Goal: Task Accomplishment & Management: Complete application form

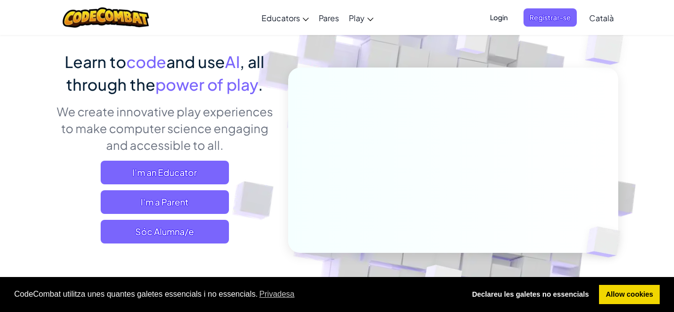
scroll to position [93, 0]
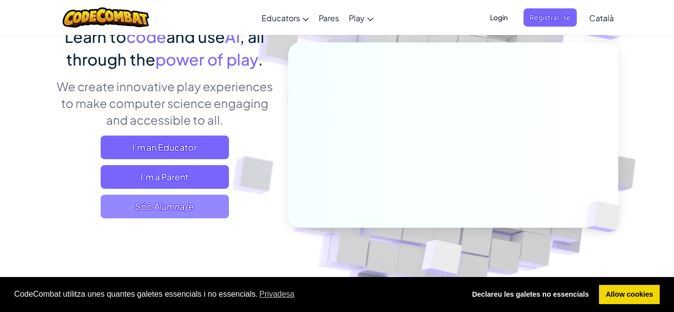
click at [167, 210] on span "Sóc Alumna/e" at bounding box center [165, 207] width 128 height 24
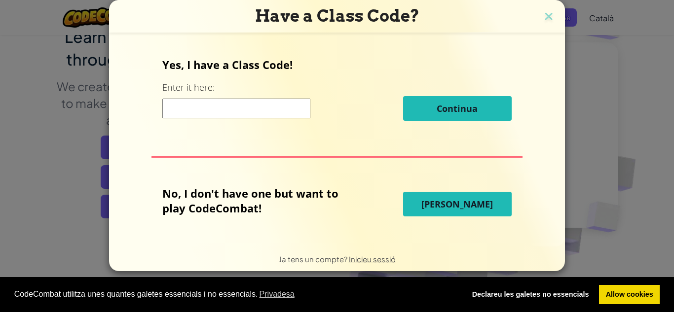
click at [483, 206] on button "[PERSON_NAME]" at bounding box center [457, 204] width 109 height 25
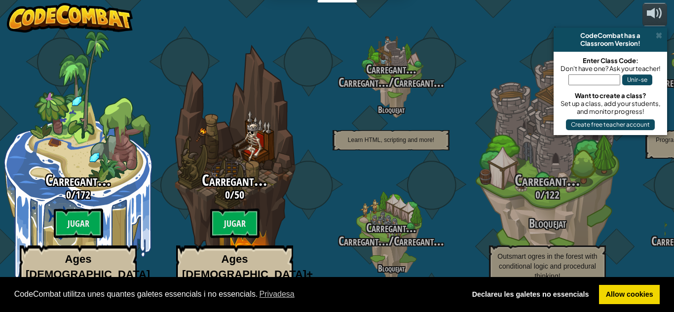
select select "ca"
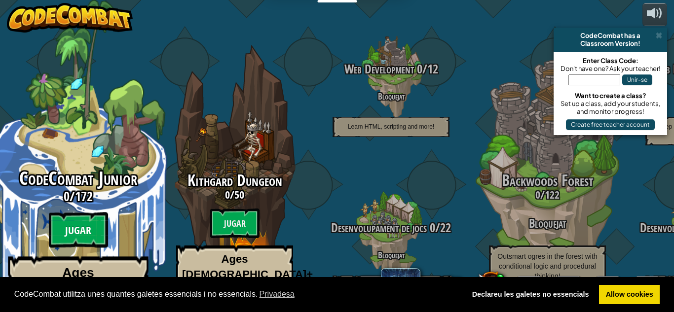
click at [82, 213] on btn "Jugar" at bounding box center [78, 231] width 59 height 36
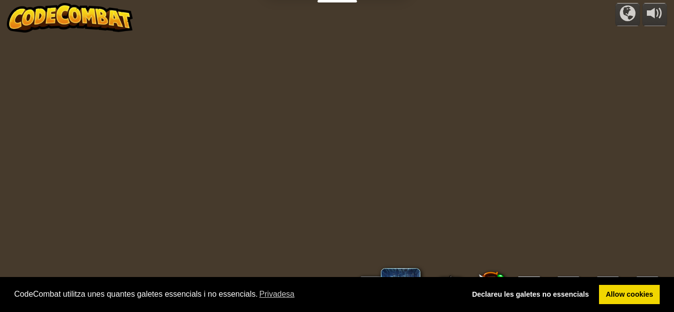
select select "ca"
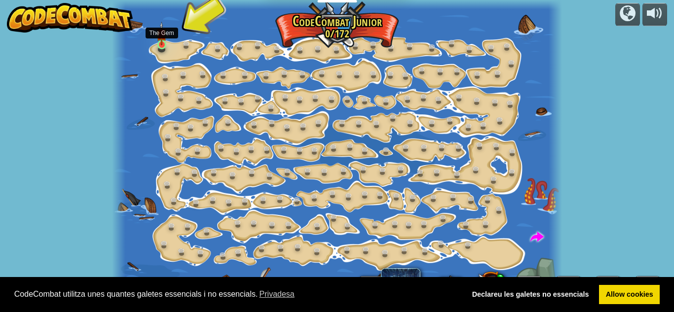
click at [163, 39] on img at bounding box center [161, 34] width 10 height 24
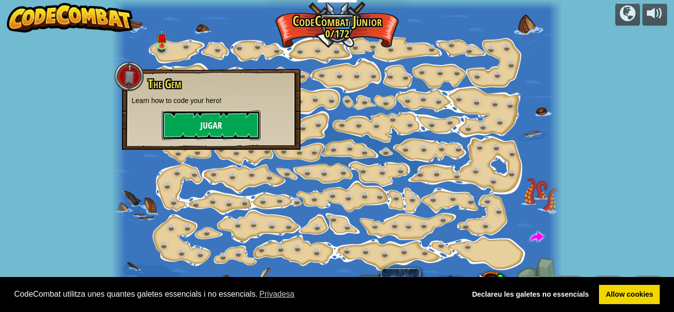
click at [207, 119] on button "Jugar" at bounding box center [211, 126] width 99 height 30
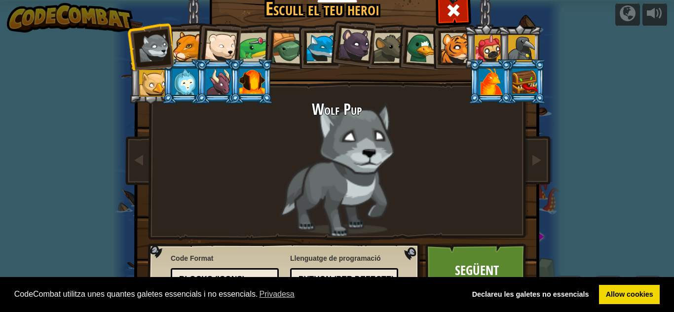
click at [143, 84] on div at bounding box center [152, 83] width 27 height 27
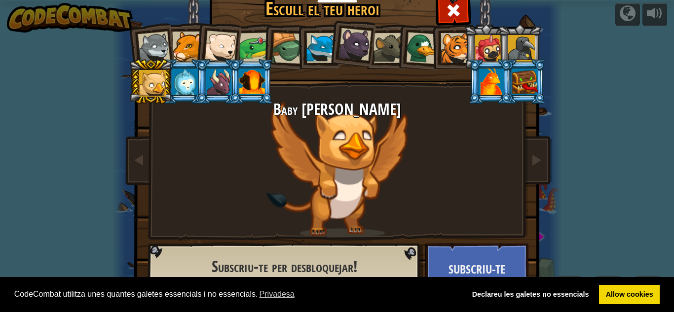
click at [150, 49] on div at bounding box center [154, 48] width 33 height 33
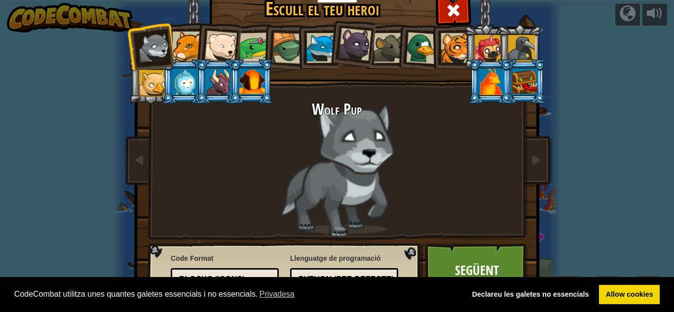
click at [180, 82] on div at bounding box center [185, 82] width 26 height 27
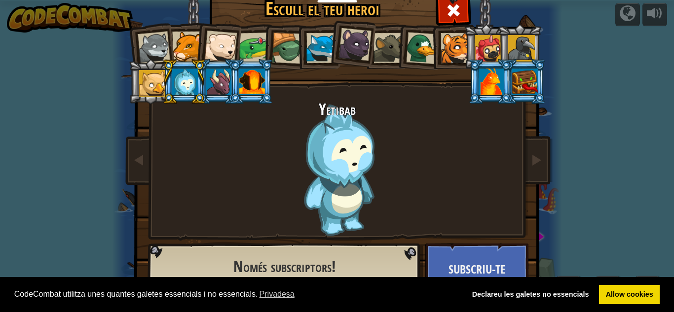
click at [159, 55] on div at bounding box center [154, 48] width 33 height 33
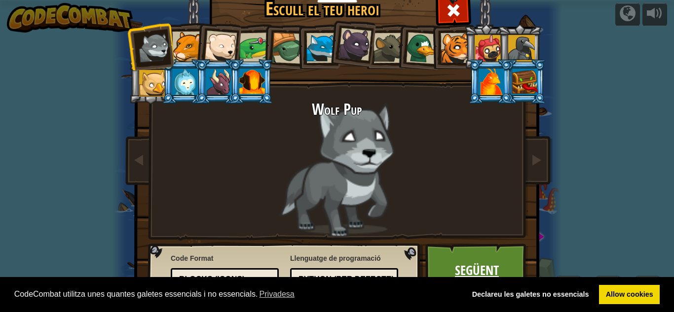
click at [447, 266] on link "Següent" at bounding box center [476, 271] width 103 height 54
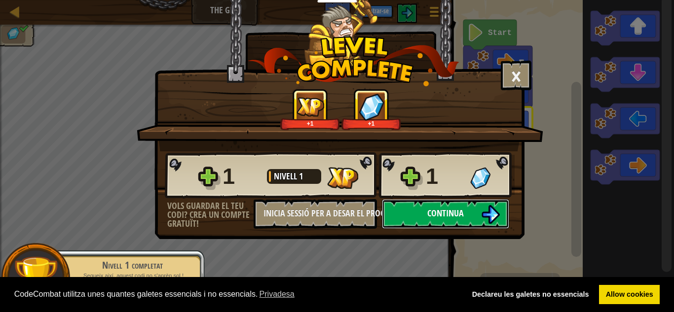
click at [465, 223] on button "Continua" at bounding box center [445, 214] width 127 height 30
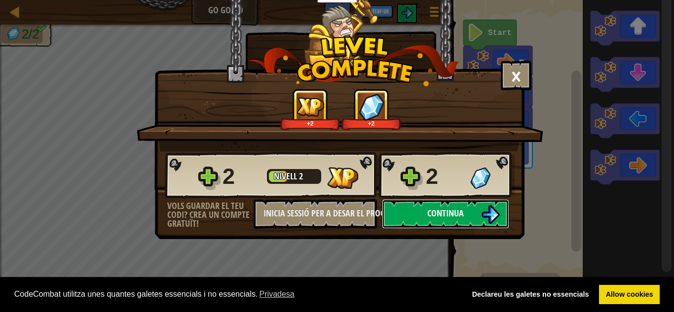
click at [459, 220] on button "Continua" at bounding box center [445, 214] width 127 height 30
click at [477, 217] on button "Continua" at bounding box center [445, 214] width 127 height 30
click at [428, 213] on span "Continua" at bounding box center [445, 213] width 37 height 12
click at [455, 215] on span "Continua" at bounding box center [445, 213] width 37 height 12
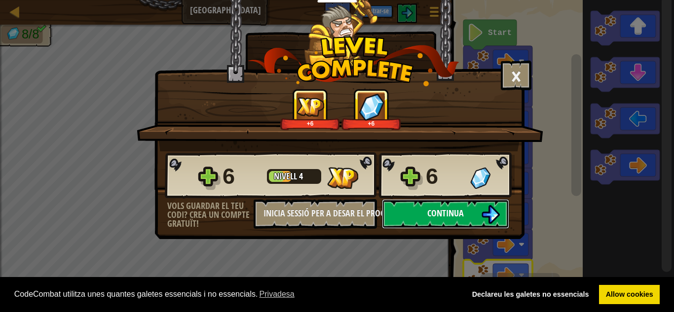
click at [492, 214] on img at bounding box center [490, 214] width 19 height 19
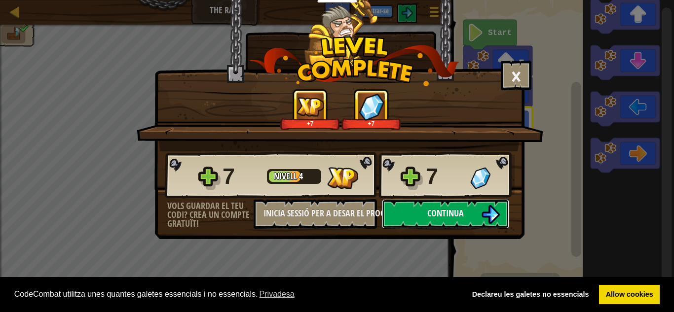
click at [488, 209] on img at bounding box center [490, 214] width 19 height 19
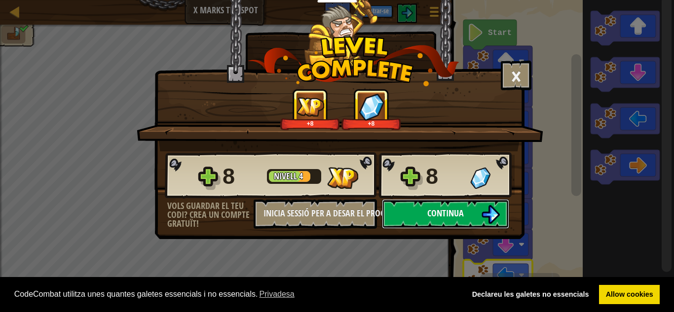
click at [469, 219] on button "Continua" at bounding box center [445, 214] width 127 height 30
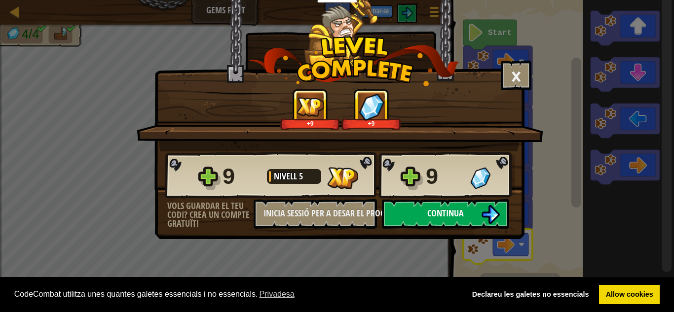
click at [479, 214] on button "Continua" at bounding box center [445, 214] width 127 height 30
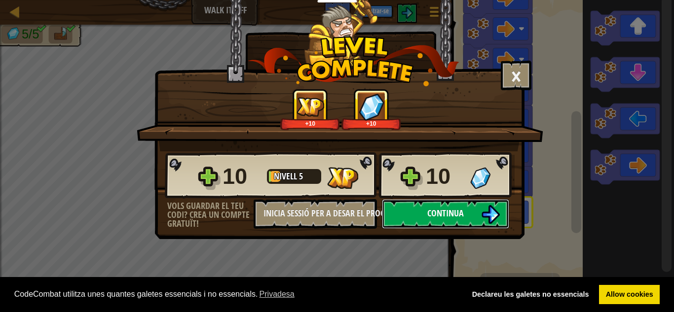
click at [484, 217] on img at bounding box center [490, 214] width 19 height 19
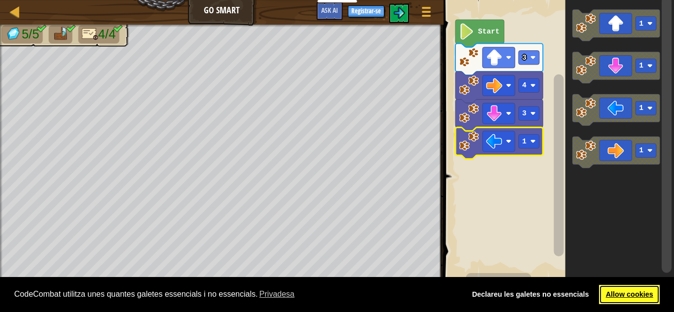
click at [639, 295] on link "Allow cookies" at bounding box center [629, 295] width 61 height 20
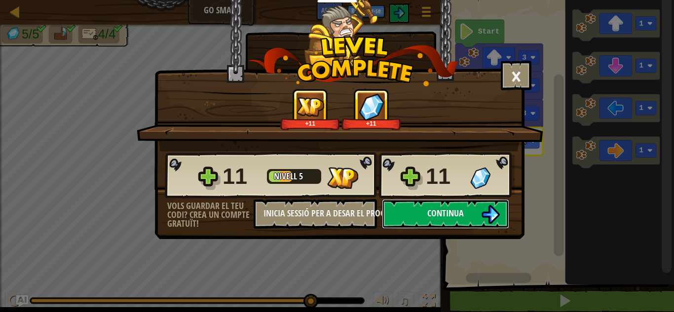
click at [472, 219] on button "Continua" at bounding box center [445, 214] width 127 height 30
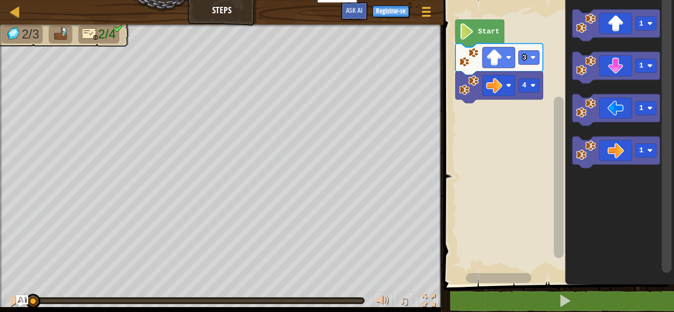
click at [646, 64] on rect "Espai de treball Blockly" at bounding box center [645, 66] width 21 height 14
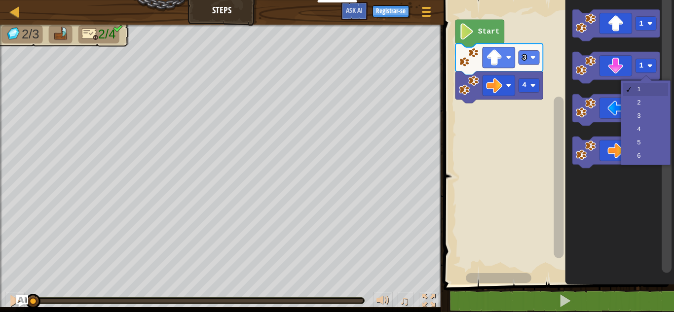
click at [642, 118] on icon "Espai de treball Blockly" at bounding box center [615, 110] width 87 height 32
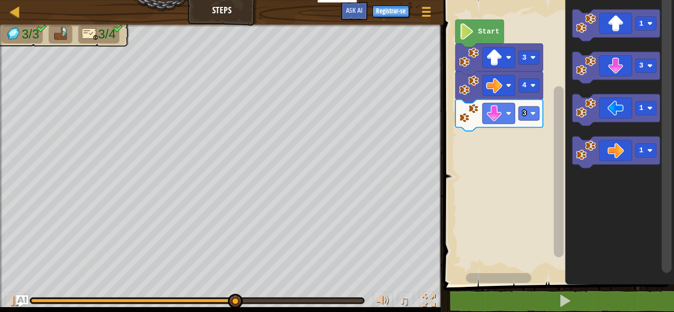
click at [648, 110] on image "Espai de treball Blockly" at bounding box center [649, 108] width 5 height 5
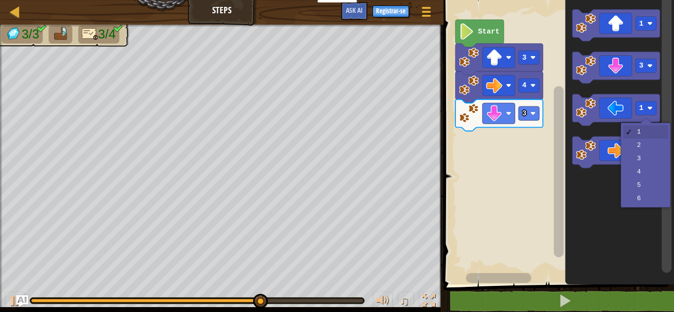
click at [641, 143] on icon "Espai de treball Blockly" at bounding box center [615, 153] width 87 height 32
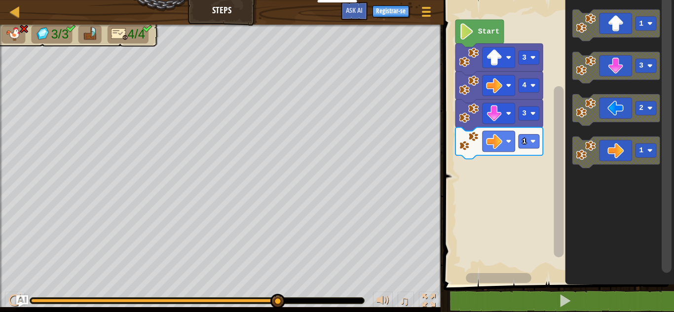
click at [528, 139] on rect "Espai de treball Blockly" at bounding box center [528, 142] width 21 height 14
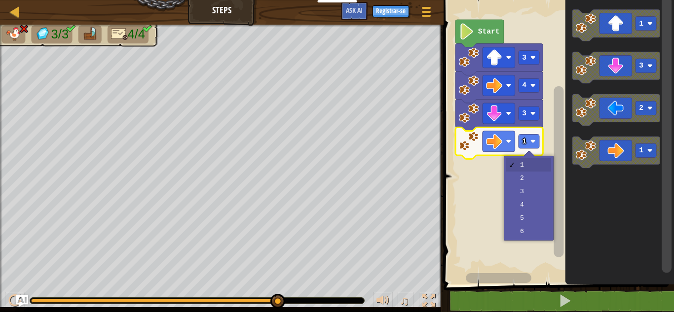
click at [535, 174] on rect "Espai de treball Blockly" at bounding box center [557, 140] width 233 height 290
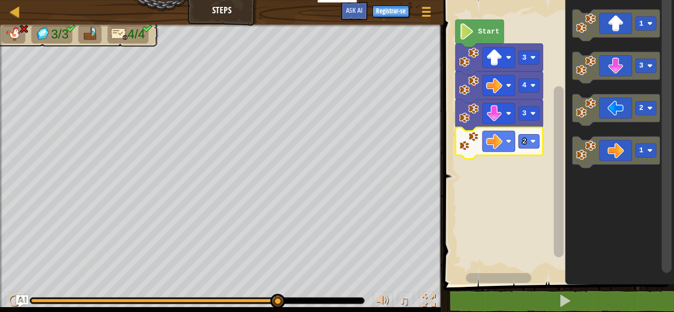
click at [501, 140] on image "Espai de treball Blockly" at bounding box center [494, 141] width 16 height 16
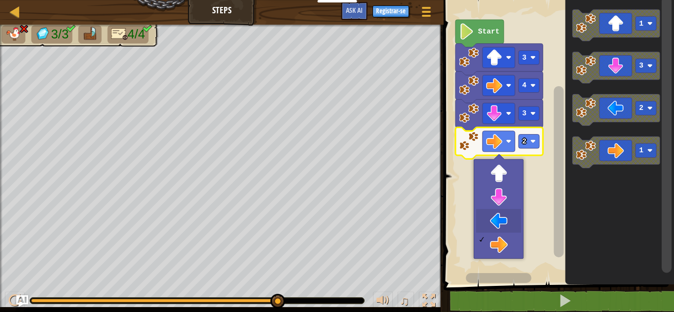
click at [502, 219] on rect "Espai de treball Blockly" at bounding box center [557, 140] width 233 height 290
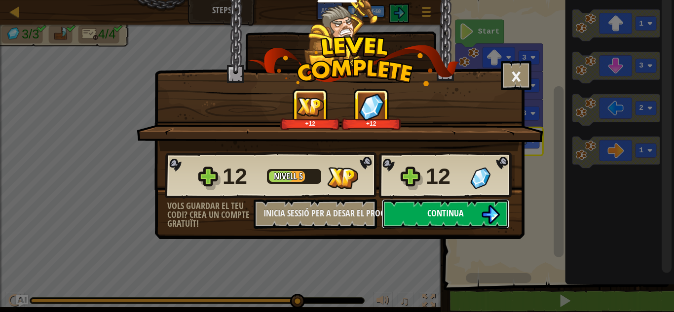
click at [488, 207] on img at bounding box center [490, 214] width 19 height 19
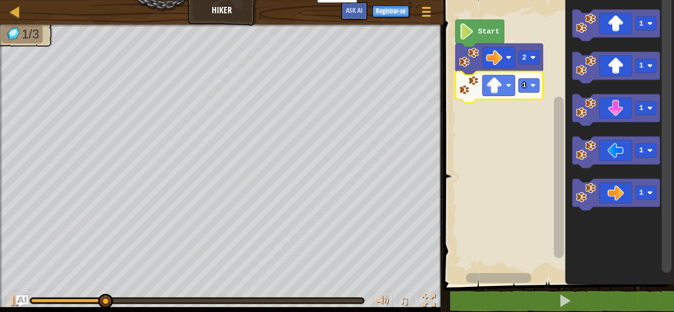
click at [0, 0] on div at bounding box center [0, 0] width 0 height 0
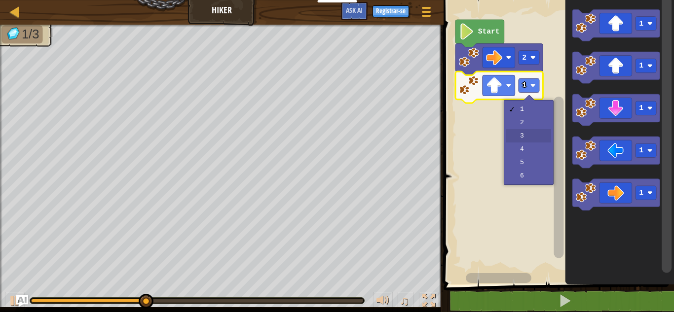
click at [526, 132] on rect "Espai de treball Blockly" at bounding box center [557, 140] width 233 height 290
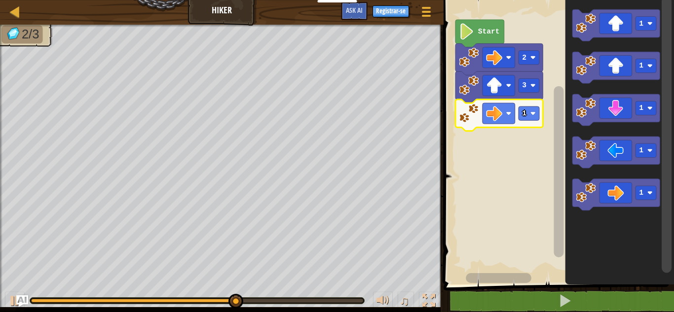
click at [529, 115] on rect "Espai de treball Blockly" at bounding box center [557, 140] width 233 height 290
click at [528, 113] on rect "Espai de treball Blockly" at bounding box center [528, 114] width 21 height 14
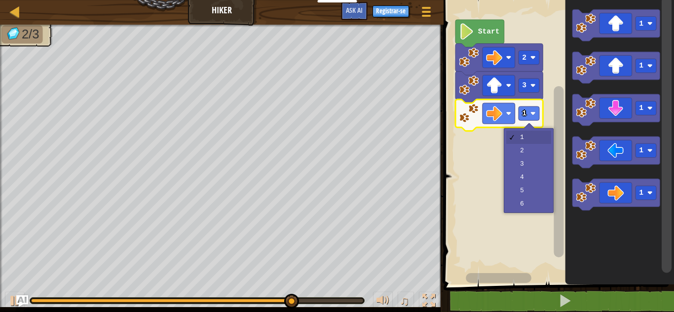
click at [531, 148] on rect "Espai de treball Blockly" at bounding box center [557, 140] width 233 height 290
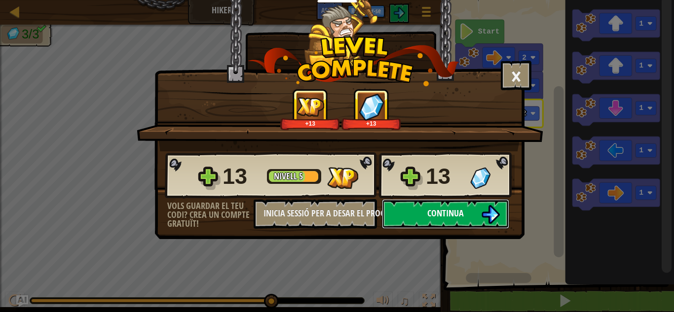
click at [456, 213] on span "Continua" at bounding box center [445, 213] width 37 height 12
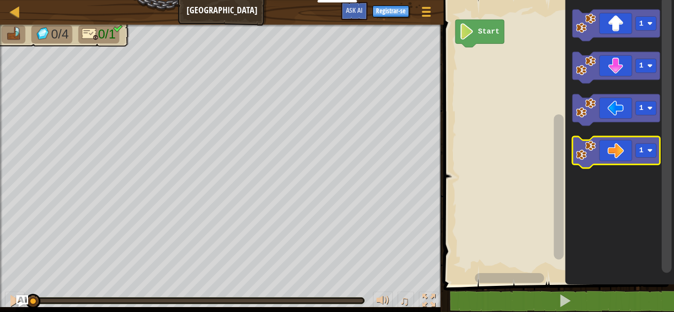
click at [646, 150] on rect "Espai de treball Blockly" at bounding box center [645, 151] width 21 height 14
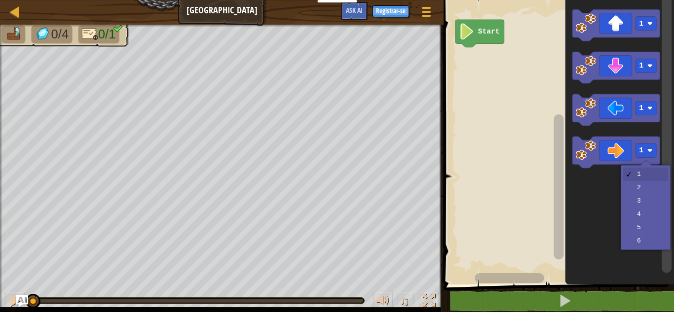
click at [637, 227] on icon "Espai de treball Blockly" at bounding box center [619, 140] width 109 height 290
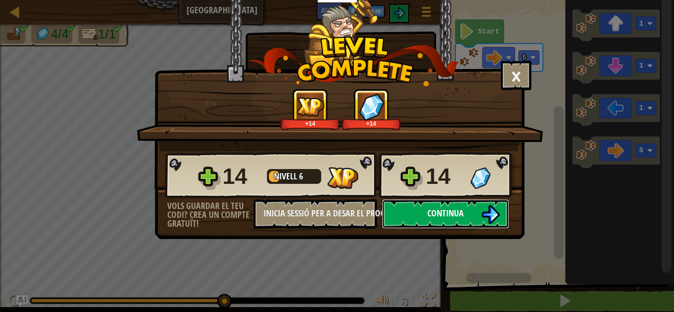
click at [473, 222] on button "Continua" at bounding box center [445, 214] width 127 height 30
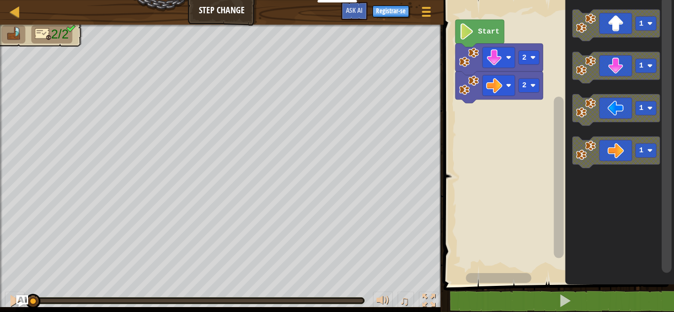
click at [536, 82] on rect "Espai de treball Blockly" at bounding box center [528, 85] width 21 height 14
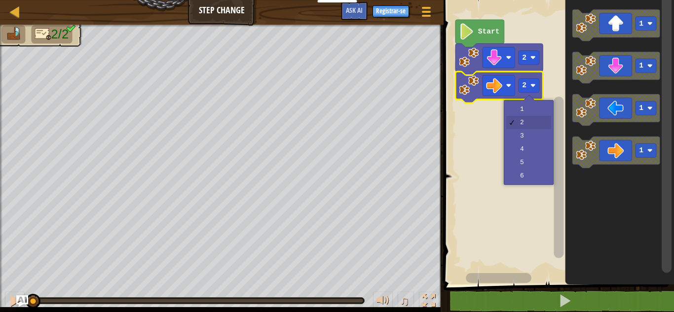
click at [529, 167] on rect "Espai de treball Blockly" at bounding box center [557, 140] width 233 height 290
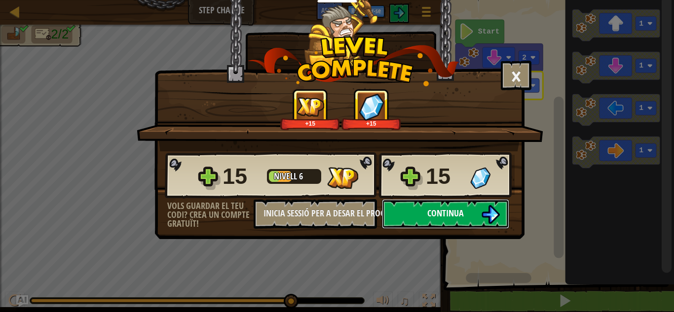
click at [484, 221] on img at bounding box center [490, 214] width 19 height 19
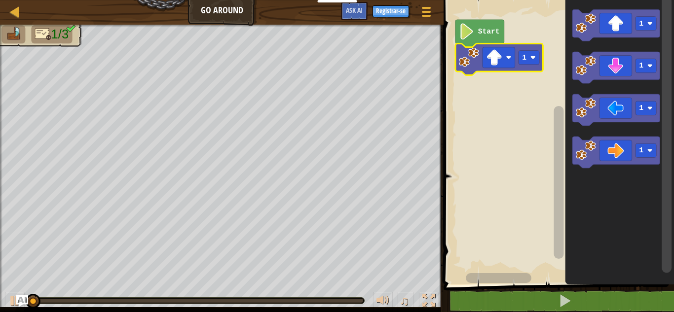
click at [0, 0] on div at bounding box center [0, 0] width 0 height 0
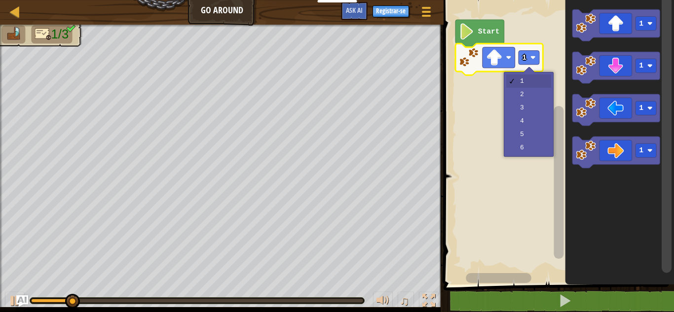
click at [529, 94] on rect "Espai de treball Blockly" at bounding box center [557, 140] width 233 height 290
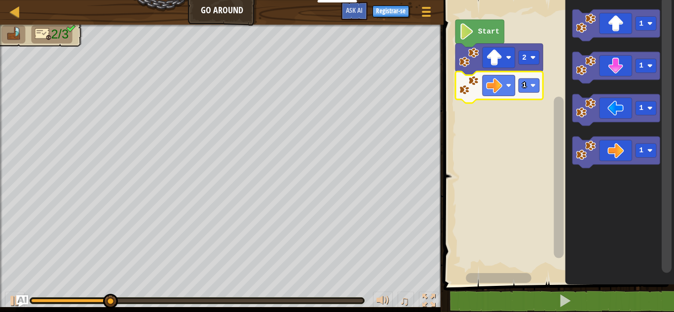
click at [530, 85] on image "Espai de treball Blockly" at bounding box center [532, 85] width 5 height 5
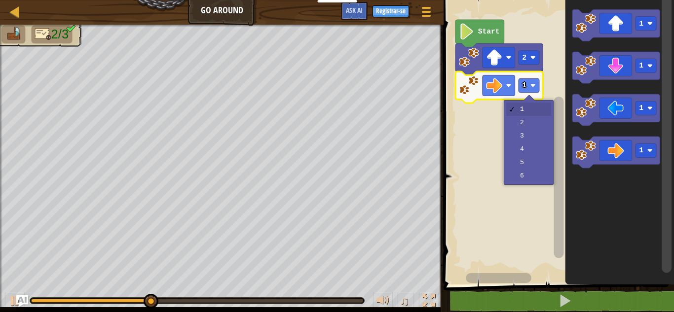
click at [526, 138] on rect "Espai de treball Blockly" at bounding box center [557, 140] width 233 height 290
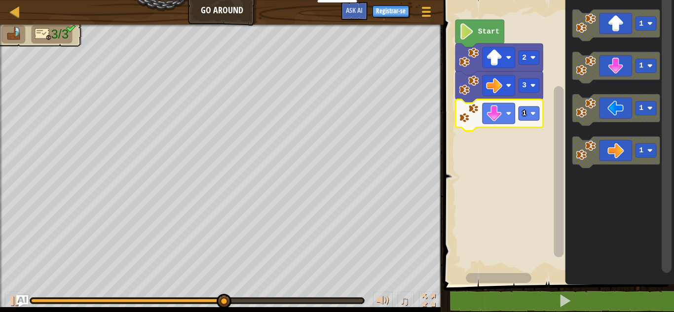
click at [534, 108] on rect "Espai de treball Blockly" at bounding box center [528, 114] width 21 height 14
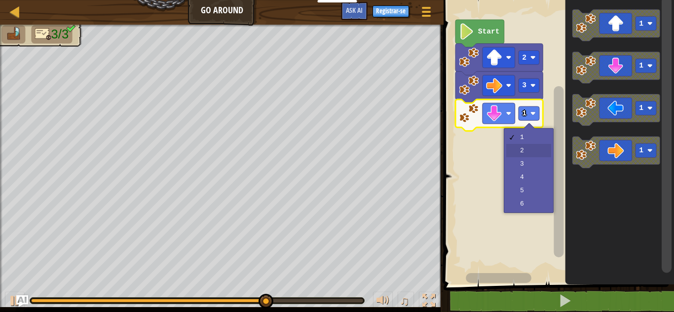
click at [528, 156] on rect "Espai de treball Blockly" at bounding box center [557, 140] width 233 height 290
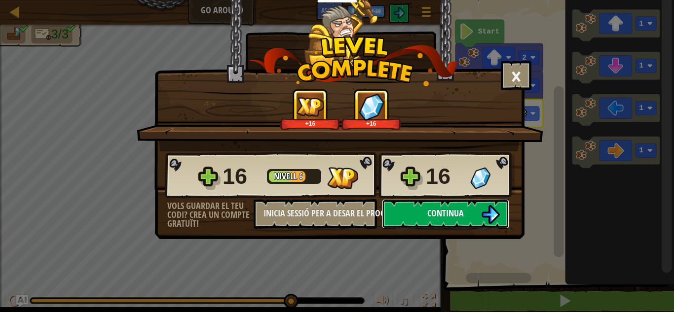
click at [478, 213] on button "Continua" at bounding box center [445, 214] width 127 height 30
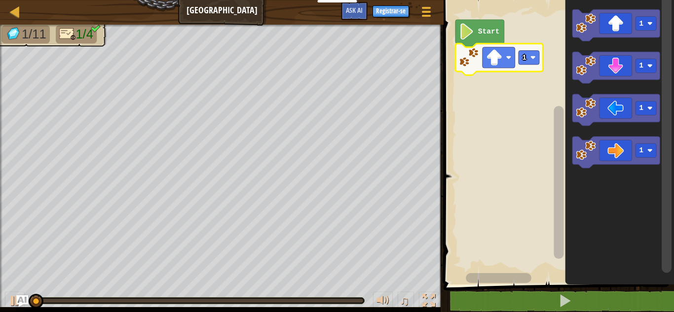
click at [527, 55] on rect "Espai de treball Blockly" at bounding box center [528, 58] width 21 height 14
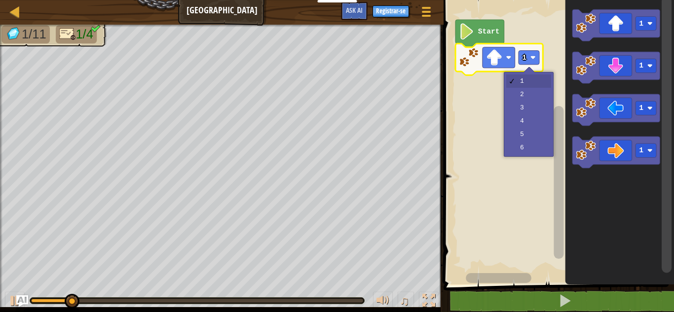
click at [529, 108] on rect "Espai de treball Blockly" at bounding box center [557, 140] width 233 height 290
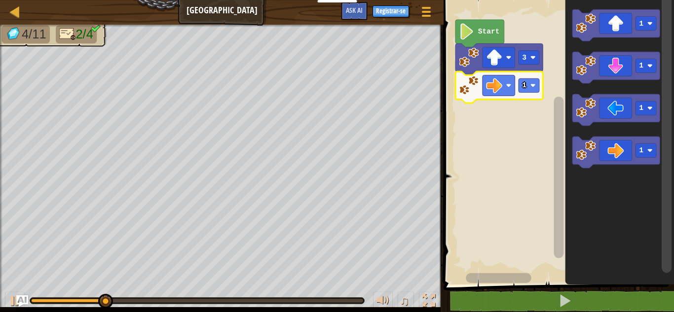
click at [524, 89] on text "1" at bounding box center [524, 85] width 4 height 8
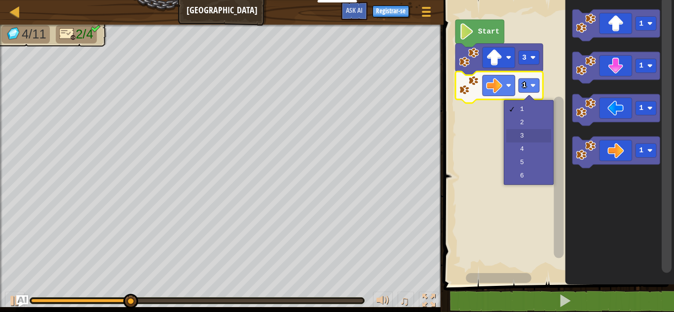
click at [526, 138] on rect "Espai de treball Blockly" at bounding box center [557, 140] width 233 height 290
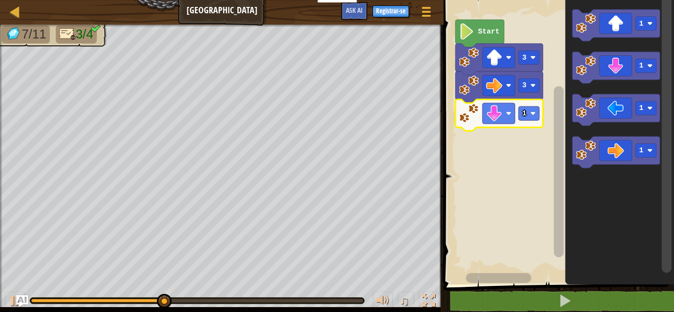
click at [526, 112] on text "1" at bounding box center [524, 114] width 4 height 8
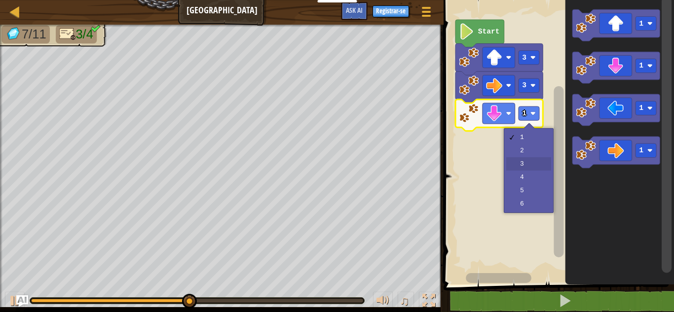
click at [525, 165] on rect "Espai de treball Blockly" at bounding box center [557, 140] width 233 height 290
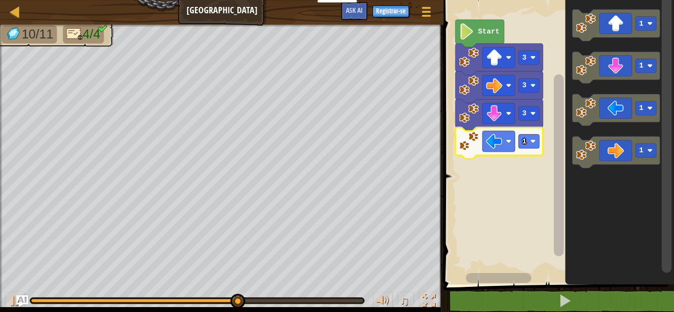
click at [527, 138] on rect "Espai de treball Blockly" at bounding box center [528, 142] width 21 height 14
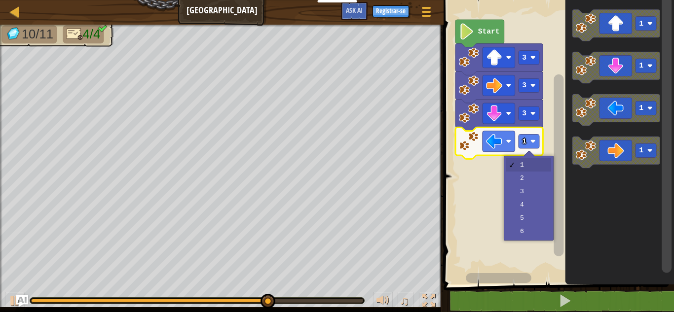
click at [523, 178] on rect "Espai de treball Blockly" at bounding box center [557, 140] width 233 height 290
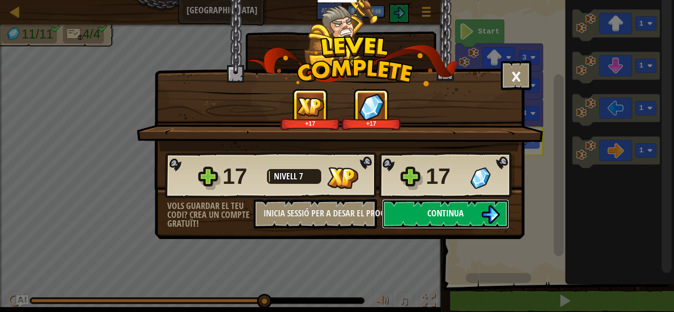
click at [451, 218] on span "Continua" at bounding box center [445, 213] width 37 height 12
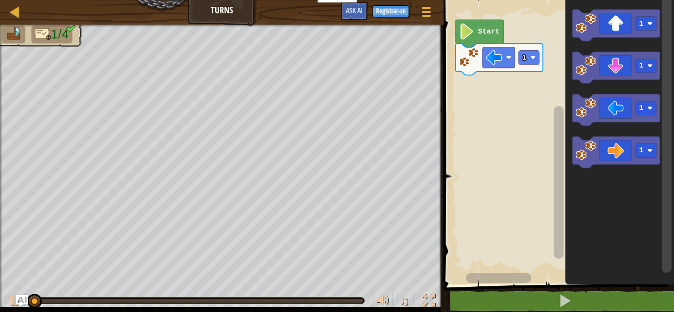
click at [529, 56] on rect "Espai de treball Blockly" at bounding box center [528, 58] width 21 height 14
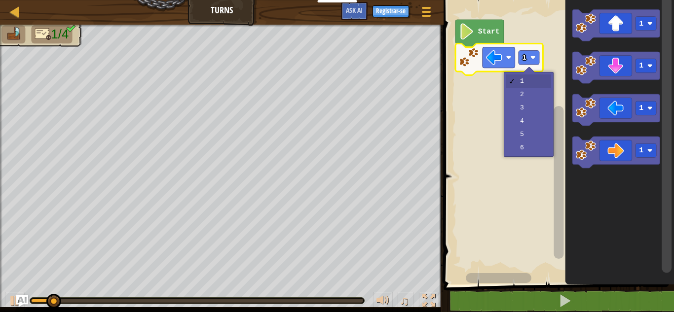
click at [530, 91] on rect "Espai de treball Blockly" at bounding box center [557, 140] width 233 height 290
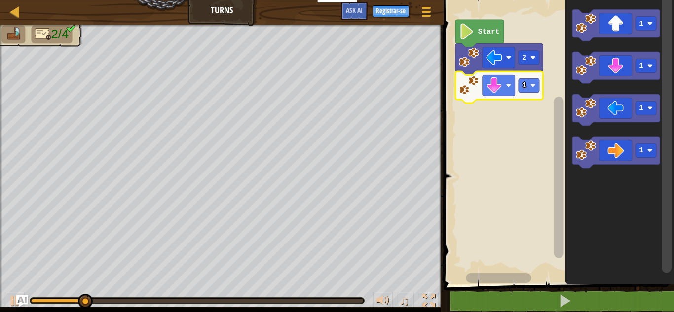
click at [528, 85] on rect "Espai de treball Blockly" at bounding box center [528, 85] width 21 height 14
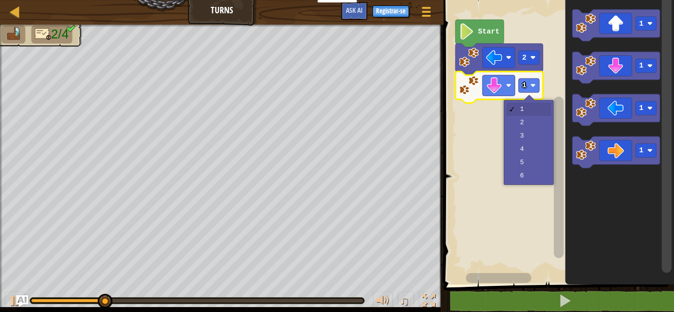
click at [528, 120] on rect "Espai de treball Blockly" at bounding box center [557, 140] width 233 height 290
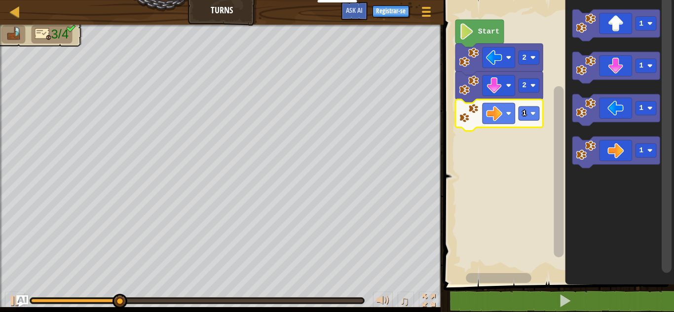
click at [532, 115] on image "Espai de treball Blockly" at bounding box center [532, 113] width 5 height 5
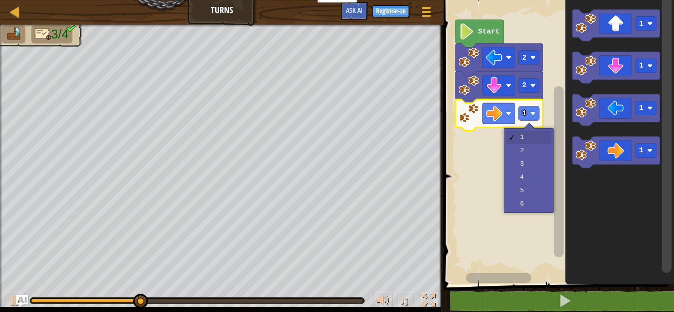
click at [530, 176] on rect "Espai de treball Blockly" at bounding box center [557, 140] width 233 height 290
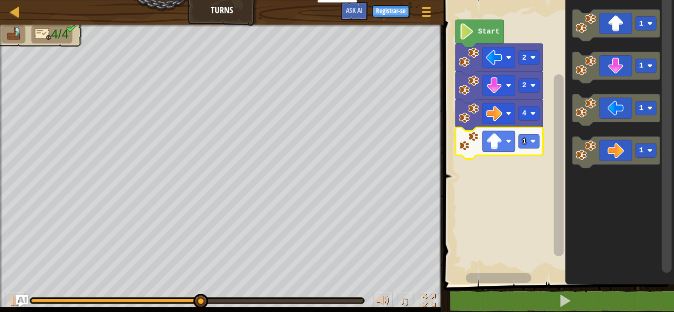
click at [525, 139] on text "1" at bounding box center [524, 142] width 4 height 8
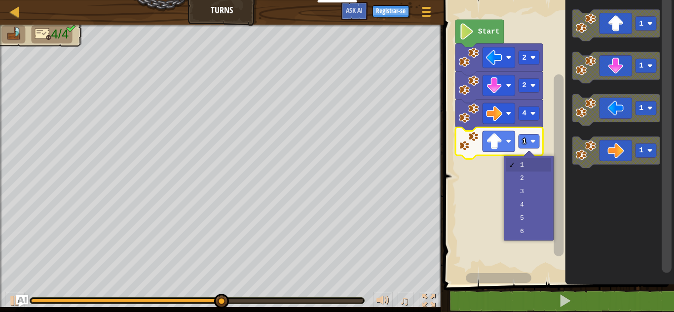
click at [529, 191] on rect "Espai de treball Blockly" at bounding box center [557, 140] width 233 height 290
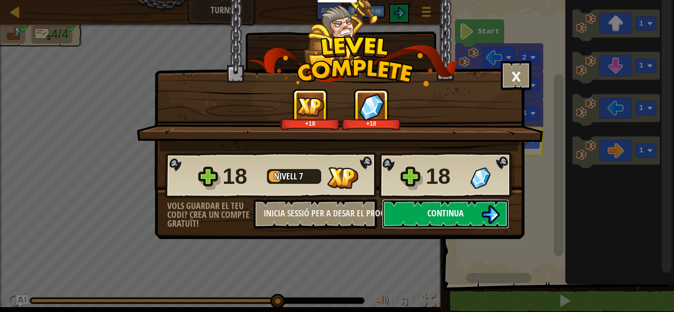
click at [494, 213] on img at bounding box center [490, 214] width 19 height 19
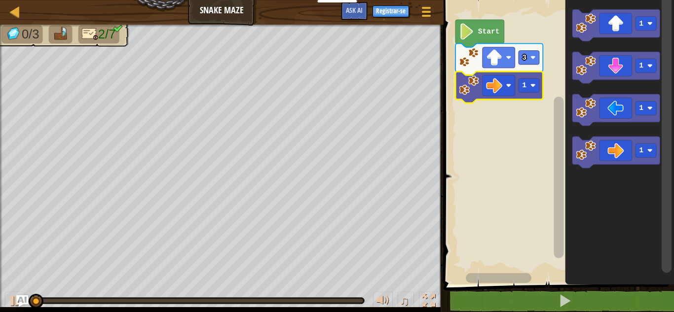
click at [535, 87] on image "Espai de treball Blockly" at bounding box center [532, 85] width 5 height 5
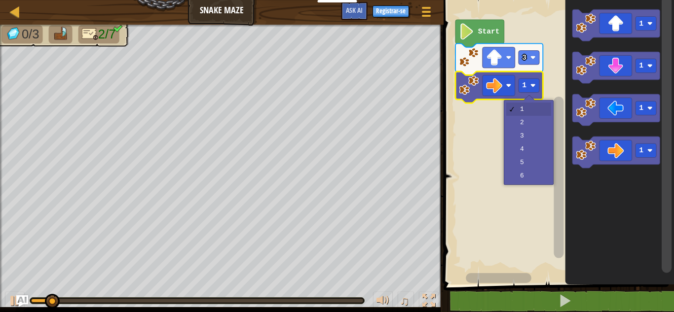
click at [528, 120] on rect "Espai de treball Blockly" at bounding box center [557, 140] width 233 height 290
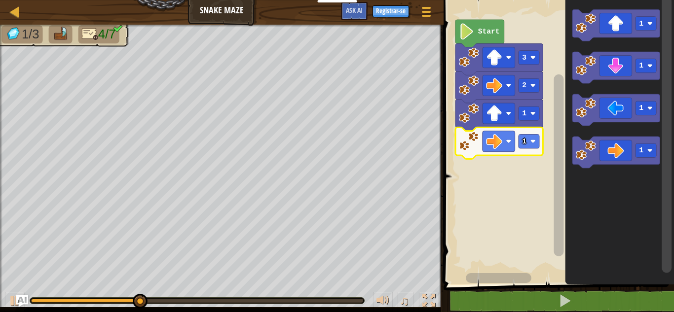
click at [528, 141] on rect "Espai de treball Blockly" at bounding box center [528, 142] width 21 height 14
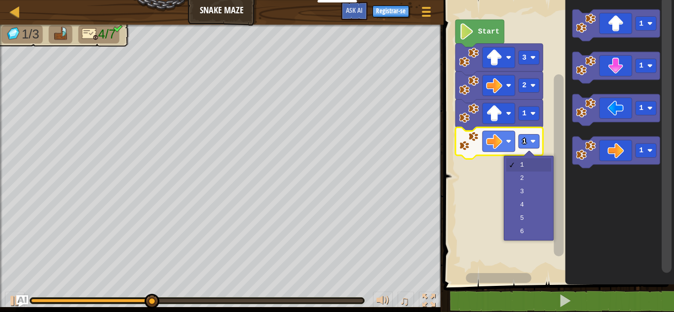
click at [534, 177] on rect "Espai de treball Blockly" at bounding box center [557, 140] width 233 height 290
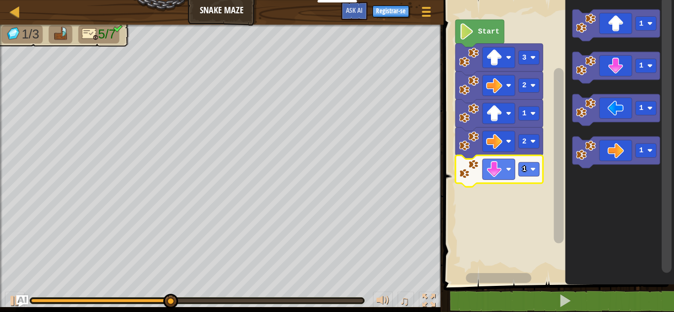
click at [527, 171] on rect "Espai de treball Blockly" at bounding box center [528, 169] width 21 height 14
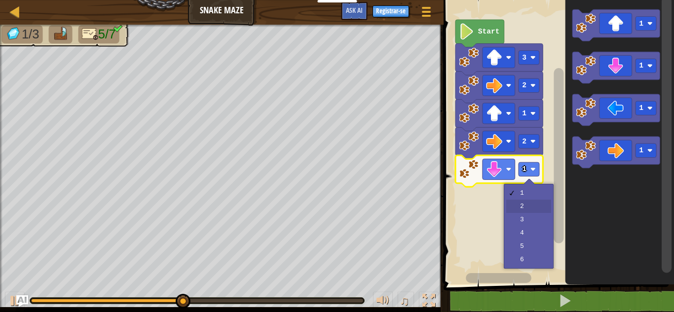
click at [526, 207] on rect "Espai de treball Blockly" at bounding box center [557, 140] width 233 height 290
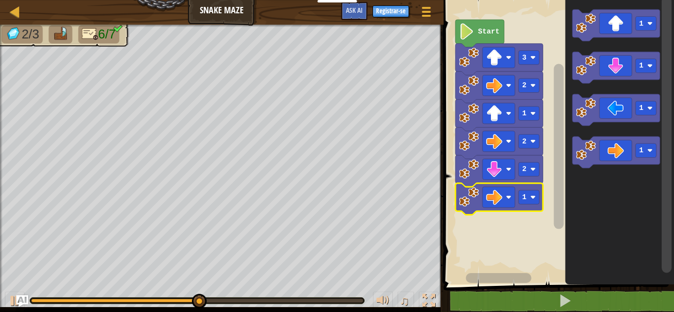
click at [537, 190] on icon "Espai de treball Blockly" at bounding box center [498, 200] width 87 height 32
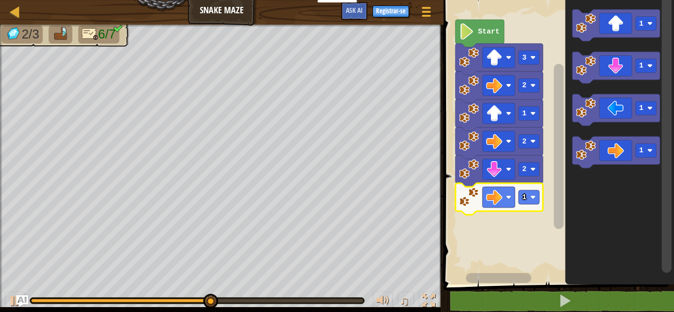
click at [0, 0] on div at bounding box center [0, 0] width 0 height 0
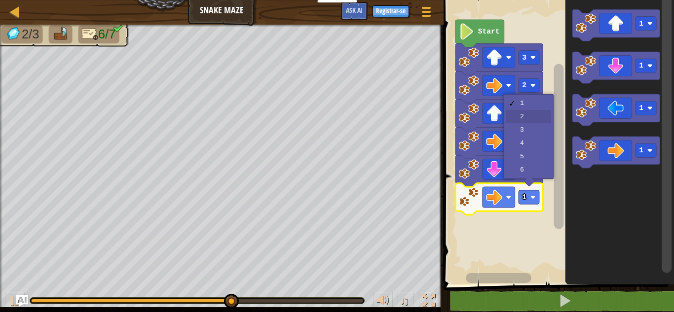
click at [524, 115] on text "1" at bounding box center [524, 114] width 4 height 8
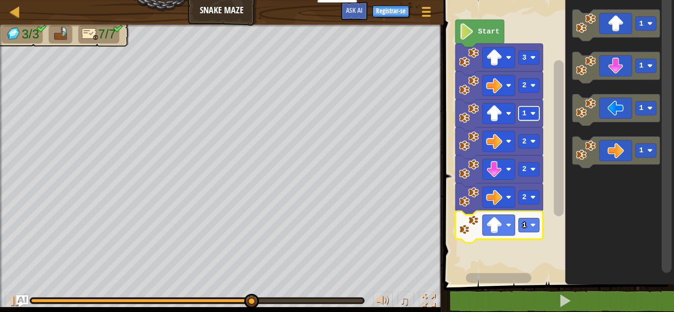
click at [524, 224] on text "1" at bounding box center [524, 225] width 4 height 8
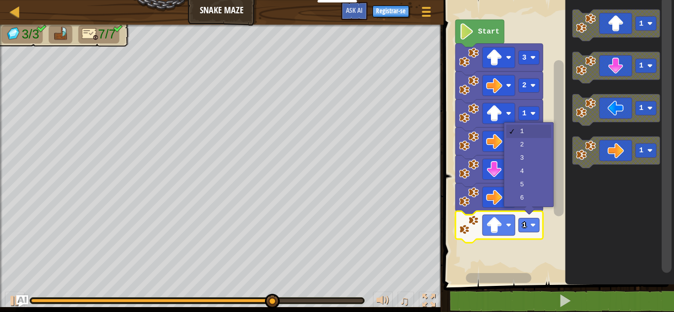
click at [526, 156] on icon "Espai de treball Blockly" at bounding box center [498, 171] width 87 height 32
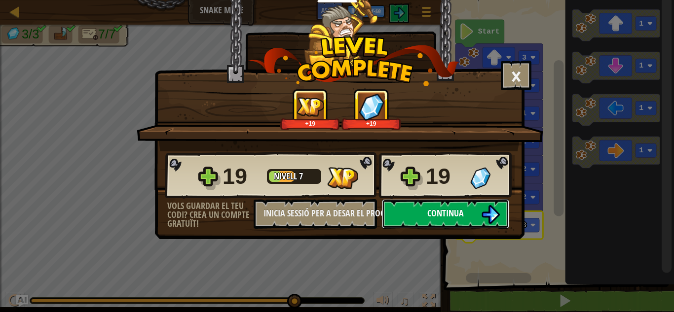
click at [482, 212] on img at bounding box center [490, 214] width 19 height 19
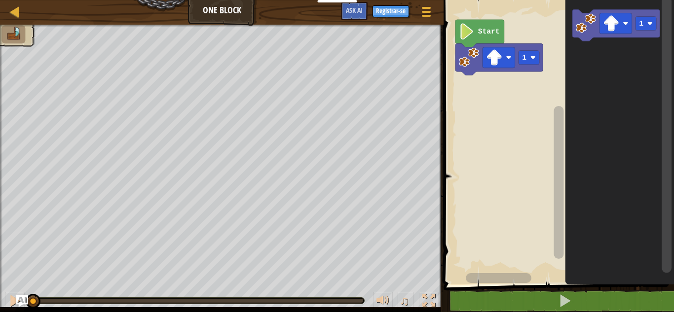
click at [0, 0] on div at bounding box center [0, 0] width 0 height 0
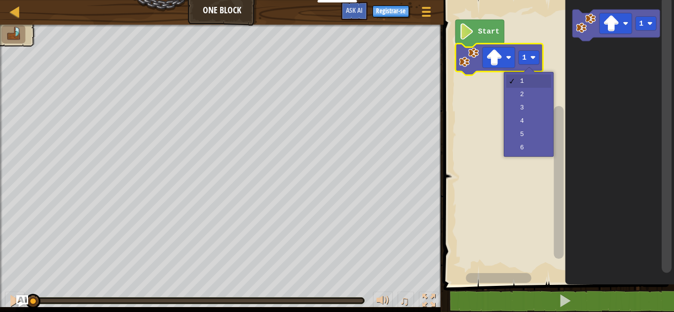
click at [524, 95] on rect "Espai de treball Blockly" at bounding box center [557, 140] width 233 height 290
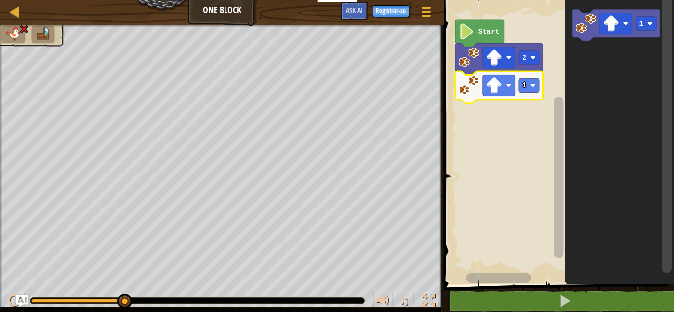
click at [500, 86] on image "Espai de treball Blockly" at bounding box center [494, 85] width 16 height 16
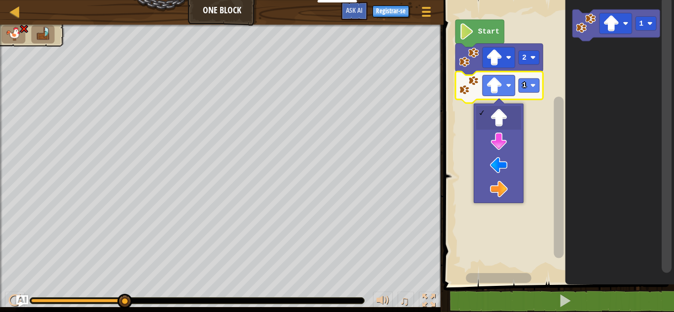
click at [495, 167] on rect "Espai de treball Blockly" at bounding box center [557, 140] width 233 height 290
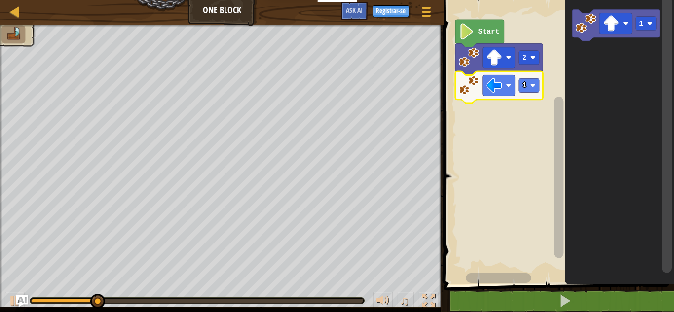
click at [0, 0] on div at bounding box center [0, 0] width 0 height 0
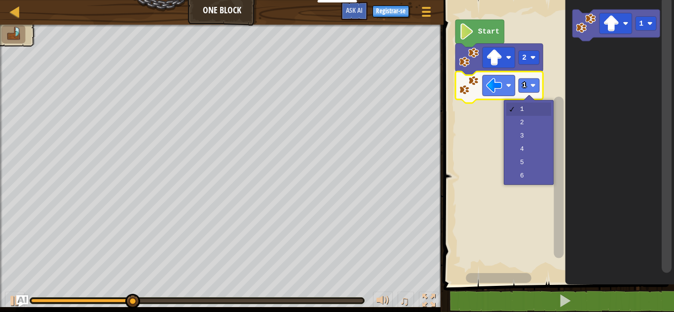
click at [528, 142] on rect "Espai de treball Blockly" at bounding box center [557, 140] width 233 height 290
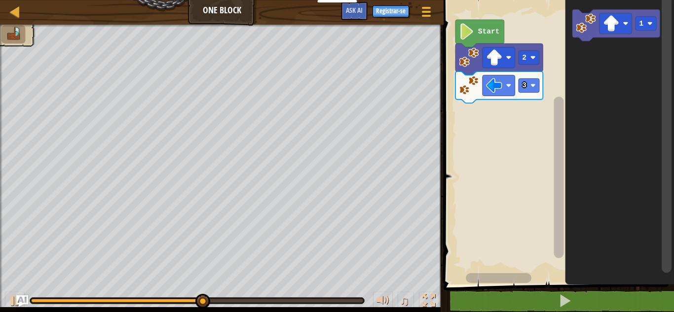
click at [616, 27] on image "Espai de treball Blockly" at bounding box center [611, 23] width 16 height 16
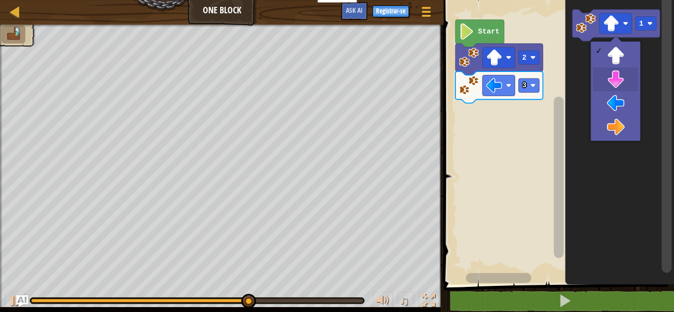
click at [616, 80] on icon "Espai de treball Blockly" at bounding box center [619, 140] width 109 height 290
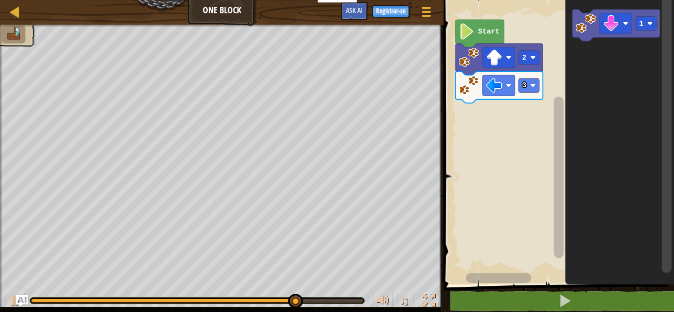
click at [0, 0] on div at bounding box center [0, 0] width 0 height 0
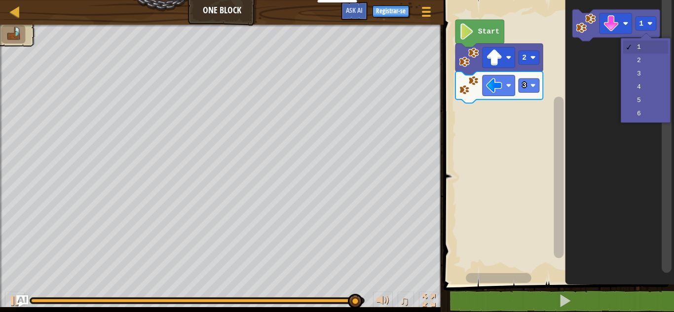
click at [644, 60] on icon "Espai de treball Blockly" at bounding box center [619, 140] width 109 height 290
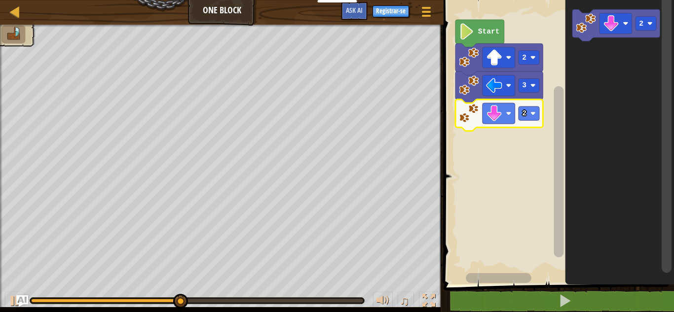
click at [608, 25] on image "Espai de treball Blockly" at bounding box center [611, 23] width 16 height 16
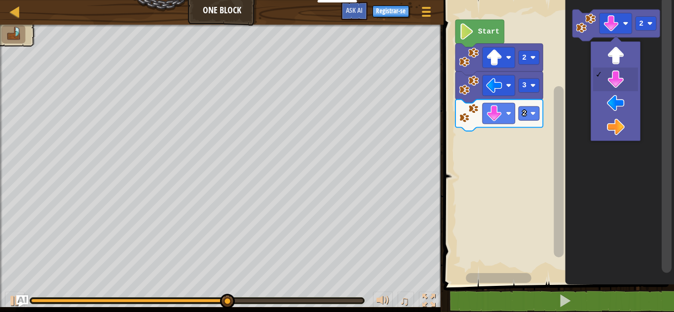
click at [628, 125] on icon "Espai de treball Blockly" at bounding box center [619, 140] width 109 height 290
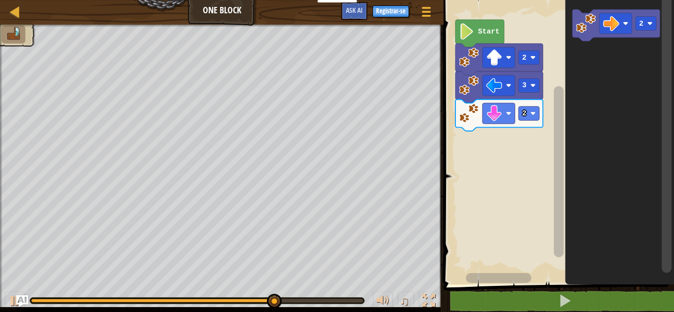
click at [650, 22] on image "Espai de treball Blockly" at bounding box center [649, 23] width 5 height 5
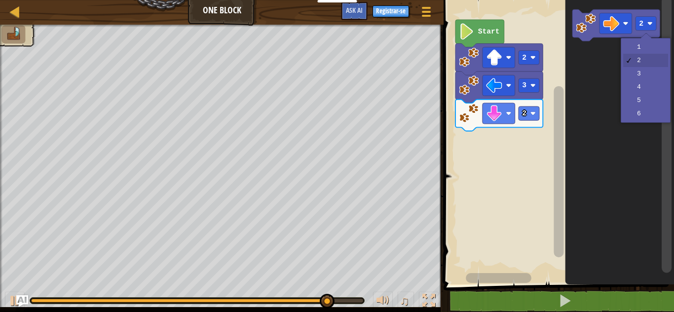
click at [641, 47] on icon "Espai de treball Blockly" at bounding box center [619, 140] width 109 height 290
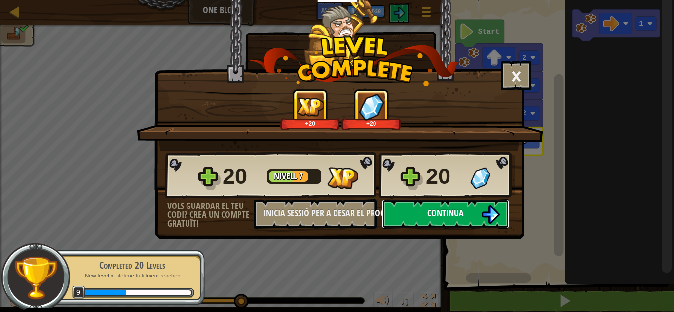
click at [465, 214] on button "Continua" at bounding box center [445, 214] width 127 height 30
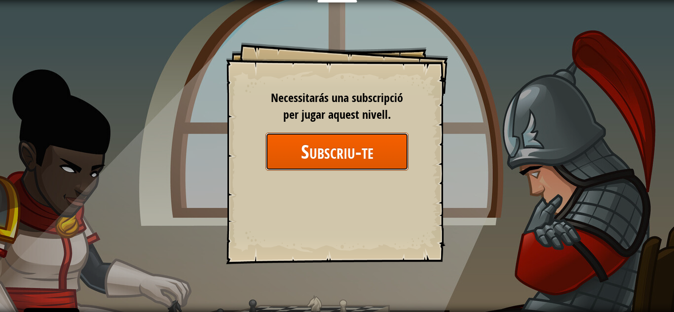
click at [319, 154] on button "Subscriu-te" at bounding box center [336, 152] width 143 height 38
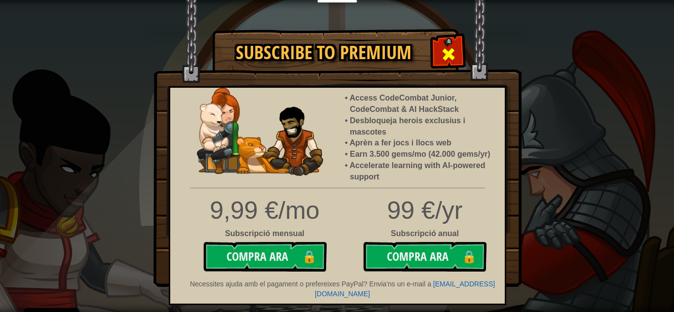
click at [444, 56] on span at bounding box center [449, 54] width 16 height 16
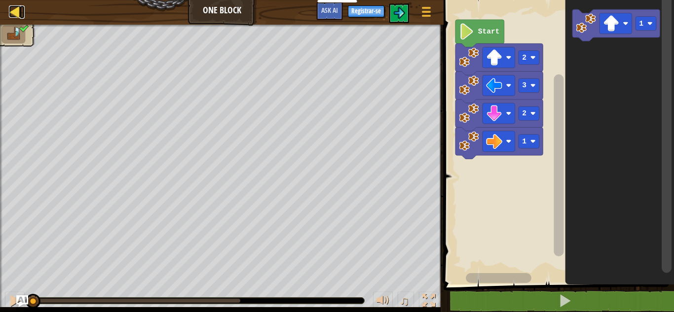
click at [18, 14] on div at bounding box center [15, 11] width 12 height 12
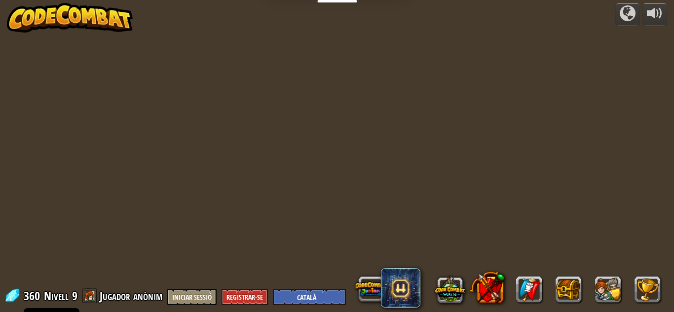
select select "ca"
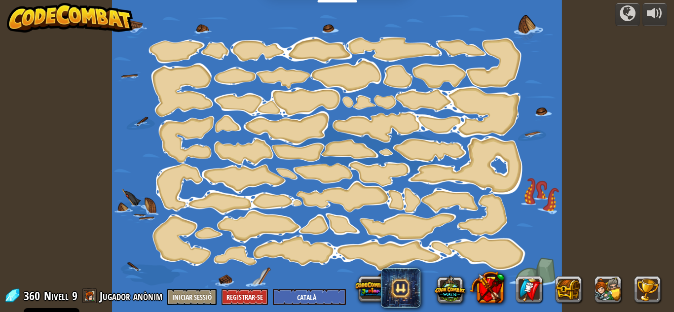
select select "ca"
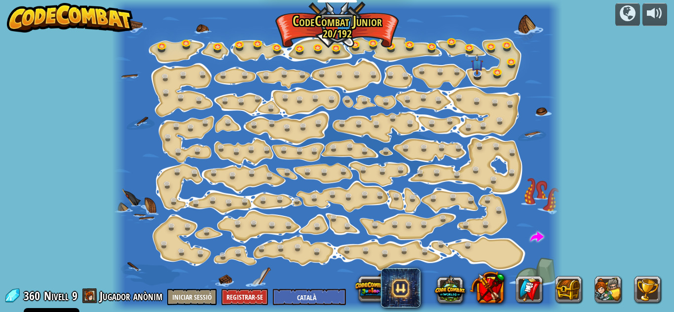
click at [116, 24] on img at bounding box center [70, 18] width 126 height 30
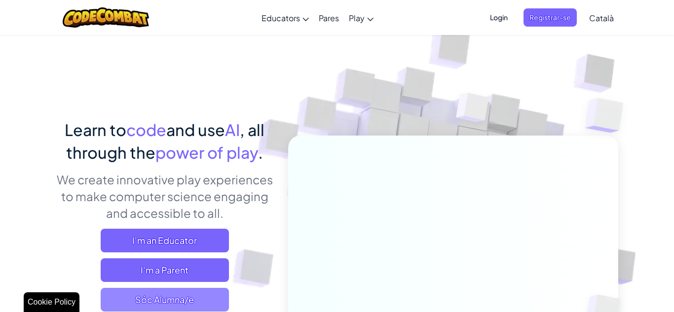
click at [175, 307] on span "Sóc Alumna/e" at bounding box center [165, 300] width 128 height 24
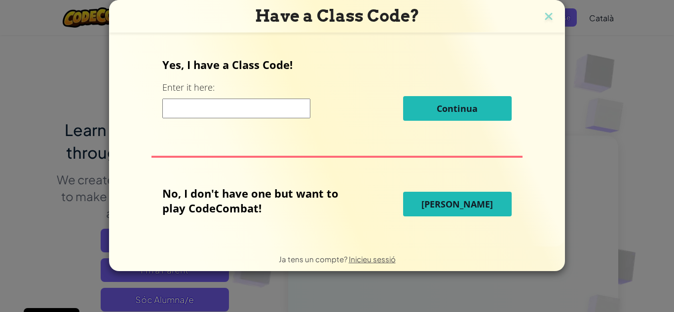
click at [414, 208] on button "[PERSON_NAME]" at bounding box center [457, 204] width 109 height 25
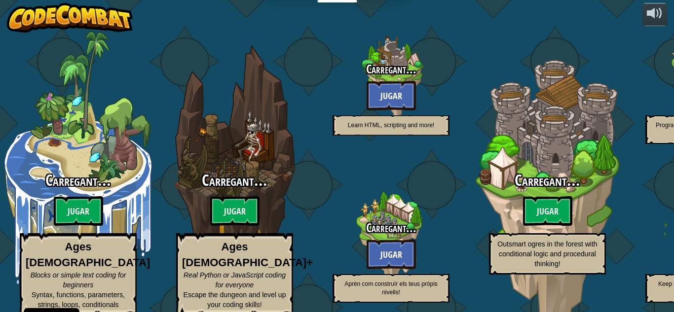
select select "ca"
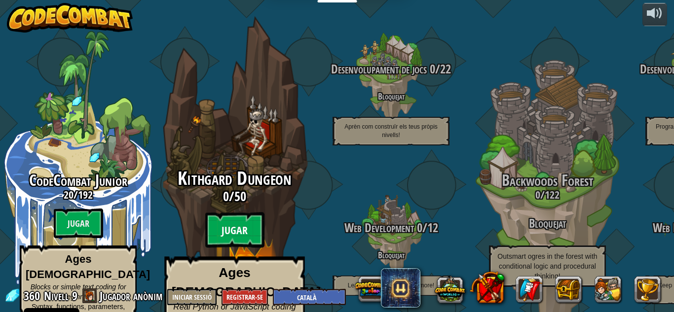
click at [224, 213] on btn "Jugar" at bounding box center [234, 231] width 59 height 36
select select "ca"
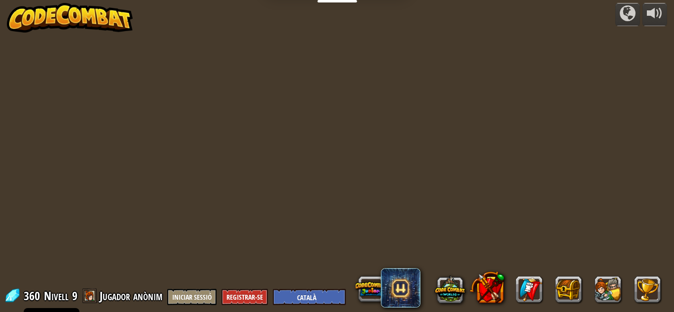
select select "ca"
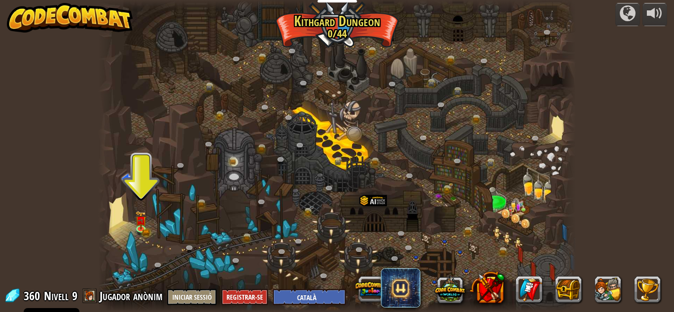
click at [133, 185] on span at bounding box center [128, 178] width 13 height 13
select select "ca"
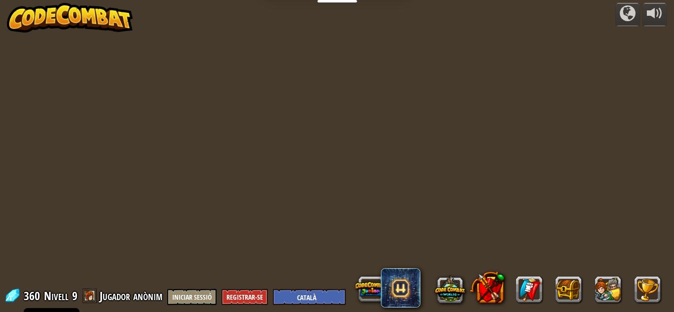
select select "ca"
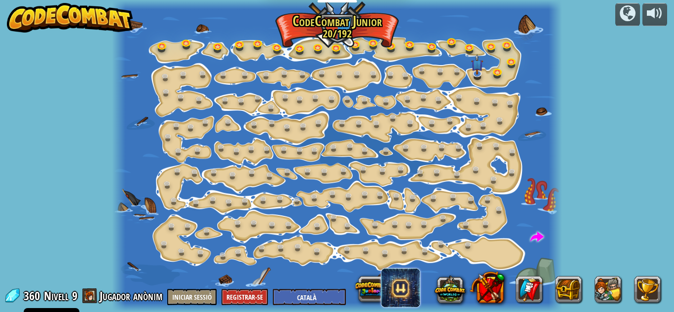
click at [411, 289] on span at bounding box center [400, 287] width 39 height 39
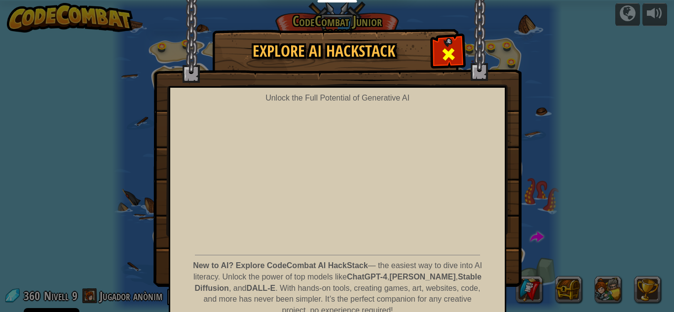
click at [451, 43] on div at bounding box center [448, 52] width 31 height 31
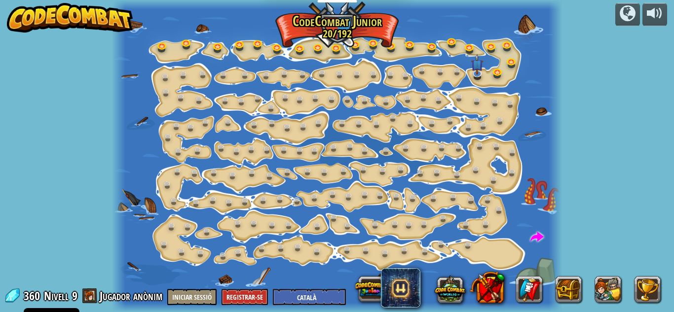
select select "ca"
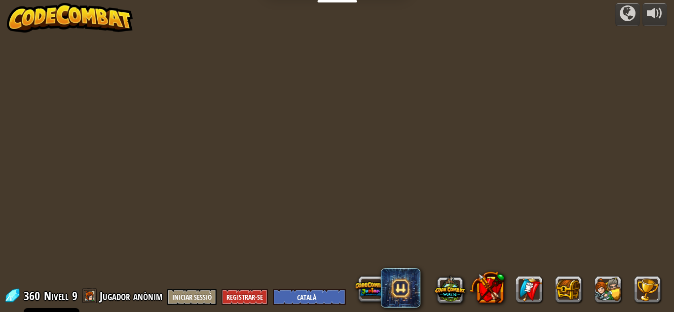
select select "ca"
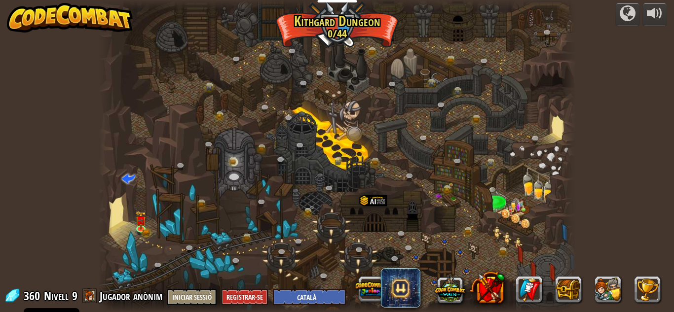
click at [89, 24] on img at bounding box center [70, 18] width 126 height 30
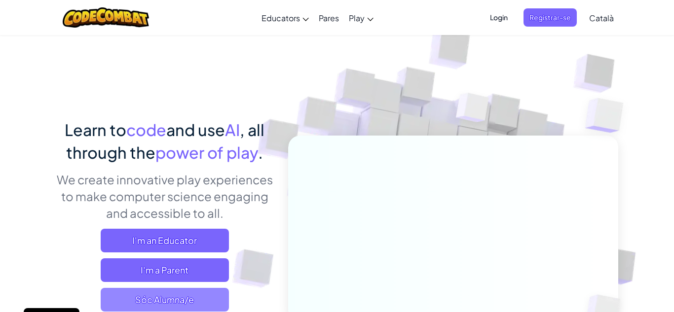
click at [193, 297] on span "Sóc Alumna/e" at bounding box center [165, 300] width 128 height 24
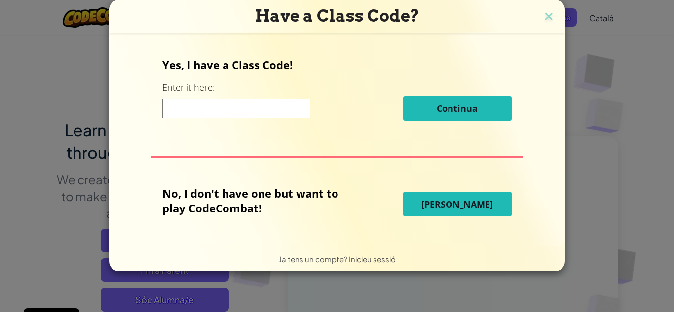
click at [472, 199] on span "[PERSON_NAME]" at bounding box center [457, 204] width 72 height 12
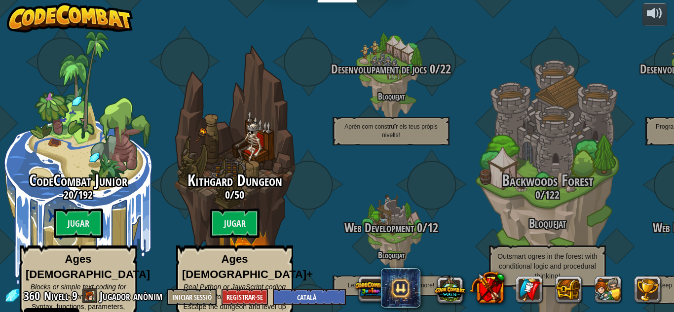
select select "ca"
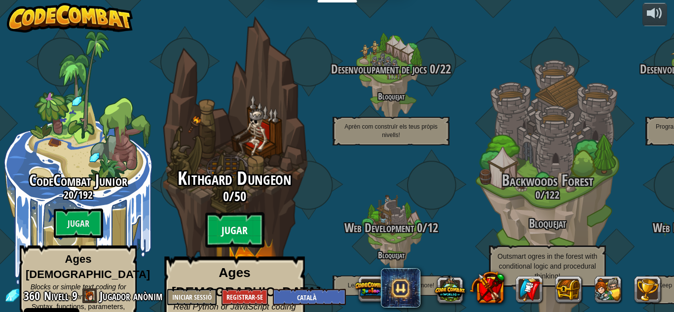
click at [243, 213] on btn "Jugar" at bounding box center [234, 231] width 59 height 36
select select "ca"
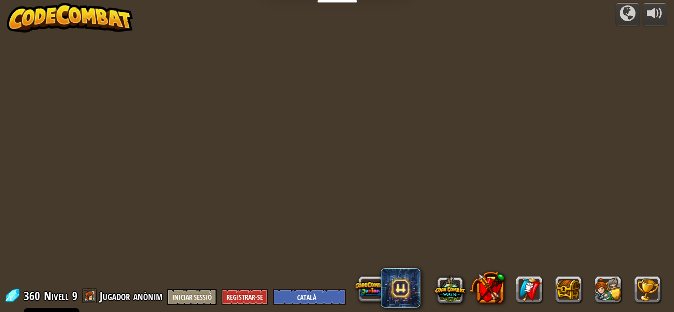
select select "ca"
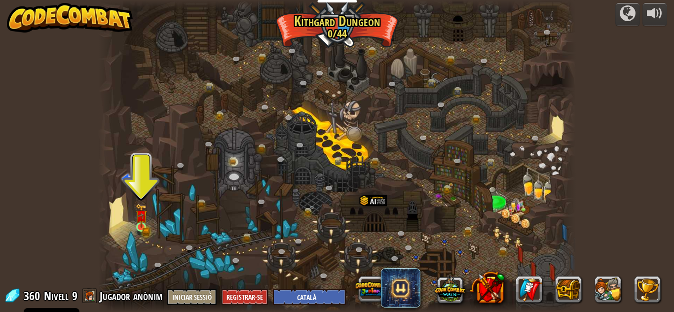
click at [147, 223] on img at bounding box center [141, 216] width 11 height 25
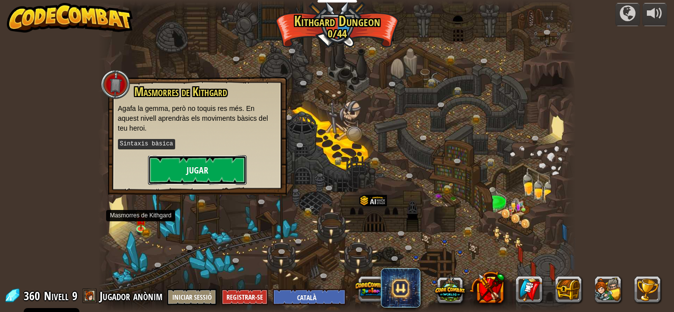
click at [184, 174] on button "Jugar" at bounding box center [197, 170] width 99 height 30
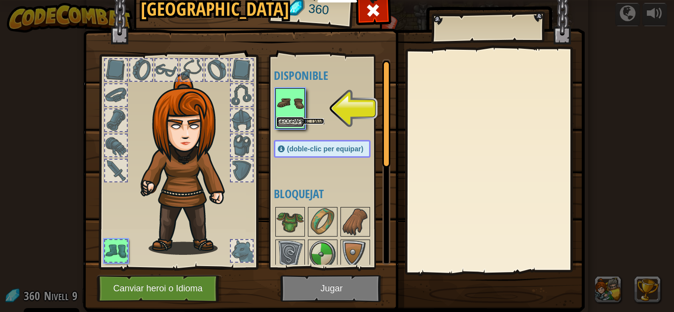
click at [291, 125] on button "Equipa" at bounding box center [290, 122] width 28 height 10
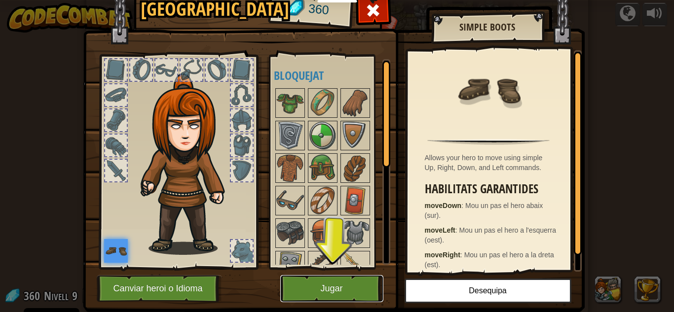
click at [346, 286] on button "Jugar" at bounding box center [331, 288] width 103 height 27
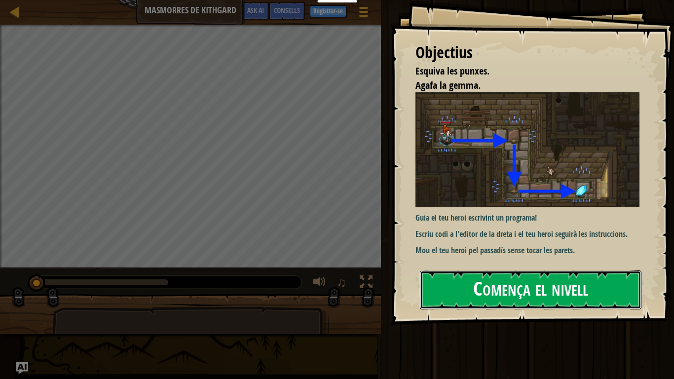
click at [615, 292] on button "Comença el nivell" at bounding box center [530, 289] width 221 height 39
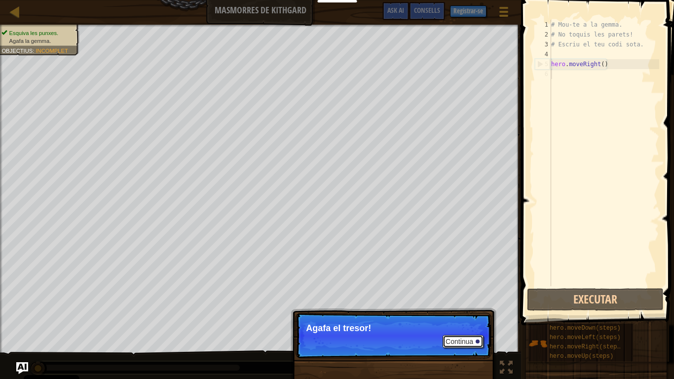
click at [465, 312] on button "Continua" at bounding box center [462, 341] width 41 height 13
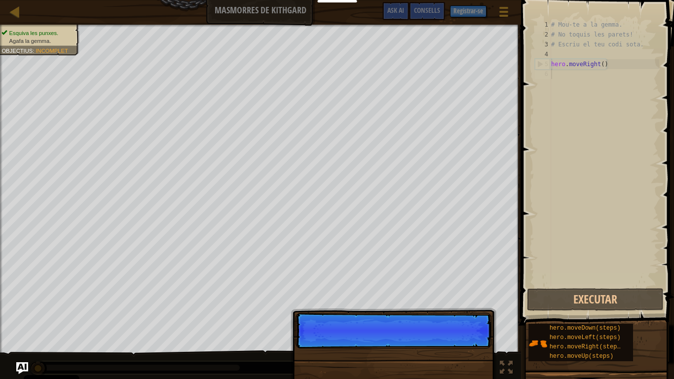
scroll to position [4, 0]
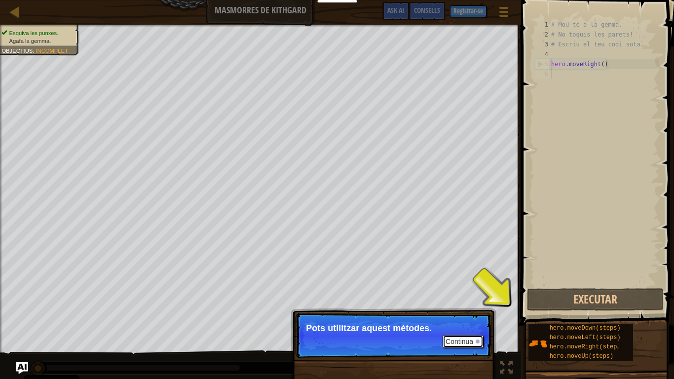
click at [459, 312] on button "Continua" at bounding box center [462, 341] width 41 height 13
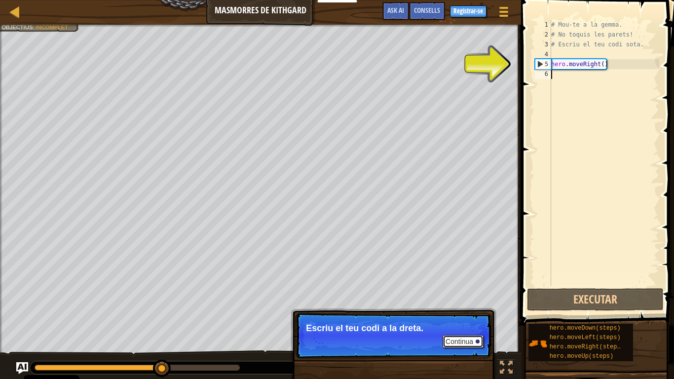
click at [478, 312] on div at bounding box center [478, 341] width 4 height 4
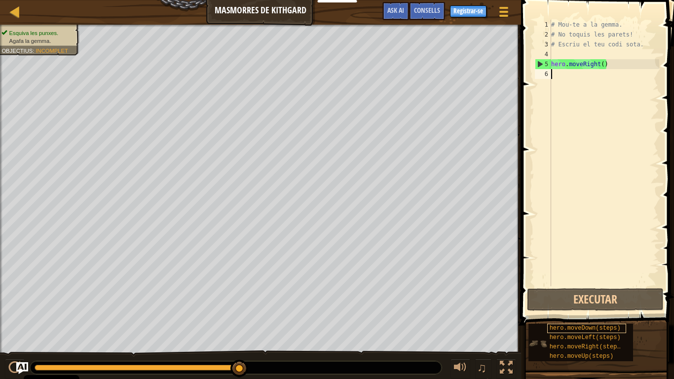
click at [580, 312] on span "hero.moveDown(steps)" at bounding box center [585, 328] width 71 height 7
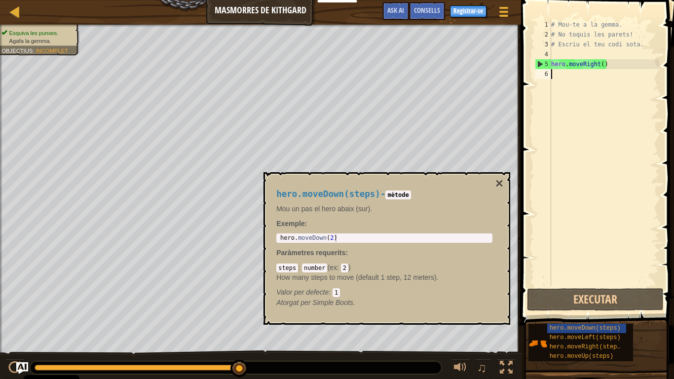
click at [551, 79] on div "# Mou-te a la gemma. # No toquis les parets! # Escriu el teu codi sota. hero . …" at bounding box center [604, 163] width 110 height 286
type textarea "h"
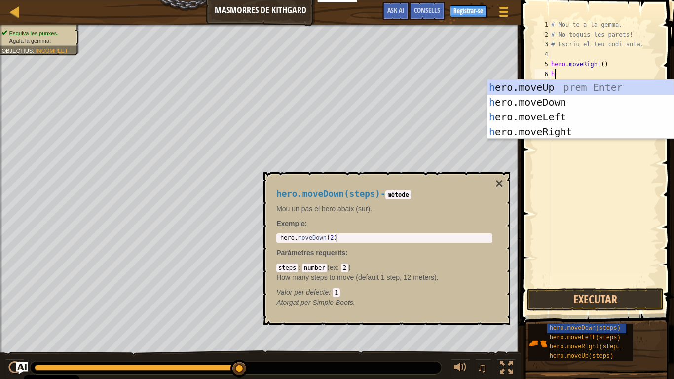
click at [556, 107] on div "h ero.moveUp prem Enter h ero.moveDown prem Enter h ero.moveLeft prem Enter h e…" at bounding box center [580, 124] width 186 height 89
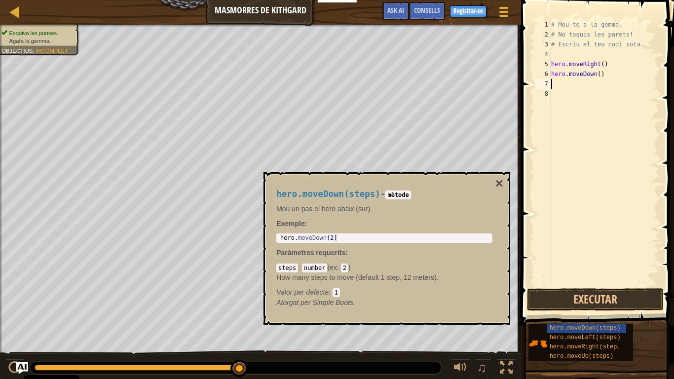
type textarea "h"
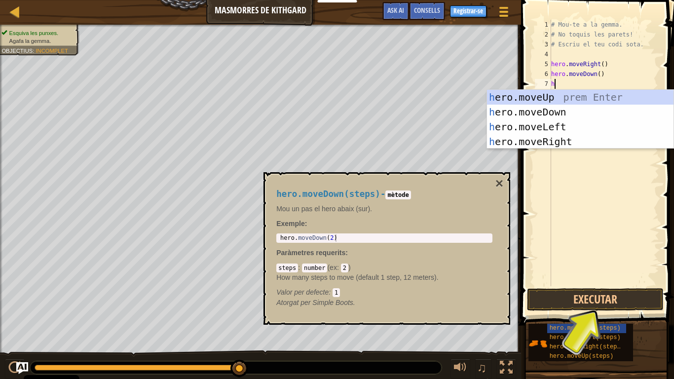
click at [564, 127] on div "h ero.moveUp prem Enter h ero.moveDown prem Enter h ero.moveLeft prem Enter h e…" at bounding box center [580, 134] width 186 height 89
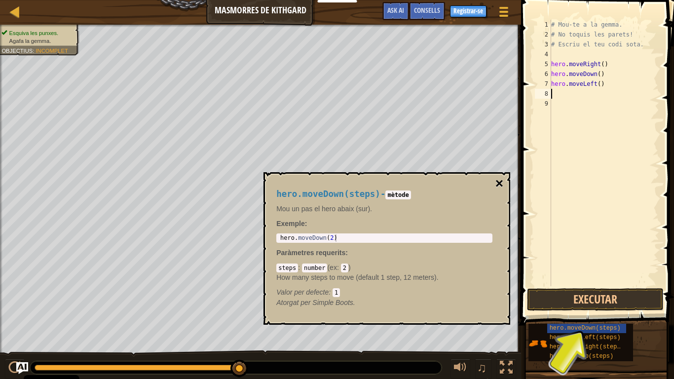
click at [497, 180] on button "×" at bounding box center [499, 184] width 8 height 14
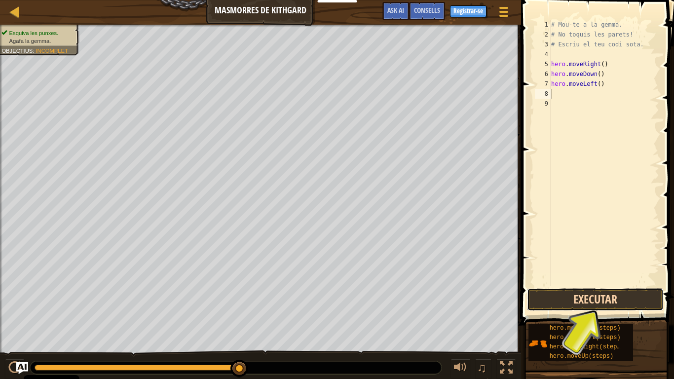
click at [611, 295] on button "Executar" at bounding box center [595, 299] width 137 height 23
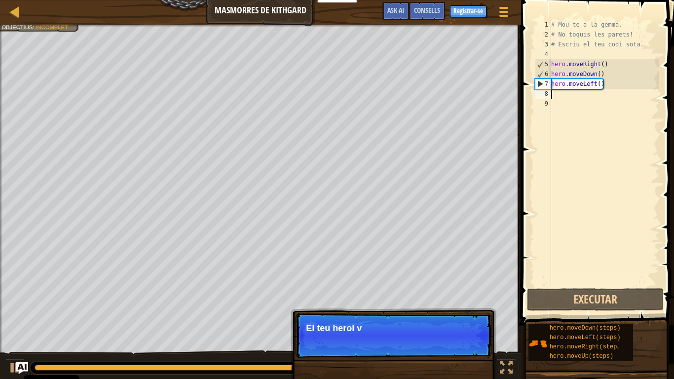
click at [585, 83] on div "# Mou-te a la gemma. # No toquis les parets! # Escriu el teu codi sota. hero . …" at bounding box center [604, 163] width 110 height 286
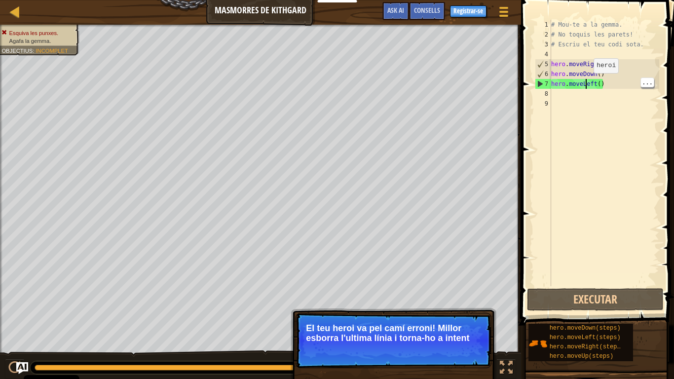
click at [606, 81] on div "# Mou-te a la gemma. # No toquis les parets! # Escriu el teu codi sota. hero . …" at bounding box center [604, 163] width 110 height 286
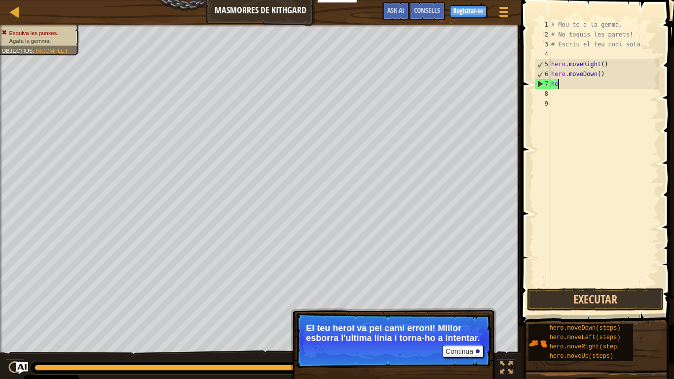
type textarea "h"
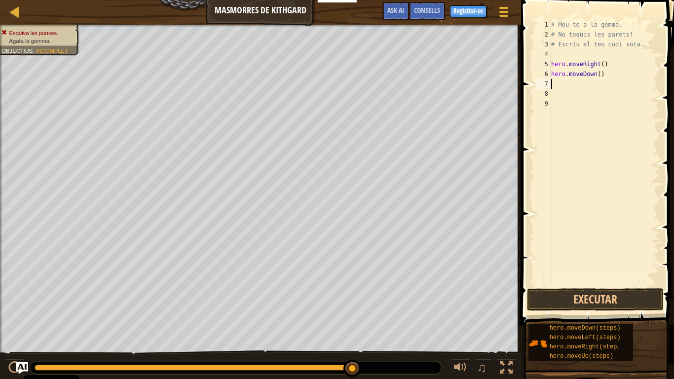
type textarea "h"
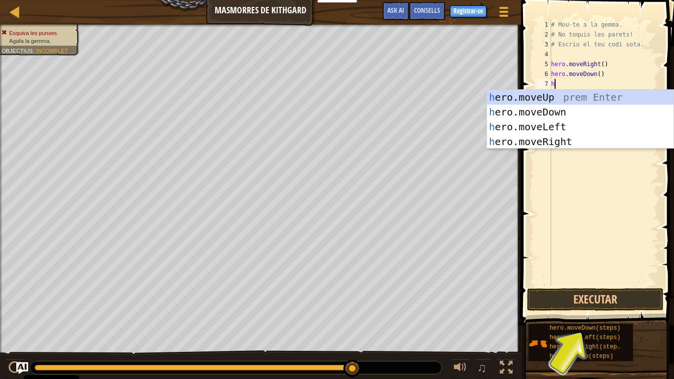
click at [570, 141] on div "h ero.moveUp prem Enter h ero.moveDown prem Enter h ero.moveLeft prem Enter h e…" at bounding box center [580, 134] width 186 height 89
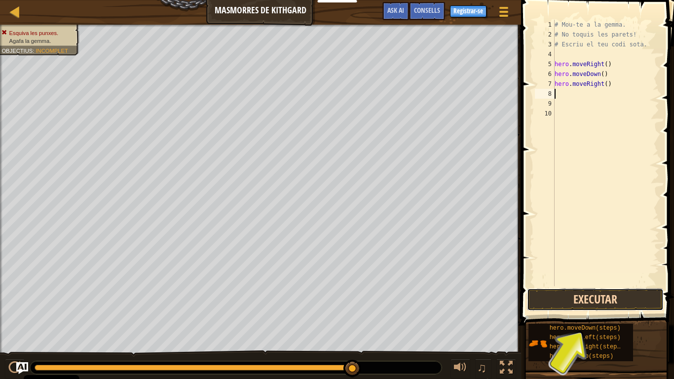
click at [614, 300] on button "Executar" at bounding box center [595, 299] width 137 height 23
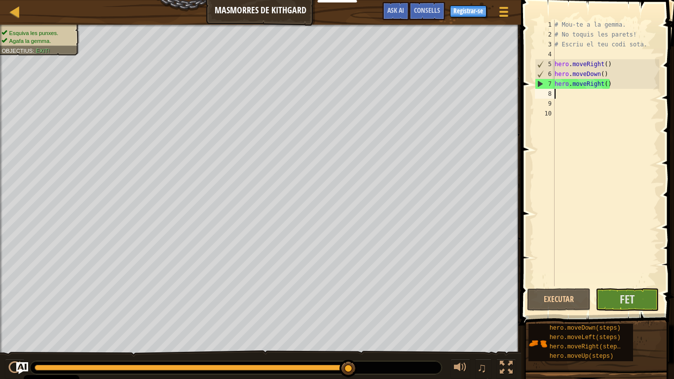
click at [642, 285] on div "# Mou-te a la gemma. # No toquis les parets! # Escriu el teu codi sota. hero . …" at bounding box center [606, 163] width 107 height 286
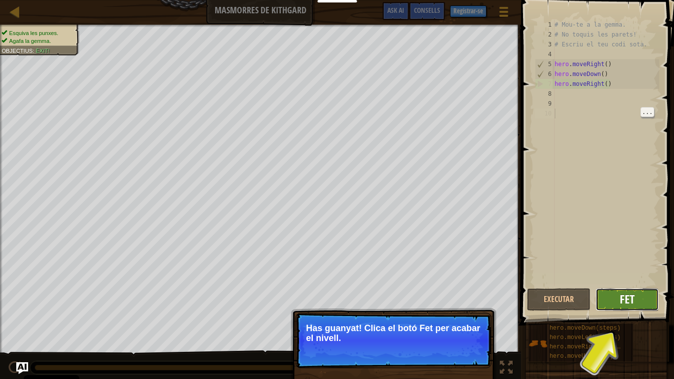
click at [633, 302] on span "Fet" at bounding box center [627, 299] width 15 height 16
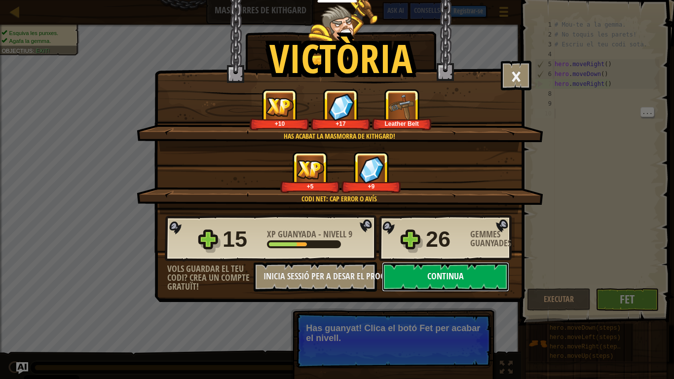
click at [458, 274] on button "Continua" at bounding box center [445, 277] width 127 height 30
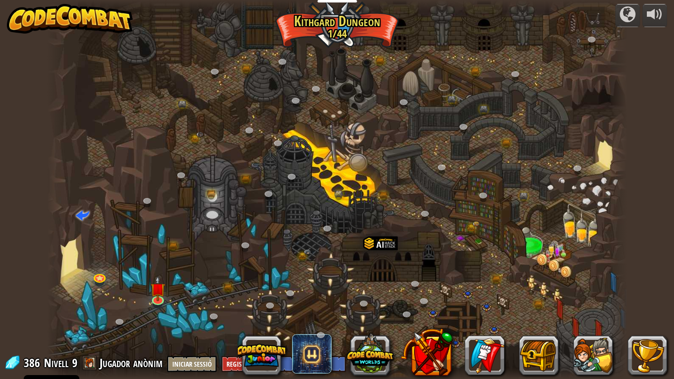
select select "ca"
click at [160, 294] on img at bounding box center [157, 282] width 15 height 34
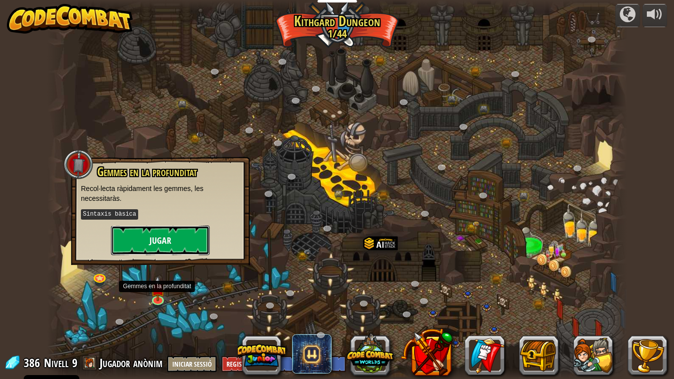
click at [178, 232] on button "Jugar" at bounding box center [160, 240] width 99 height 30
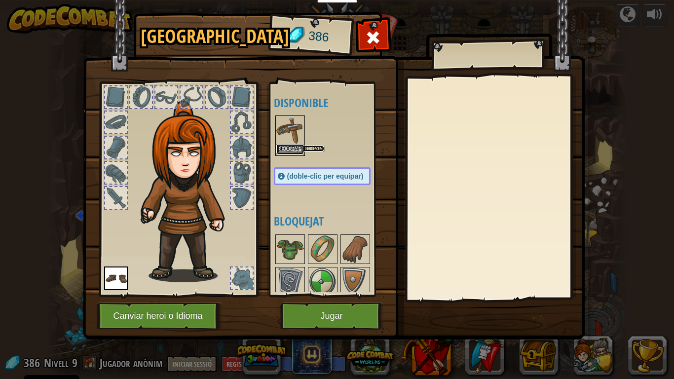
click at [295, 148] on button "Equipa" at bounding box center [290, 149] width 28 height 10
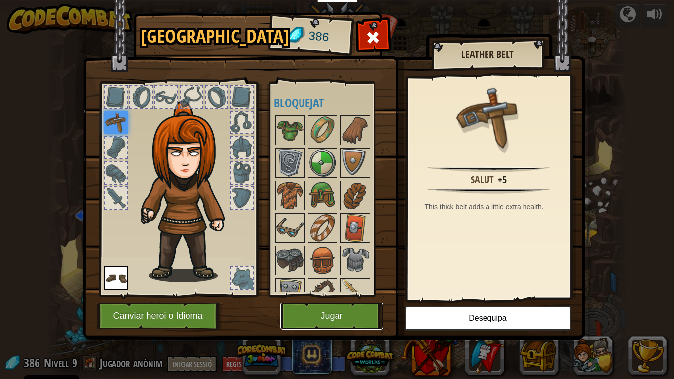
click at [346, 309] on button "Jugar" at bounding box center [331, 315] width 103 height 27
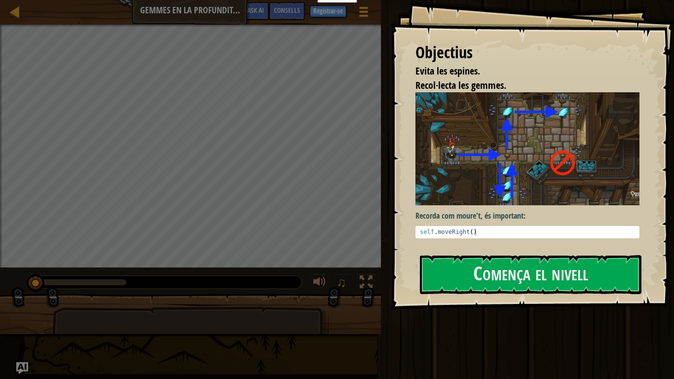
click at [599, 172] on img at bounding box center [527, 148] width 224 height 112
click at [594, 241] on div "Recorda com moure't, és important: 1 self . moveRight ( ) ההההההההההההההההההההה…" at bounding box center [527, 168] width 224 height 153
click at [592, 272] on button "Comença el nivell" at bounding box center [530, 274] width 221 height 39
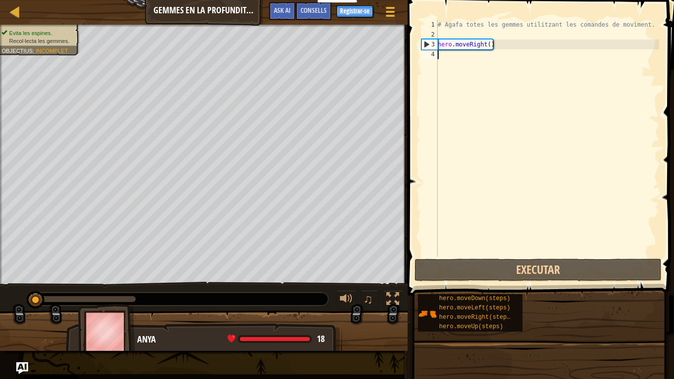
type textarea "h"
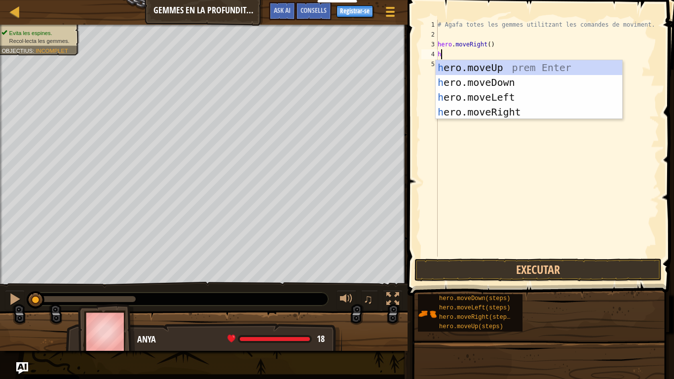
click at [509, 78] on div "h ero.moveUp prem Enter h ero.moveDown prem Enter h ero.moveLeft prem Enter h e…" at bounding box center [529, 104] width 186 height 89
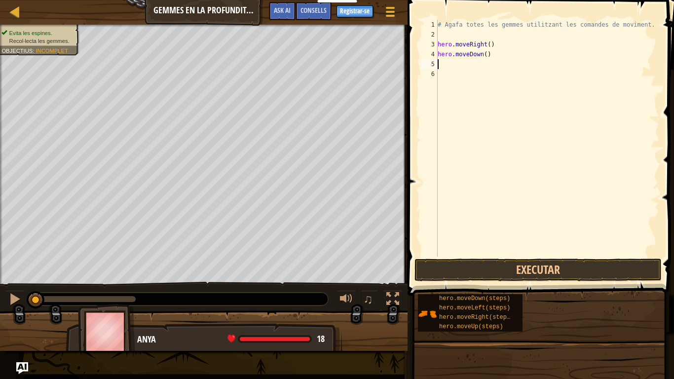
type textarea "h"
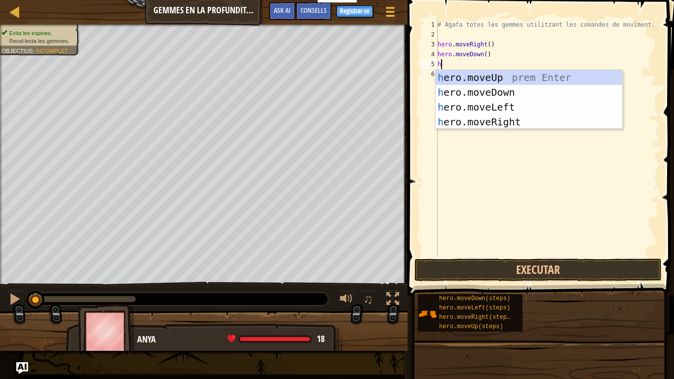
click at [505, 79] on div "h ero.moveUp prem Enter h ero.moveDown prem Enter h ero.moveLeft prem Enter h e…" at bounding box center [529, 114] width 186 height 89
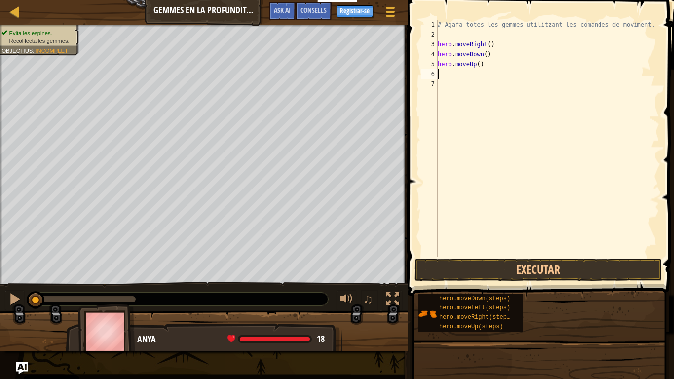
type textarea "h"
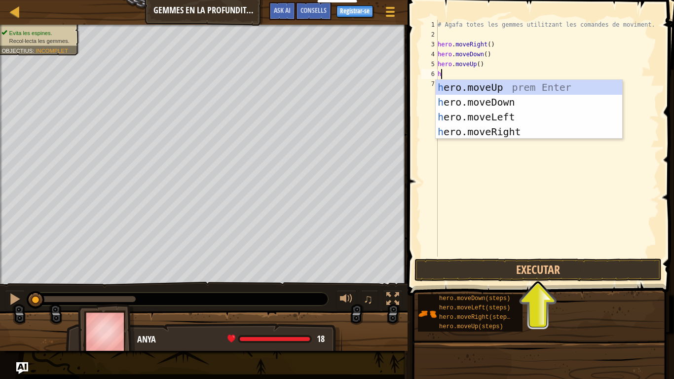
click at [513, 89] on div "h ero.moveUp prem Enter h ero.moveDown prem Enter h ero.moveLeft prem Enter h e…" at bounding box center [529, 124] width 186 height 89
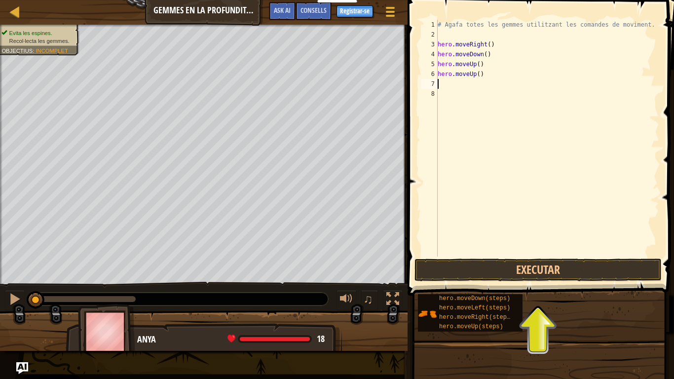
type textarea "h"
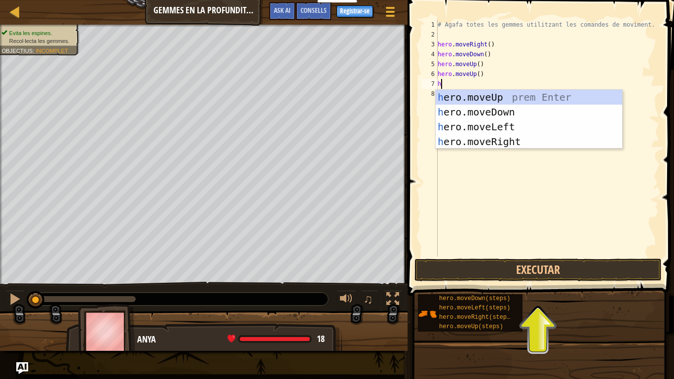
click at [492, 127] on div "h ero.moveUp prem Enter h ero.moveDown prem Enter h ero.moveLeft prem Enter h e…" at bounding box center [529, 134] width 186 height 89
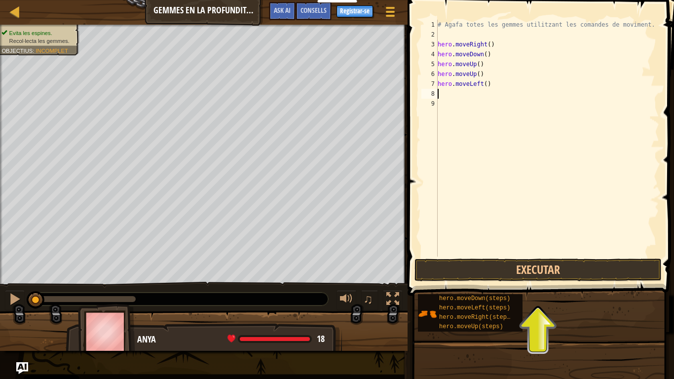
type textarea "h"
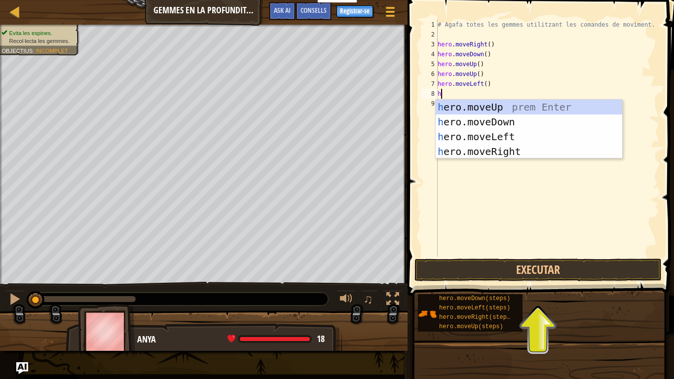
click at [518, 140] on div "h ero.moveUp prem Enter h ero.moveDown prem Enter h ero.moveLeft prem Enter h e…" at bounding box center [529, 144] width 186 height 89
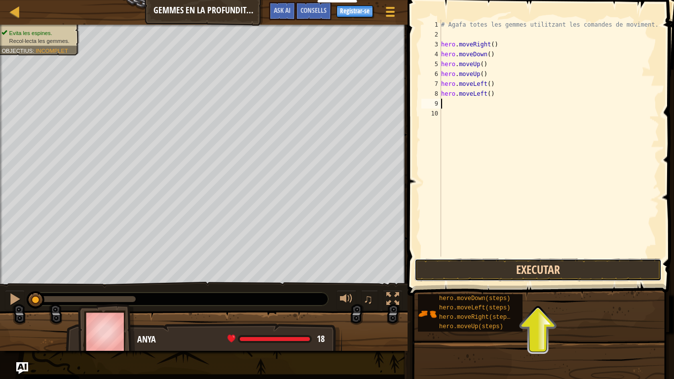
click at [566, 277] on button "Executar" at bounding box center [537, 269] width 247 height 23
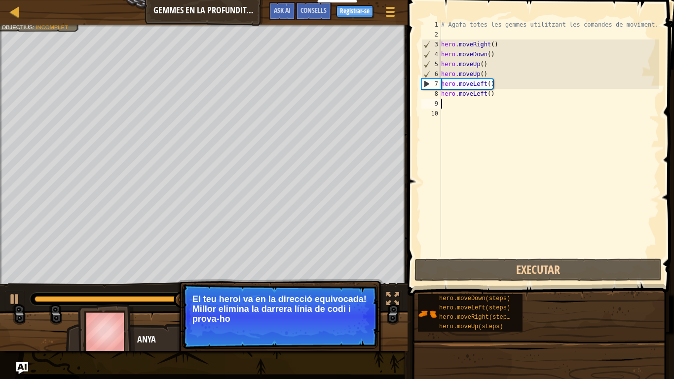
click at [482, 83] on div "# Agafa totes les gemmes utilitzant les comandes de moviment. hero . moveRight …" at bounding box center [549, 148] width 220 height 257
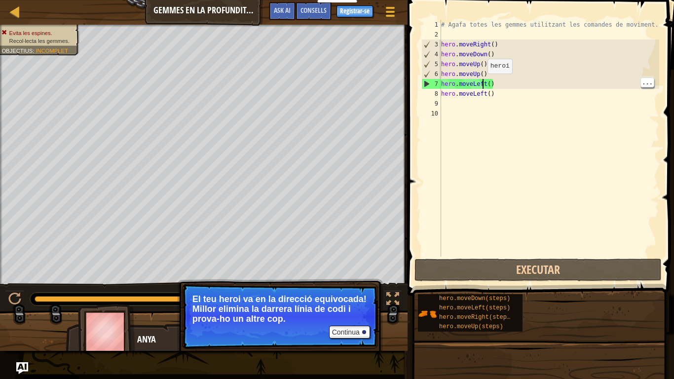
click at [499, 81] on div "# Agafa totes les gemmes utilitzant les comandes de moviment. hero . moveRight …" at bounding box center [549, 148] width 220 height 257
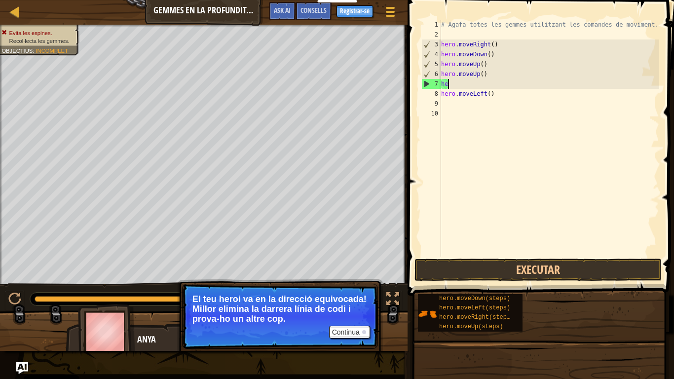
type textarea "h"
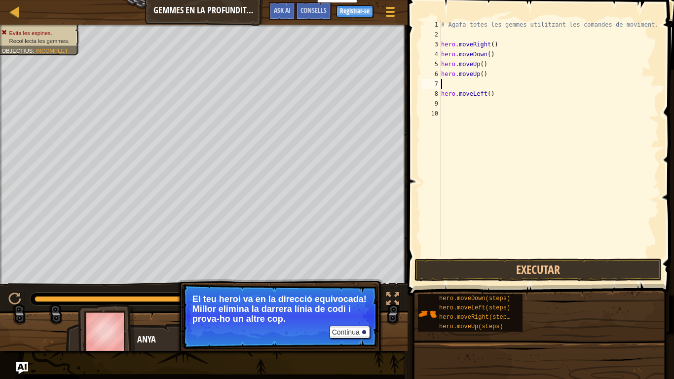
type textarea "h"
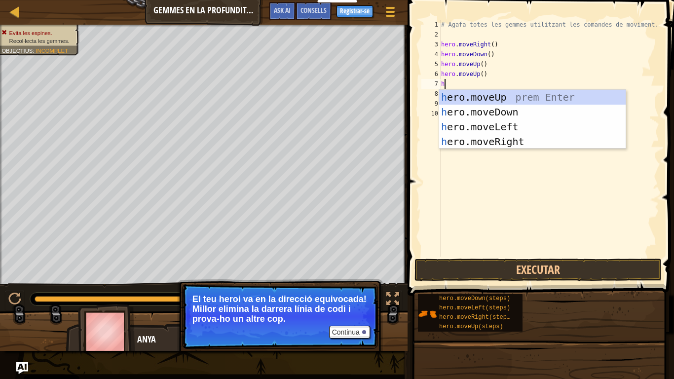
click at [515, 143] on div "h ero.moveUp prem Enter h ero.moveDown prem Enter h ero.moveLeft prem Enter h e…" at bounding box center [532, 134] width 186 height 89
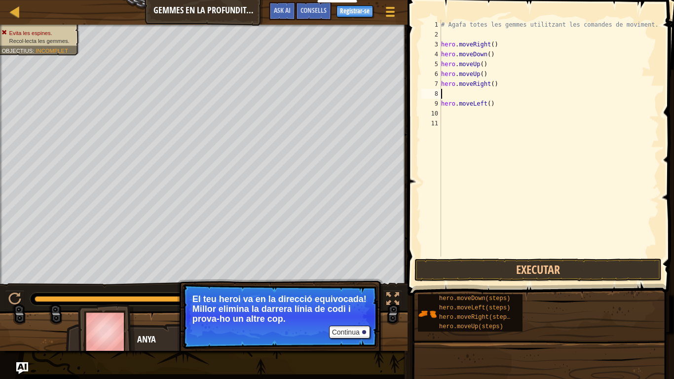
click at [500, 106] on div "# Agafa totes les gemmes utilitzant les comandes de moviment. hero . moveRight …" at bounding box center [549, 148] width 220 height 257
type textarea "h"
click at [584, 262] on button "Executar" at bounding box center [537, 269] width 247 height 23
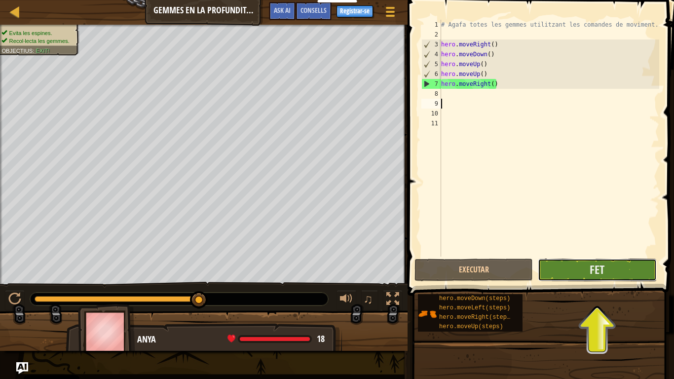
click at [618, 264] on button "Fet" at bounding box center [597, 269] width 118 height 23
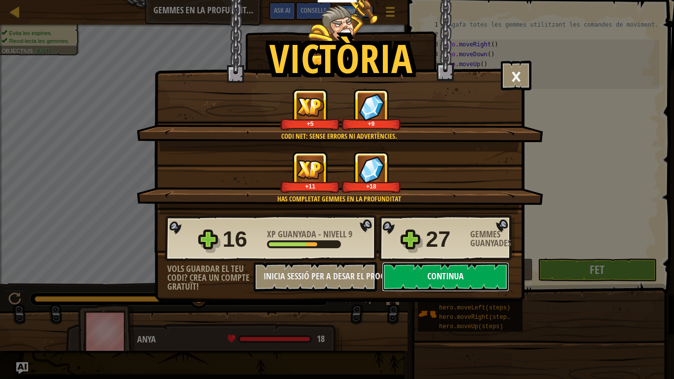
click at [462, 279] on button "Continua" at bounding box center [445, 277] width 127 height 30
select select "ca"
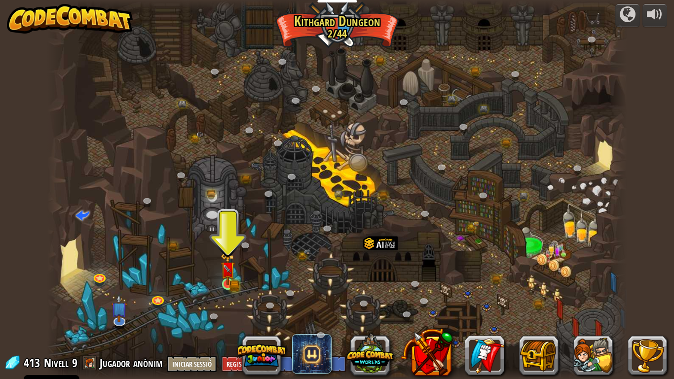
click at [227, 281] on img at bounding box center [228, 269] width 15 height 32
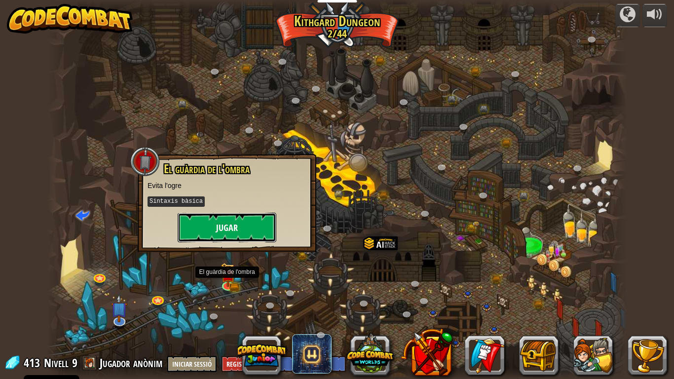
click at [246, 225] on button "Jugar" at bounding box center [227, 228] width 99 height 30
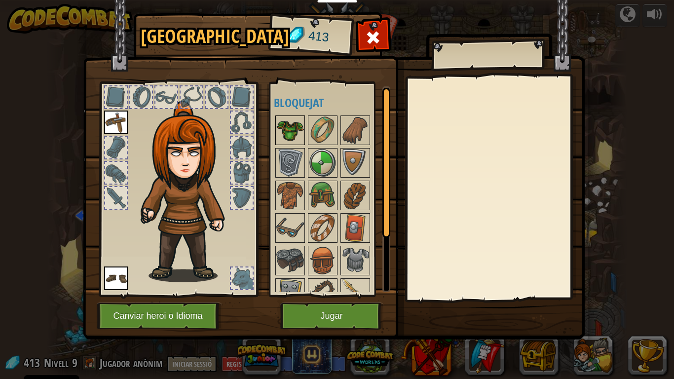
click at [302, 131] on img at bounding box center [290, 130] width 28 height 28
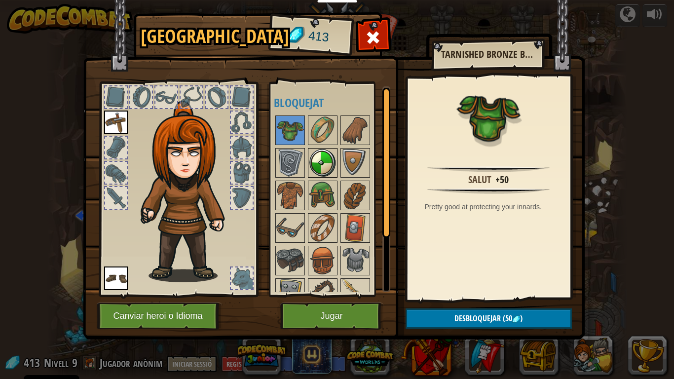
click at [321, 149] on img at bounding box center [323, 163] width 28 height 28
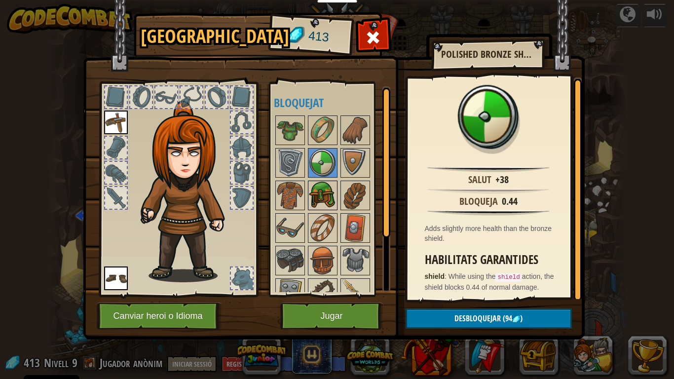
click at [312, 194] on img at bounding box center [323, 196] width 28 height 28
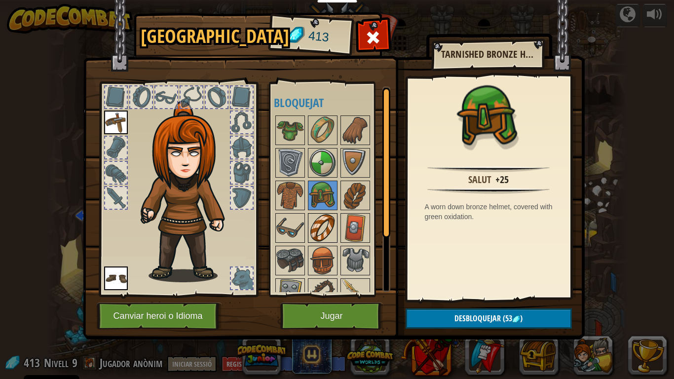
click at [330, 242] on img at bounding box center [323, 228] width 28 height 28
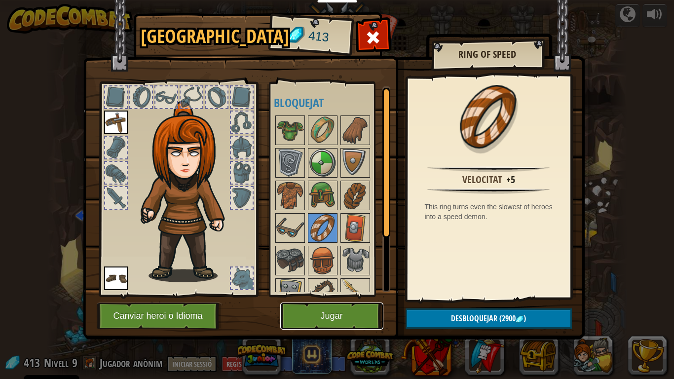
click at [340, 312] on button "Jugar" at bounding box center [331, 315] width 103 height 27
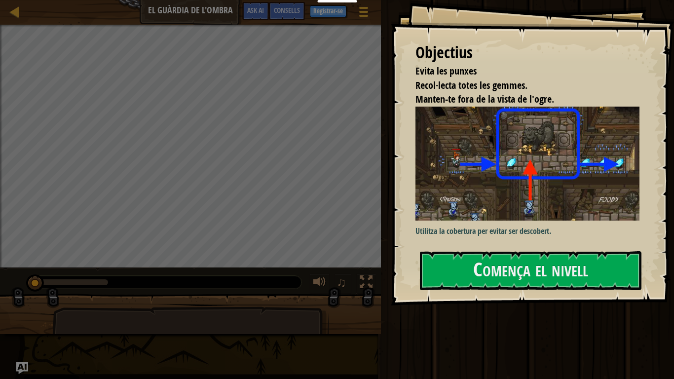
click at [516, 184] on img at bounding box center [527, 164] width 224 height 114
click at [557, 273] on button "Comença el nivell" at bounding box center [530, 270] width 221 height 39
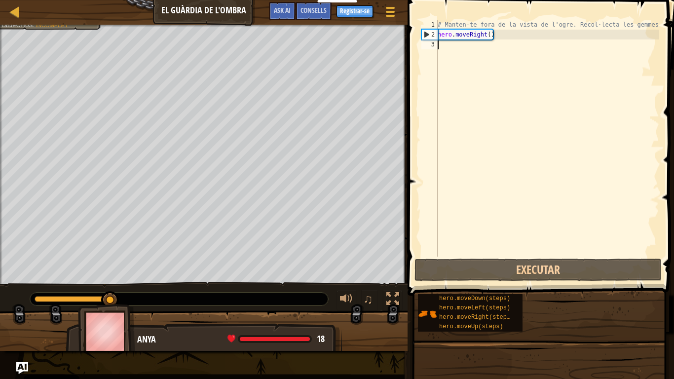
type textarea "h"
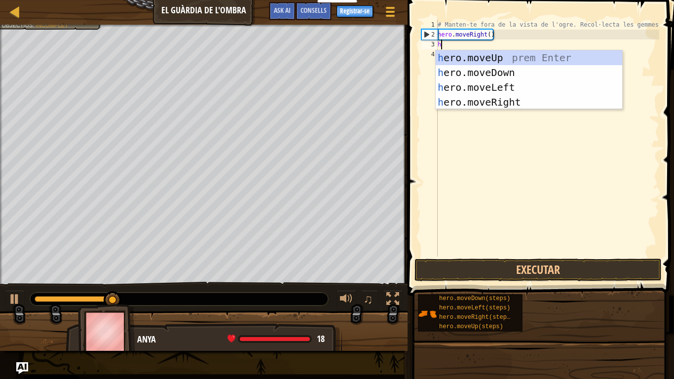
scroll to position [4, 0]
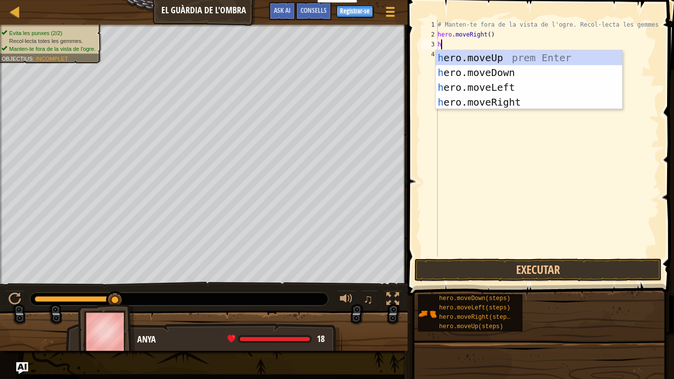
click at [498, 58] on div "h ero.moveUp prem Enter h ero.moveDown prem Enter h ero.moveLeft prem Enter h e…" at bounding box center [529, 94] width 186 height 89
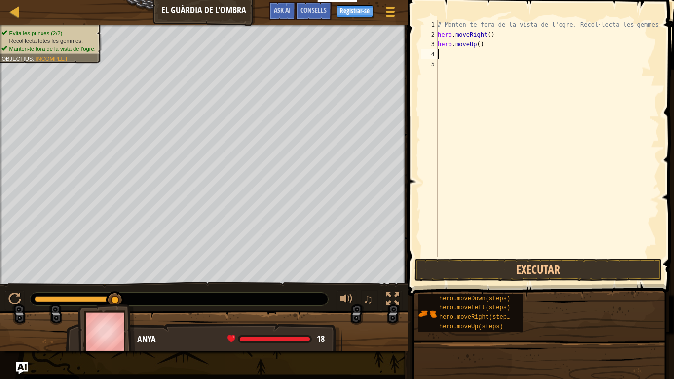
type textarea "h"
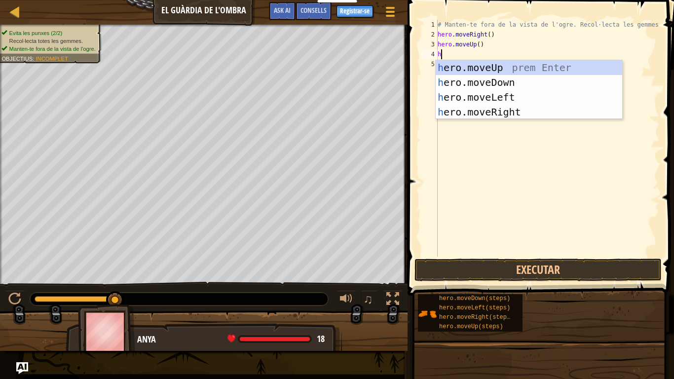
click at [517, 95] on div "h ero.moveUp prem Enter h ero.moveDown prem Enter h ero.moveLeft prem Enter h e…" at bounding box center [529, 104] width 186 height 89
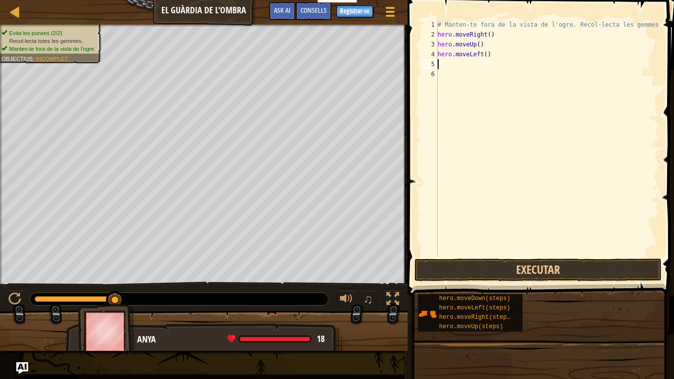
type textarea "h"
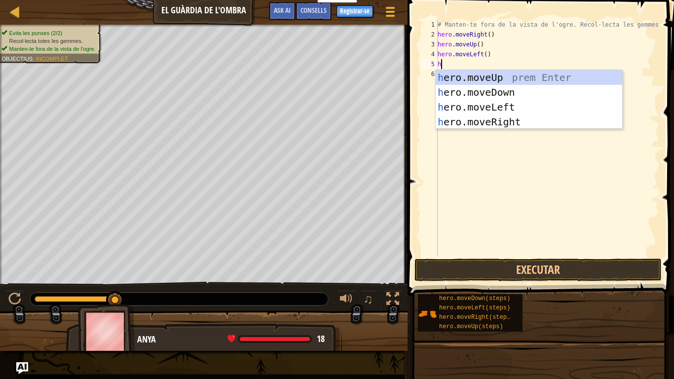
click at [512, 93] on div "h ero.moveUp prem Enter h ero.moveDown prem Enter h ero.moveLeft prem Enter h e…" at bounding box center [529, 114] width 186 height 89
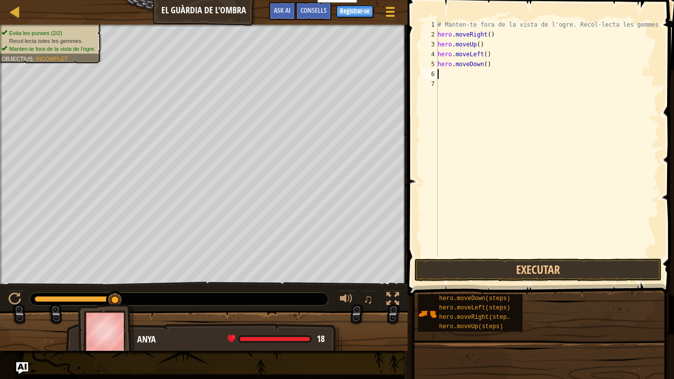
type textarea "h"
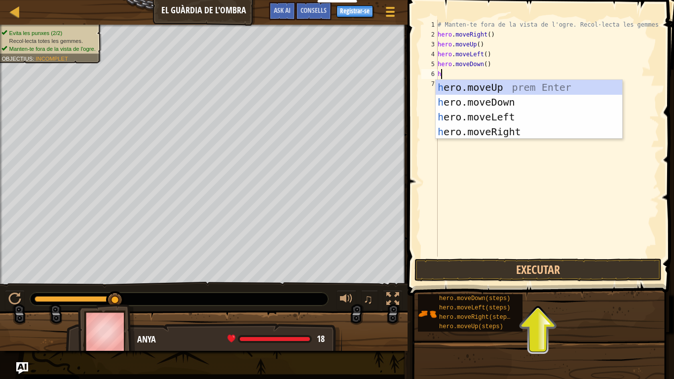
click at [520, 131] on div "h ero.moveUp prem Enter h ero.moveDown prem Enter h ero.moveLeft prem Enter h e…" at bounding box center [529, 124] width 186 height 89
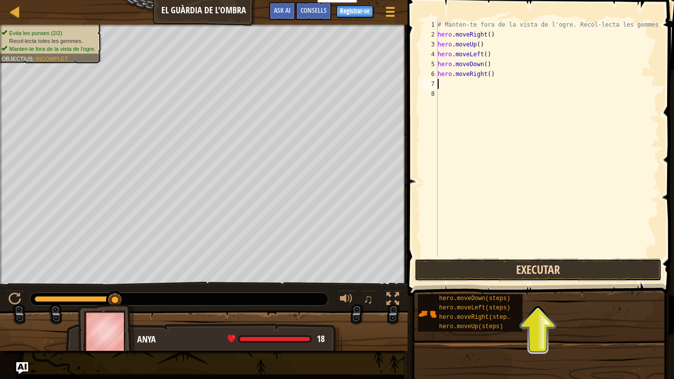
click at [557, 276] on button "Executar" at bounding box center [537, 269] width 247 height 23
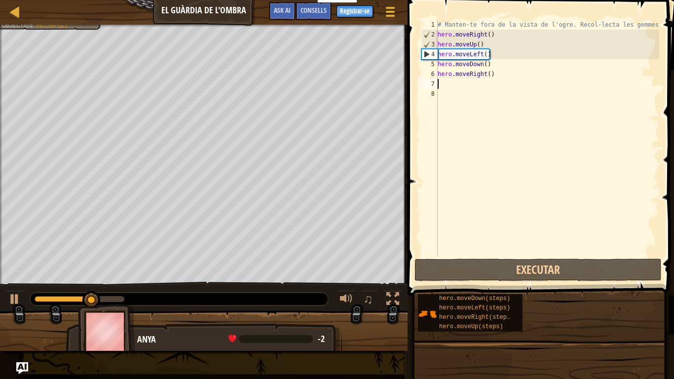
click at [492, 52] on div "# Manten-te fora de la vista de l'ogre. Recol·lecta les gemmes. hero . moveRigh…" at bounding box center [547, 148] width 223 height 257
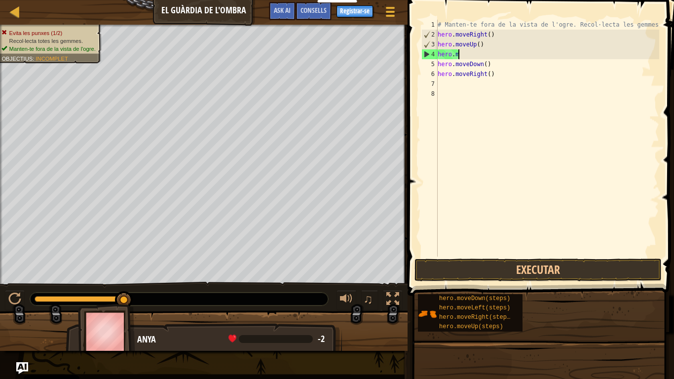
type textarea "h"
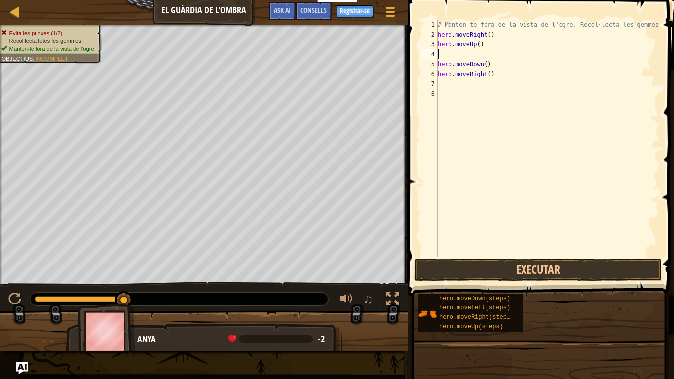
type textarea "h"
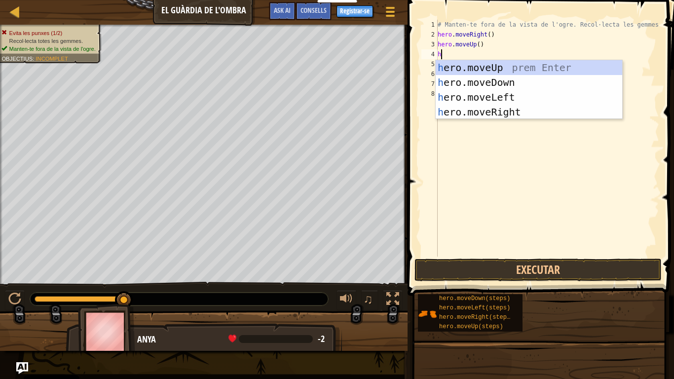
click at [509, 113] on div "h ero.moveUp prem Enter h ero.moveDown prem Enter h ero.moveLeft prem Enter h e…" at bounding box center [529, 104] width 186 height 89
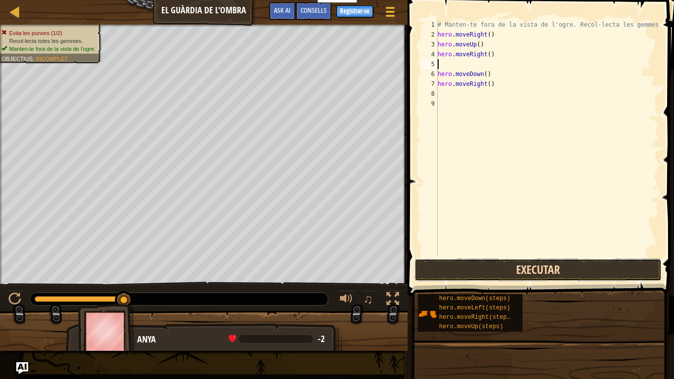
click at [553, 268] on button "Executar" at bounding box center [537, 269] width 247 height 23
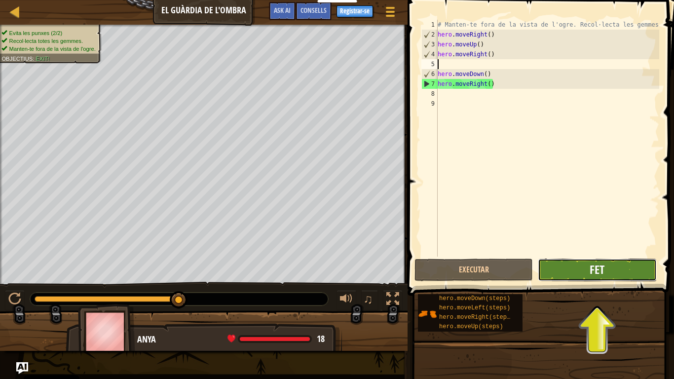
click at [602, 268] on span "Fet" at bounding box center [597, 269] width 15 height 16
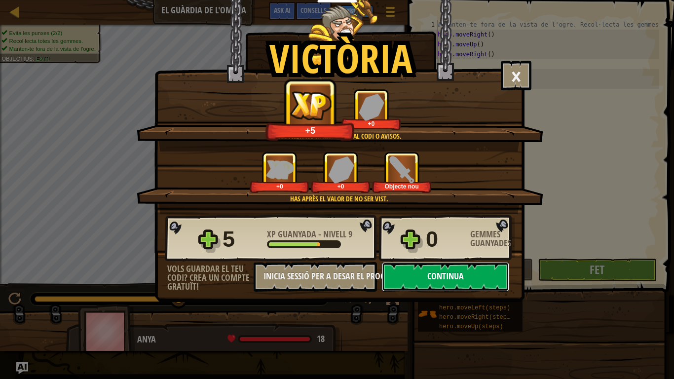
click at [469, 277] on button "Continua" at bounding box center [445, 277] width 127 height 30
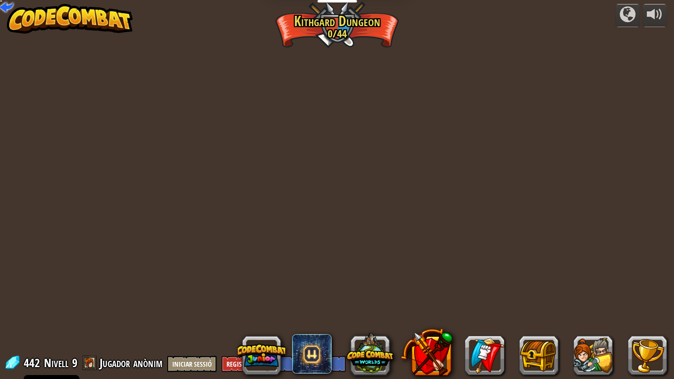
select select "ca"
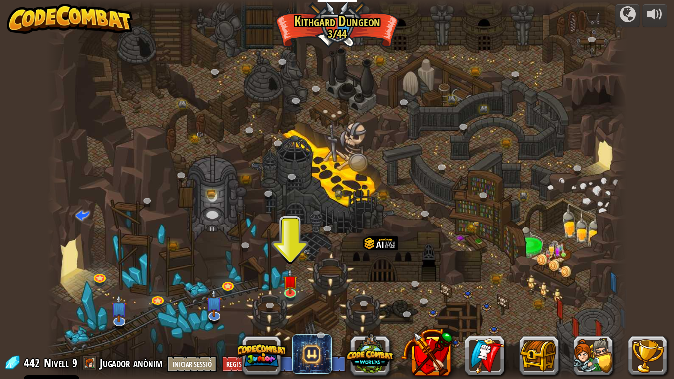
click at [298, 286] on div at bounding box center [337, 189] width 580 height 379
click at [295, 286] on img at bounding box center [290, 275] width 15 height 34
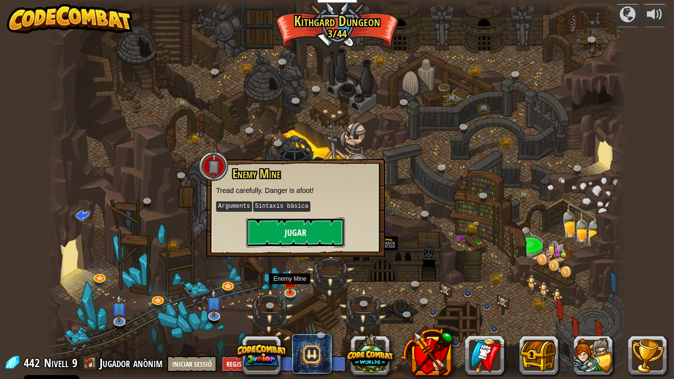
click at [312, 225] on button "Jugar" at bounding box center [295, 233] width 99 height 30
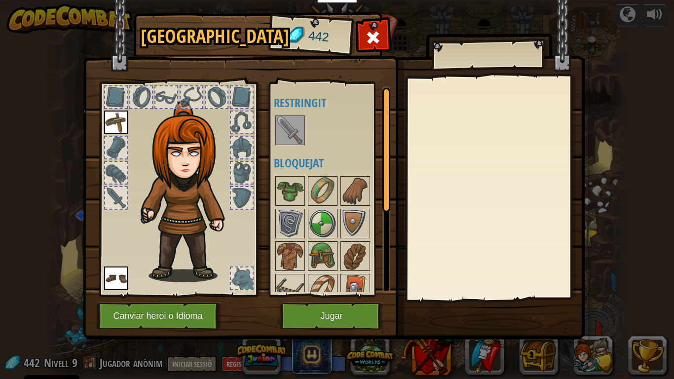
click at [300, 123] on img at bounding box center [290, 130] width 28 height 28
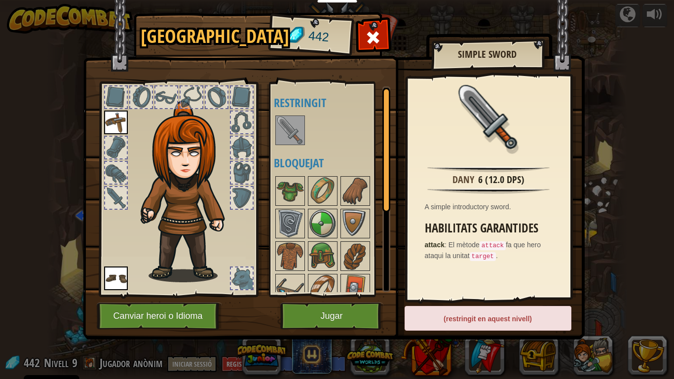
click at [295, 136] on img at bounding box center [290, 130] width 28 height 28
click at [318, 143] on div at bounding box center [332, 130] width 116 height 33
click at [343, 312] on button "Jugar" at bounding box center [331, 315] width 103 height 27
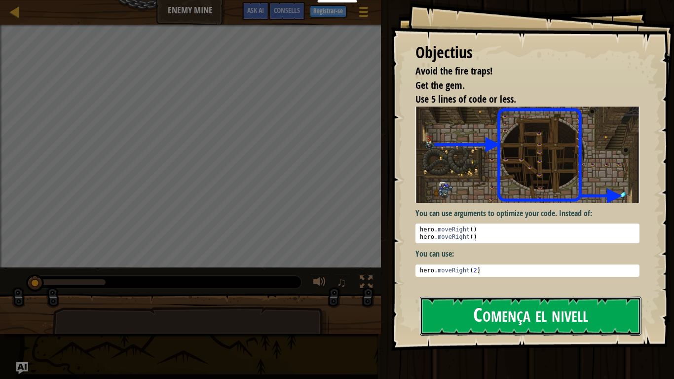
click at [566, 312] on button "Comença el nivell" at bounding box center [530, 315] width 221 height 39
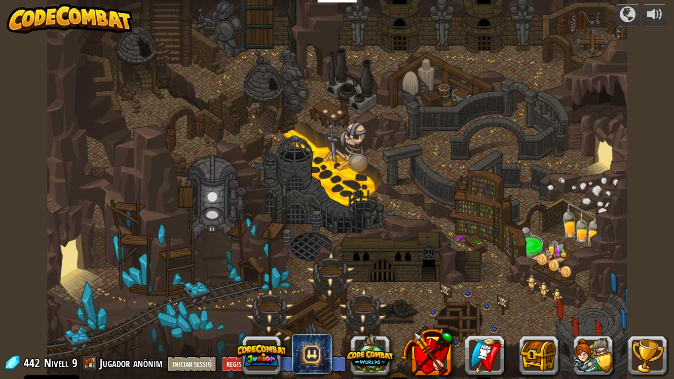
select select "ca"
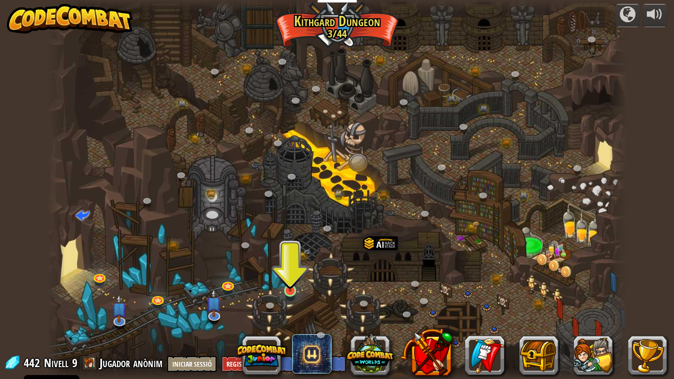
click at [289, 287] on img at bounding box center [290, 275] width 15 height 34
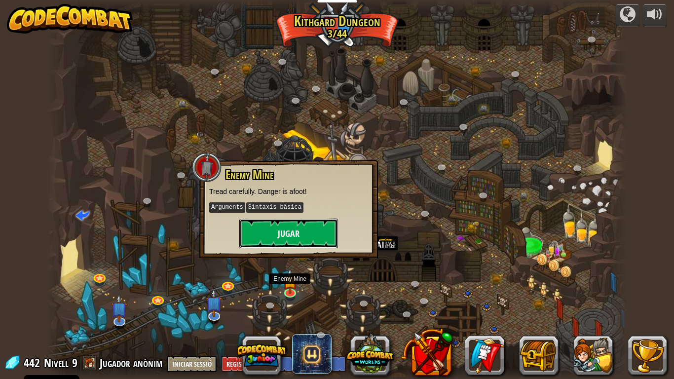
click at [308, 222] on button "Jugar" at bounding box center [288, 234] width 99 height 30
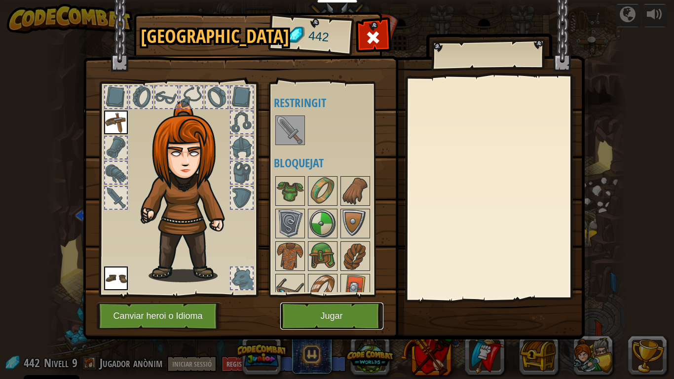
click at [345, 312] on button "Jugar" at bounding box center [331, 315] width 103 height 27
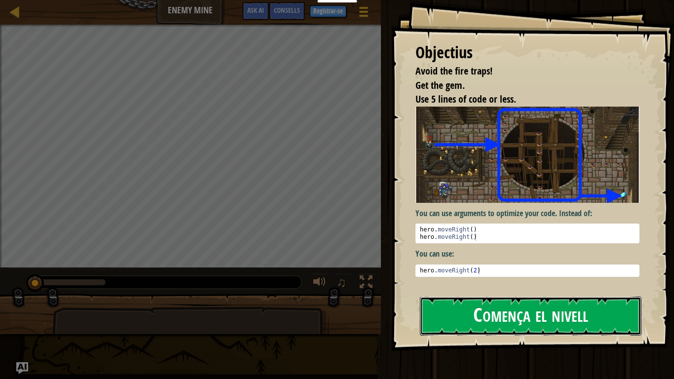
click at [532, 312] on button "Comença el nivell" at bounding box center [530, 315] width 221 height 39
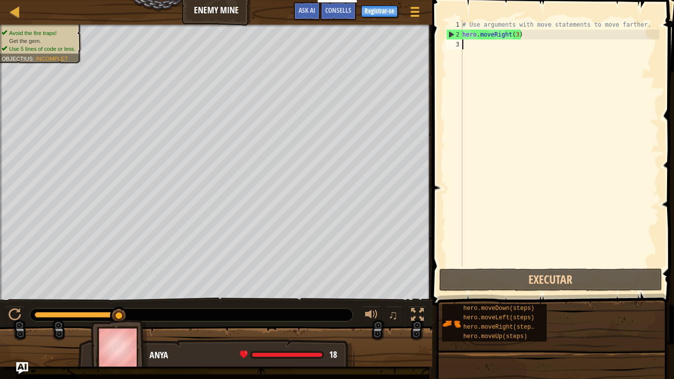
click at [517, 34] on div "# Use arguments with move statements to move farther. hero . moveRight ( 3 )" at bounding box center [559, 153] width 199 height 266
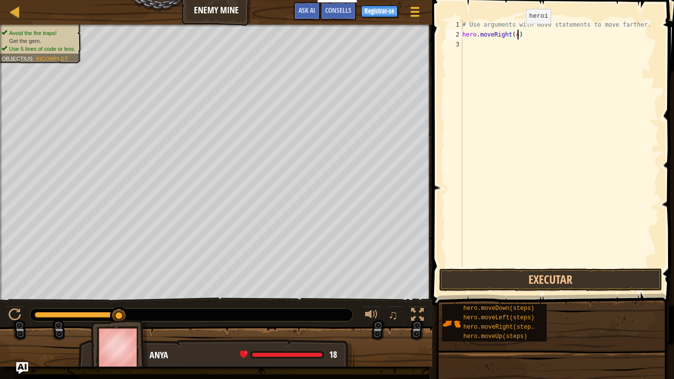
scroll to position [4, 8]
click at [598, 284] on button "Executar" at bounding box center [550, 279] width 223 height 23
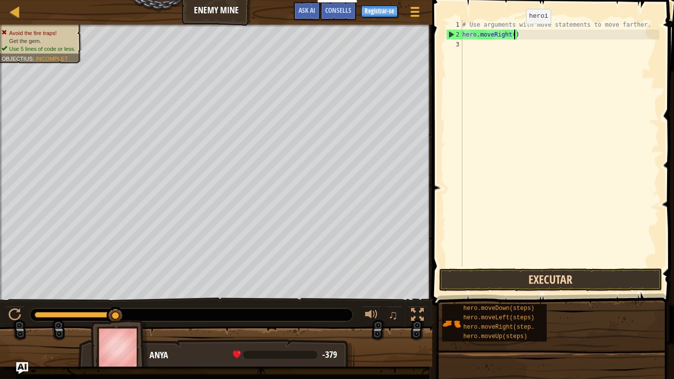
scroll to position [4, 7]
type textarea "hero.moveRight(3)"
click at [468, 51] on div "# Use arguments with move statements to move farther. hero . moveRight ( 3 )" at bounding box center [559, 153] width 199 height 266
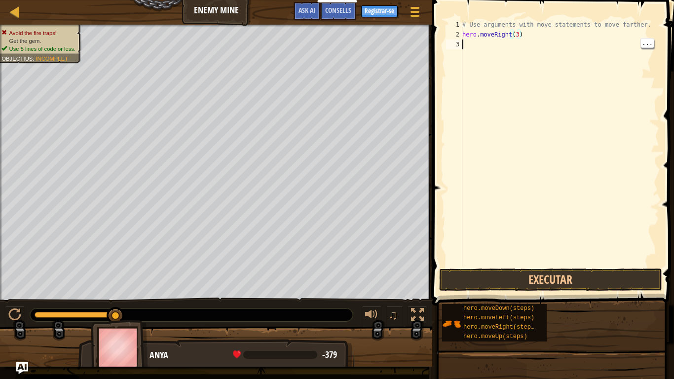
scroll to position [4, 0]
type textarea "h"
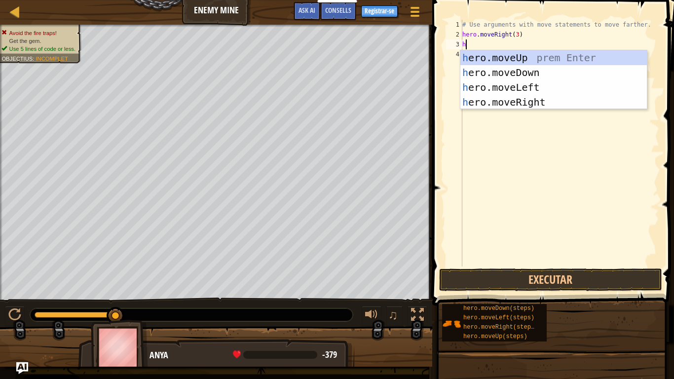
click at [529, 59] on div "h ero.moveUp prem Enter h ero.moveDown prem Enter h ero.moveLeft prem Enter h e…" at bounding box center [553, 94] width 186 height 89
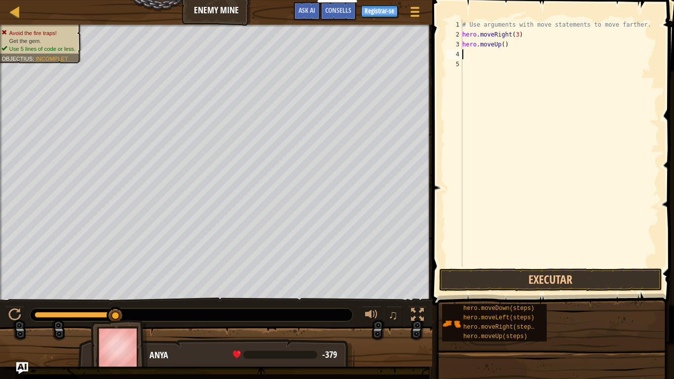
type textarea "h"
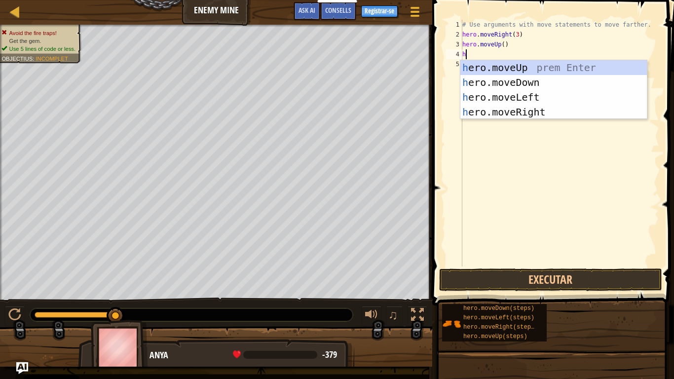
click at [539, 113] on div "h ero.moveUp prem Enter h ero.moveDown prem Enter h ero.moveLeft prem Enter h e…" at bounding box center [553, 104] width 186 height 89
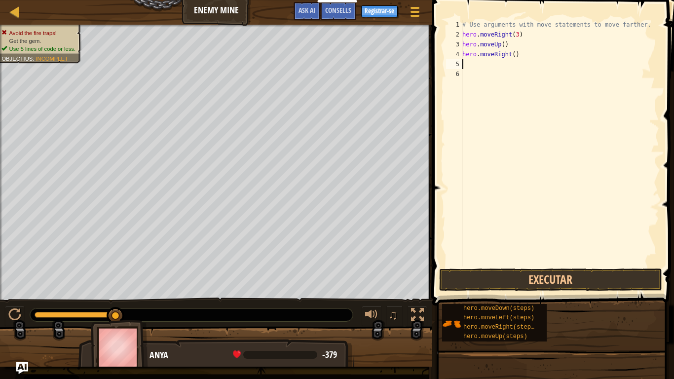
click at [477, 70] on div "# Use arguments with move statements to move farther. hero . moveRight ( 3 ) he…" at bounding box center [559, 153] width 199 height 266
click at [472, 61] on div "# Use arguments with move statements to move farther. hero . moveRight ( 3 ) he…" at bounding box center [559, 153] width 199 height 266
type textarea "h"
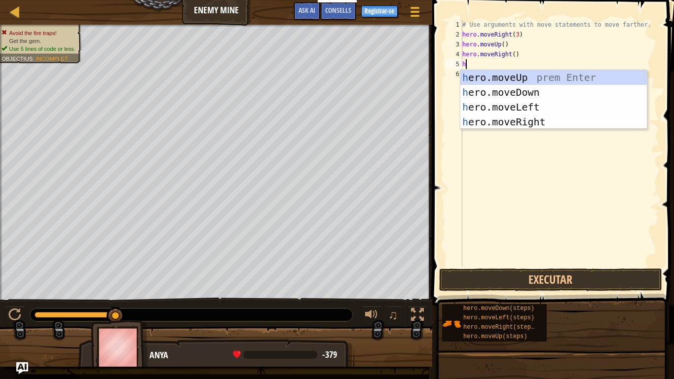
click at [536, 93] on div "h ero.moveUp prem Enter h ero.moveDown prem Enter h ero.moveLeft prem Enter h e…" at bounding box center [553, 114] width 186 height 89
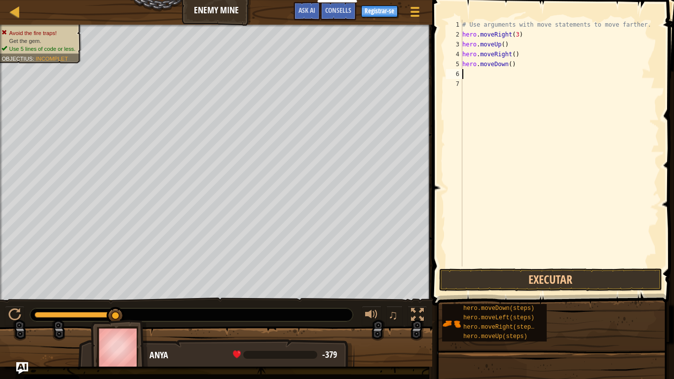
click at [509, 63] on div "# Use arguments with move statements to move farther. hero . moveRight ( 3 ) he…" at bounding box center [559, 153] width 199 height 266
click at [512, 63] on div "# Use arguments with move statements to move farther. hero . moveRight ( 3 ) he…" at bounding box center [559, 153] width 199 height 266
type textarea "hero.moveDown(3)"
click at [465, 81] on div "# Use arguments with move statements to move farther. hero . moveRight ( 3 ) he…" at bounding box center [559, 153] width 199 height 266
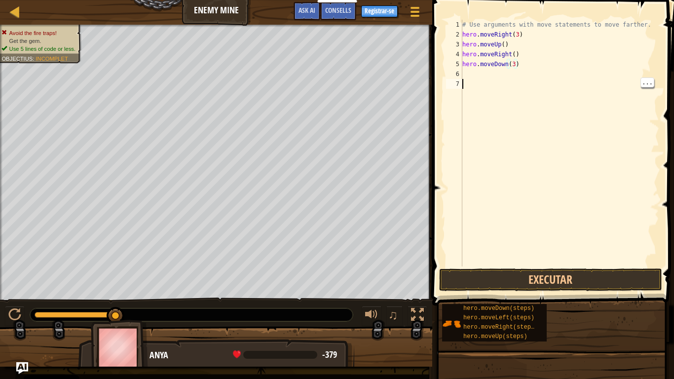
scroll to position [4, 0]
click at [466, 72] on div "# Use arguments with move statements to move farther. hero . moveRight ( 3 ) he…" at bounding box center [559, 153] width 199 height 266
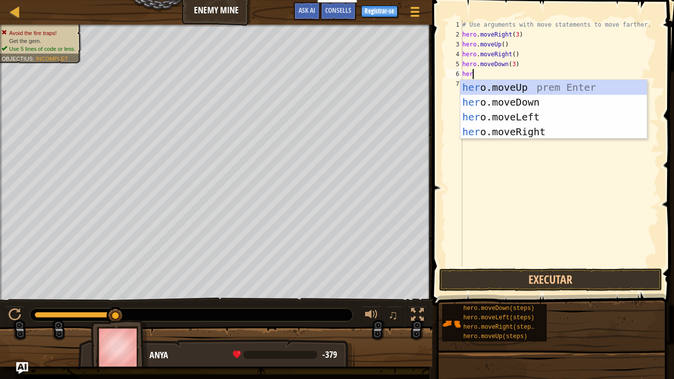
type textarea "hero"
click at [538, 135] on div "hero .moveUp prem Enter hero .moveDown prem Enter hero .moveLeft prem Enter her…" at bounding box center [553, 124] width 186 height 89
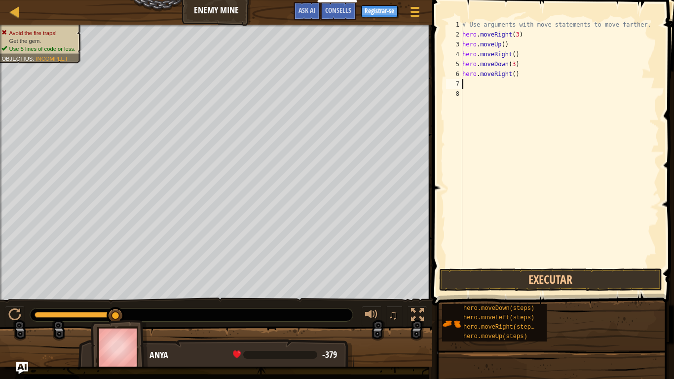
click at [511, 74] on div "# Use arguments with move statements to move farther. hero . moveRight ( 3 ) he…" at bounding box center [559, 153] width 199 height 266
click at [510, 74] on div "# Use arguments with move statements to move farther. hero . moveRight ( 3 ) he…" at bounding box center [559, 153] width 199 height 266
click at [515, 73] on div "# Use arguments with move statements to move farther. hero . moveRight ( 3 ) he…" at bounding box center [559, 153] width 199 height 266
type textarea "hero.moveRight(2)"
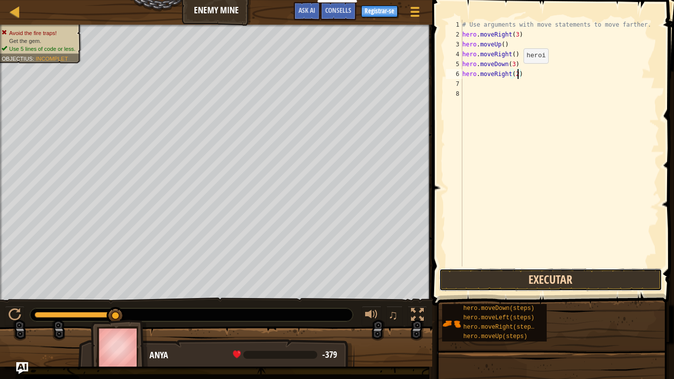
click at [557, 287] on button "Executar" at bounding box center [550, 279] width 223 height 23
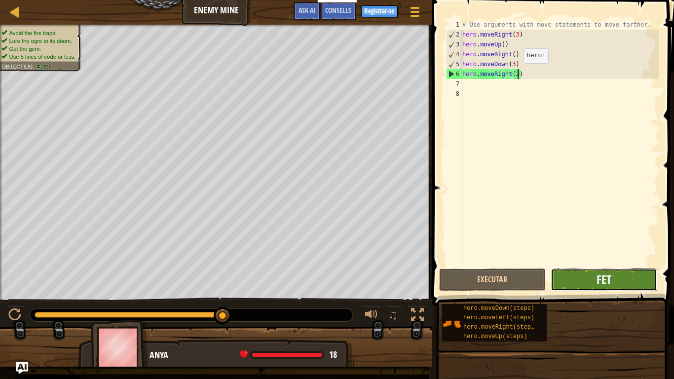
click at [607, 279] on span "Fet" at bounding box center [603, 279] width 15 height 16
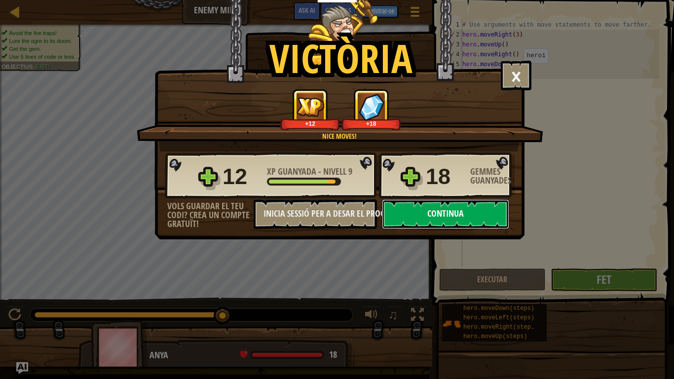
click at [476, 218] on button "Continua" at bounding box center [445, 214] width 127 height 30
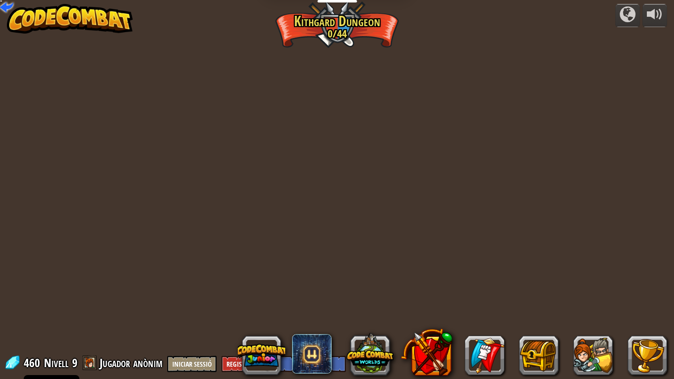
select select "ca"
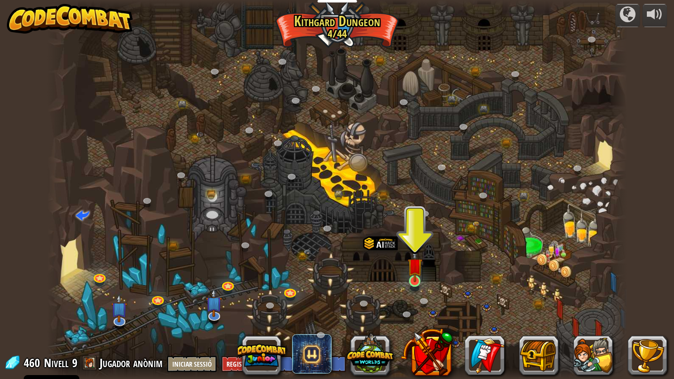
click at [416, 280] on img at bounding box center [414, 266] width 15 height 34
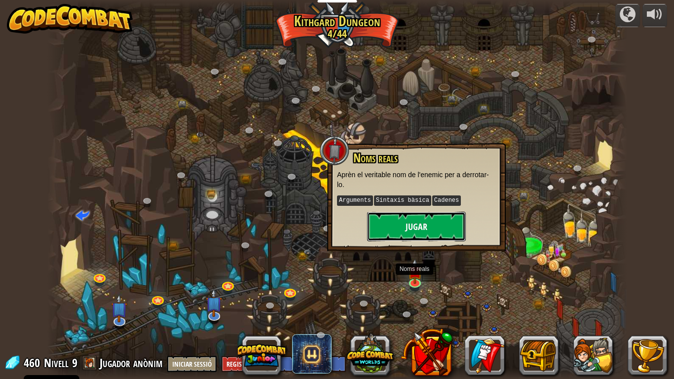
click at [447, 222] on button "Jugar" at bounding box center [416, 227] width 99 height 30
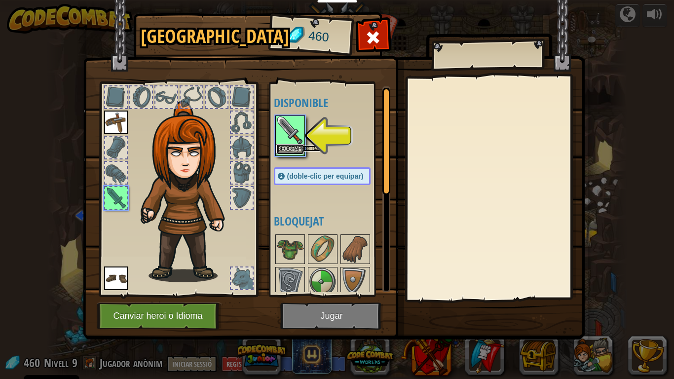
click at [290, 148] on button "Equipa" at bounding box center [290, 149] width 28 height 10
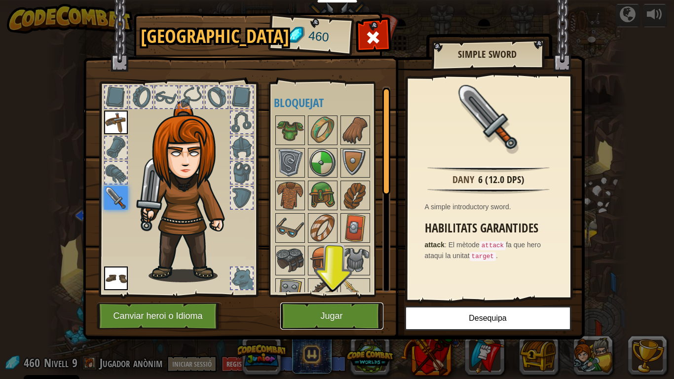
click at [355, 308] on button "Jugar" at bounding box center [331, 315] width 103 height 27
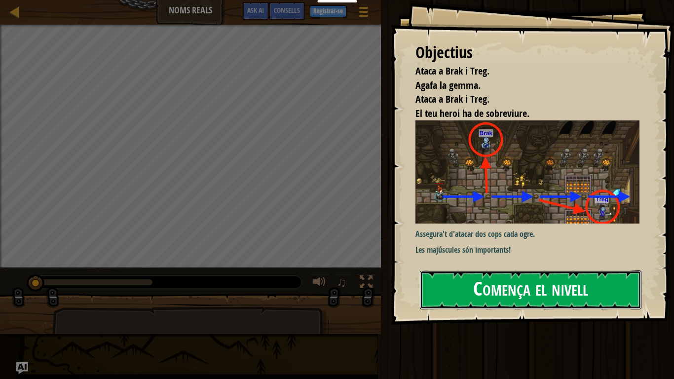
click at [567, 270] on button "Comença el nivell" at bounding box center [530, 289] width 221 height 39
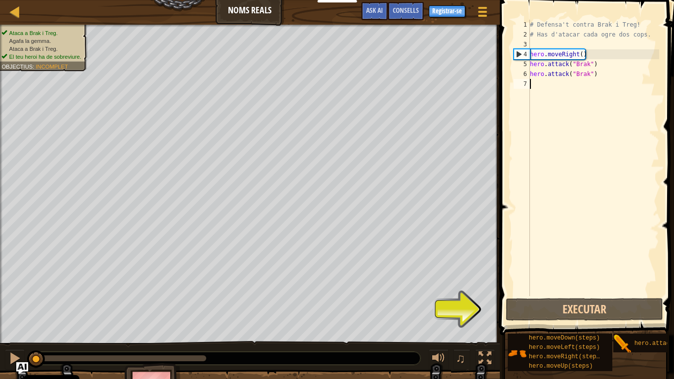
type textarea "h"
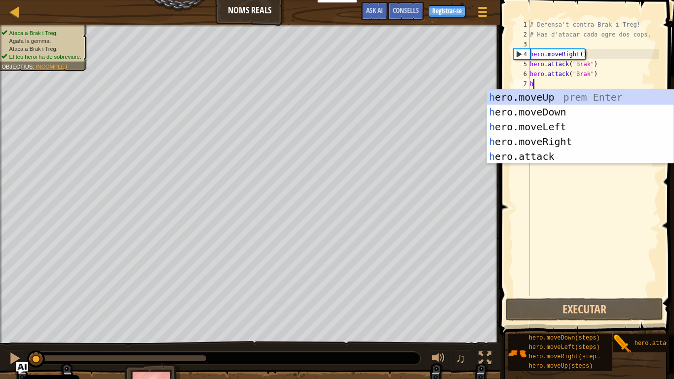
scroll to position [4, 0]
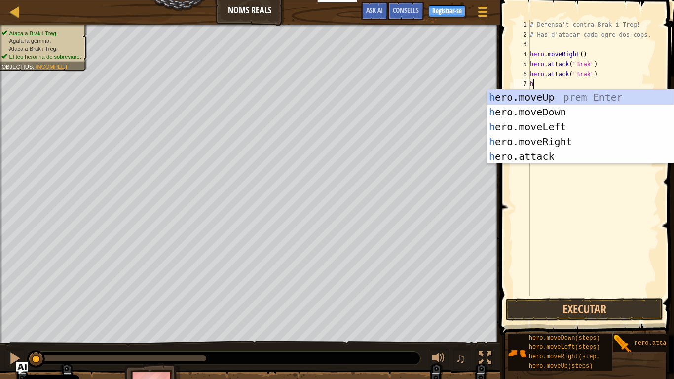
click at [564, 137] on div "h ero.moveUp prem Enter h ero.moveDown prem Enter h ero.moveLeft prem Enter h e…" at bounding box center [580, 142] width 186 height 104
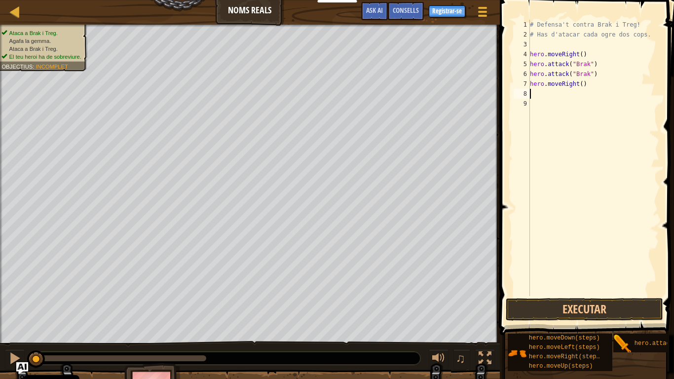
type textarea "h"
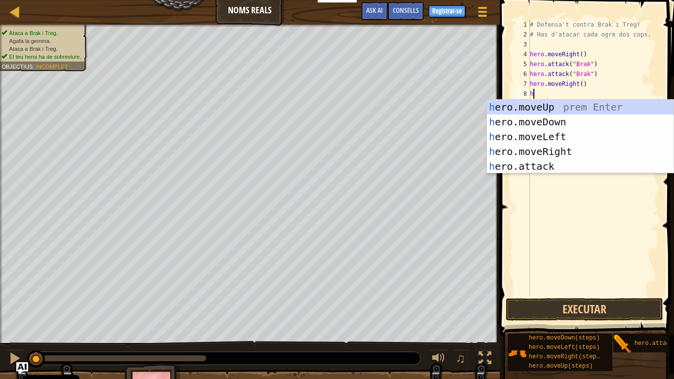
click at [568, 151] on div "h ero.moveUp prem Enter h ero.moveDown prem Enter h ero.moveLeft prem Enter h e…" at bounding box center [580, 152] width 186 height 104
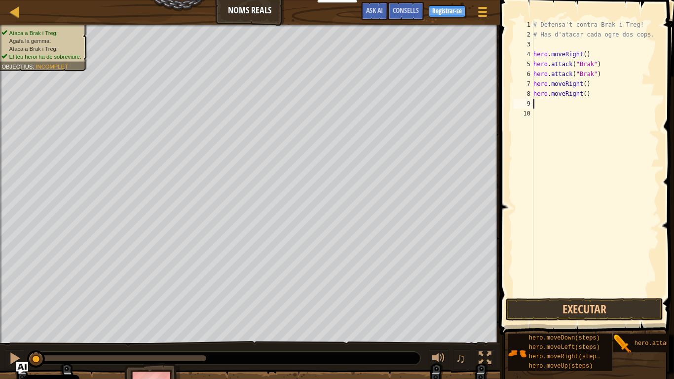
click at [542, 104] on div "# Defensa't contra Brak i Treg! # Has d'atacar cada ogre dos cops. hero . moveR…" at bounding box center [595, 168] width 128 height 296
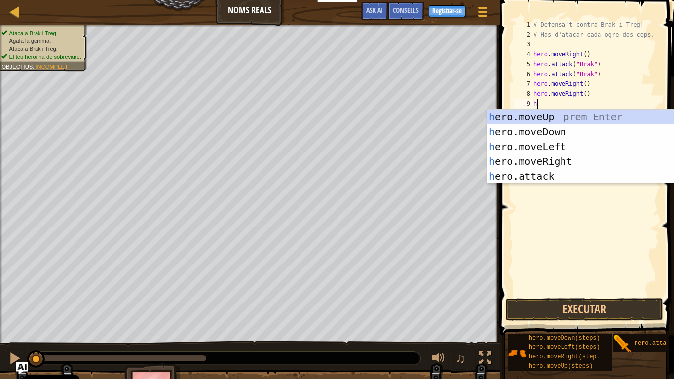
click at [547, 171] on div "h ero.moveUp prem Enter h ero.moveDown prem Enter h ero.moveLeft prem Enter h e…" at bounding box center [580, 162] width 186 height 104
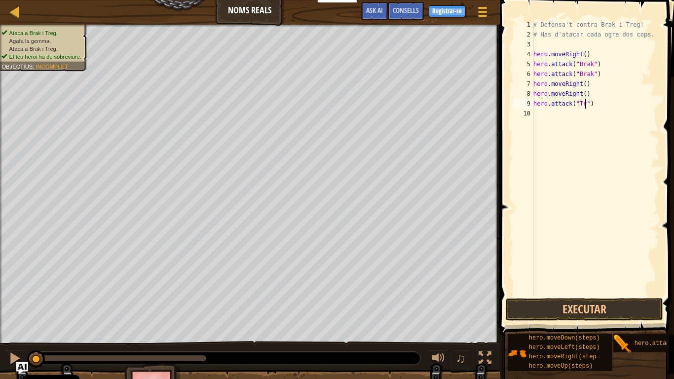
scroll to position [4, 8]
type textarea "hero.attack("Treg")"
click at [538, 122] on div "# Defensa't contra Brak i Treg! # Has d'atacar cada ogre dos cops. hero . moveR…" at bounding box center [595, 168] width 128 height 296
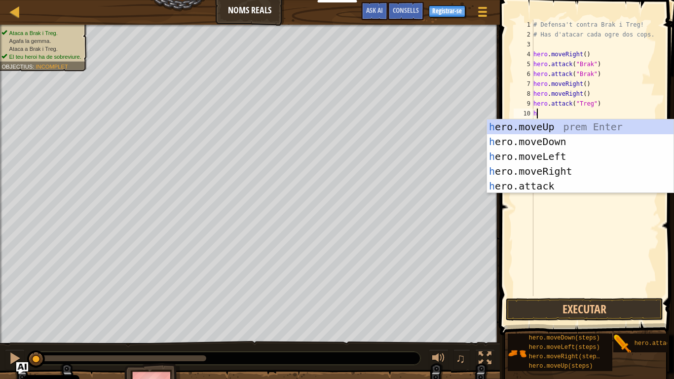
click at [552, 185] on div "h ero.moveUp prem Enter h ero.moveDown prem Enter h ero.moveLeft prem Enter h e…" at bounding box center [580, 171] width 186 height 104
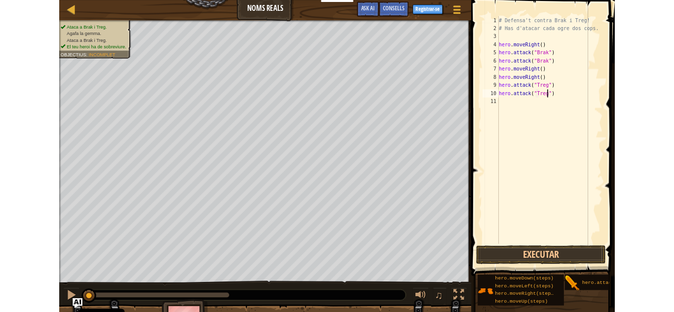
scroll to position [4, 8]
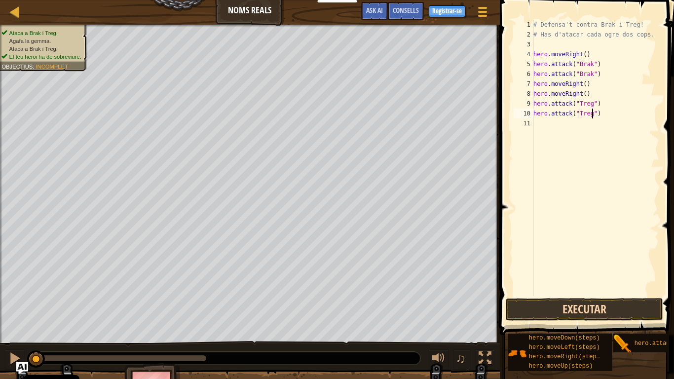
type textarea "hero.attack("Treg")"
click at [600, 307] on button "Executar" at bounding box center [584, 309] width 157 height 23
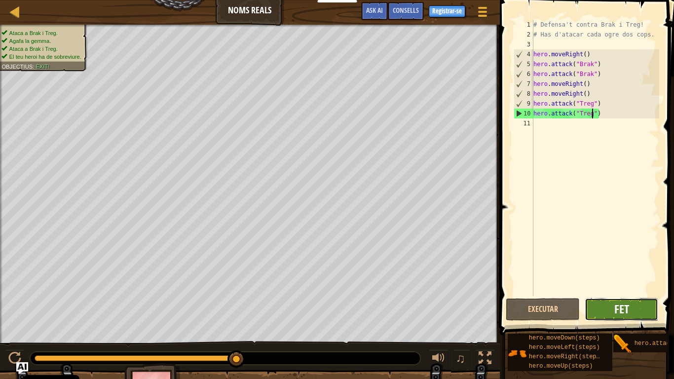
click at [627, 308] on span "Fet" at bounding box center [621, 309] width 15 height 16
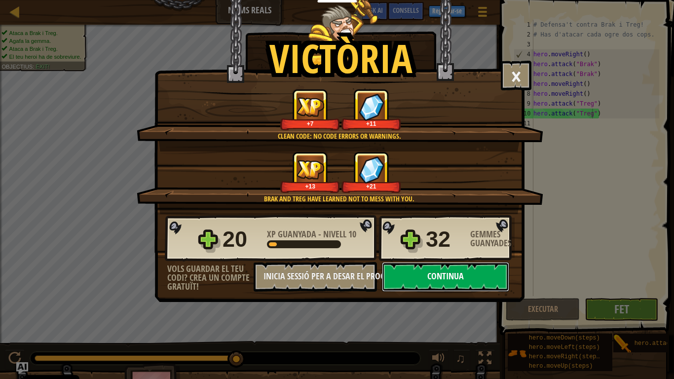
click at [460, 278] on button "Continua" at bounding box center [445, 277] width 127 height 30
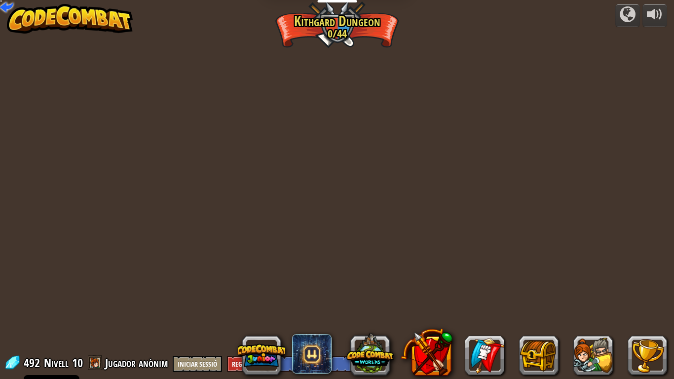
select select "ca"
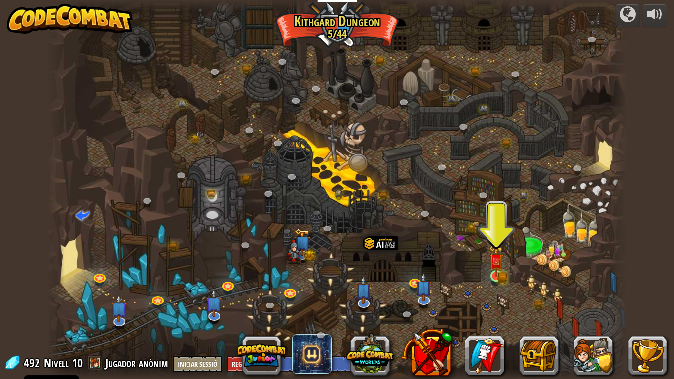
click at [500, 274] on img at bounding box center [496, 261] width 15 height 32
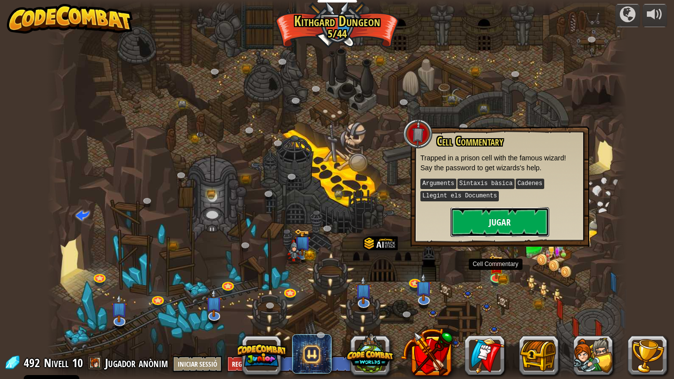
click at [519, 214] on button "Jugar" at bounding box center [499, 222] width 99 height 30
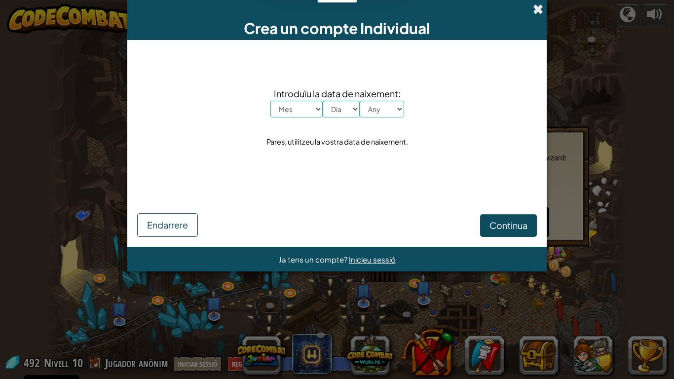
click at [536, 10] on span at bounding box center [538, 9] width 10 height 10
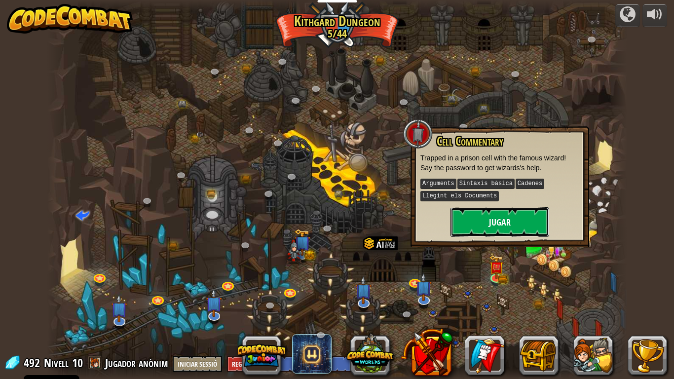
click at [513, 225] on button "Jugar" at bounding box center [499, 222] width 99 height 30
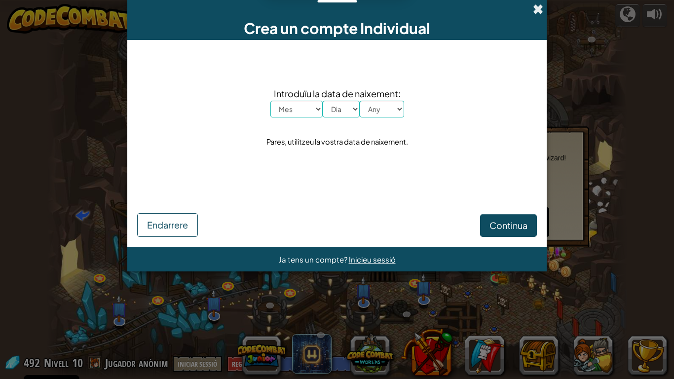
click at [539, 5] on span at bounding box center [538, 9] width 10 height 10
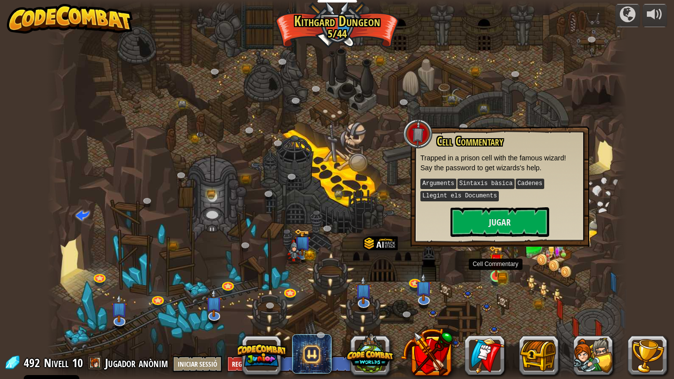
click at [494, 272] on img at bounding box center [496, 261] width 15 height 32
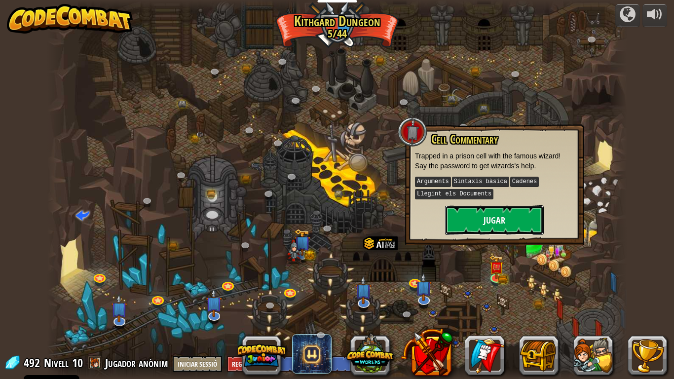
click at [501, 218] on button "Jugar" at bounding box center [494, 220] width 99 height 30
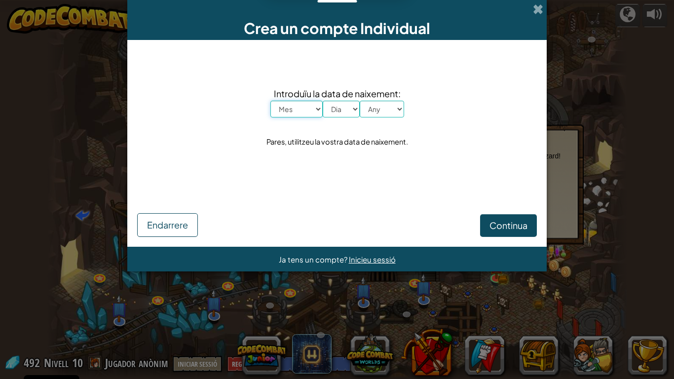
click at [291, 109] on select "Mes Gener Febrer Març Abril Maig Juny Juliol Agost Setembre Octubre Novembre De…" at bounding box center [296, 109] width 52 height 17
select select "9"
click at [270, 101] on select "Mes Gener Febrer Març Abril Maig Juny Juliol Agost Setembre Octubre Novembre De…" at bounding box center [296, 109] width 52 height 17
click at [353, 116] on select "Dia 1 2 3 4 5 6 7 8 9 10 11 12 13 14 15 16 17 18 19 20 21 22 23 24 25 26 27 28 …" at bounding box center [341, 109] width 37 height 17
select select "4"
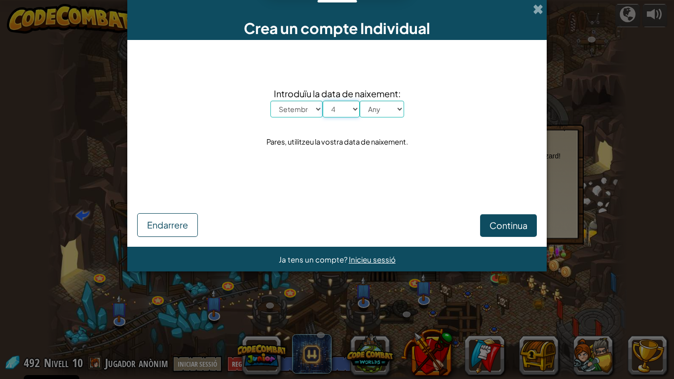
click at [323, 101] on select "Dia 1 2 3 4 5 6 7 8 9 10 11 12 13 14 15 16 17 18 19 20 21 22 23 24 25 26 27 28 …" at bounding box center [341, 109] width 37 height 17
click at [378, 112] on select "Any 2025 2024 2023 2022 2021 2020 2019 2018 2017 2016 2015 2014 2013 2012 2011 …" at bounding box center [382, 109] width 44 height 17
select select "2008"
click at [360, 101] on select "Any 2025 2024 2023 2022 2021 2020 2019 2018 2017 2016 2015 2014 2013 2012 2011 …" at bounding box center [382, 109] width 44 height 17
click at [525, 215] on button "Continua" at bounding box center [508, 225] width 57 height 23
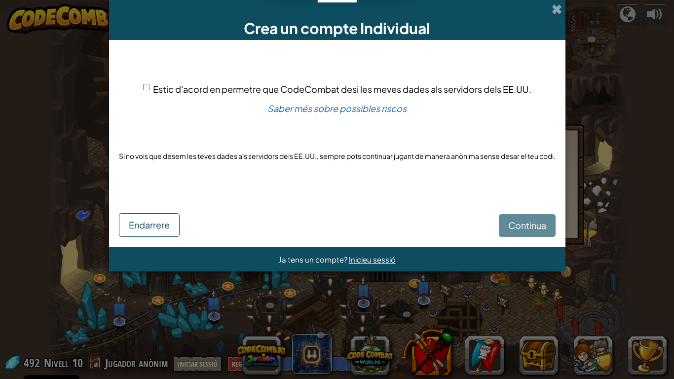
click at [146, 87] on input "Estic d'acord en permetre que CodeCombat desi les meves dades als servidors del…" at bounding box center [146, 87] width 6 height 6
checkbox input "true"
click at [488, 225] on div "Continua Endarrere" at bounding box center [337, 215] width 437 height 41
click at [531, 232] on button "Continua" at bounding box center [527, 225] width 57 height 23
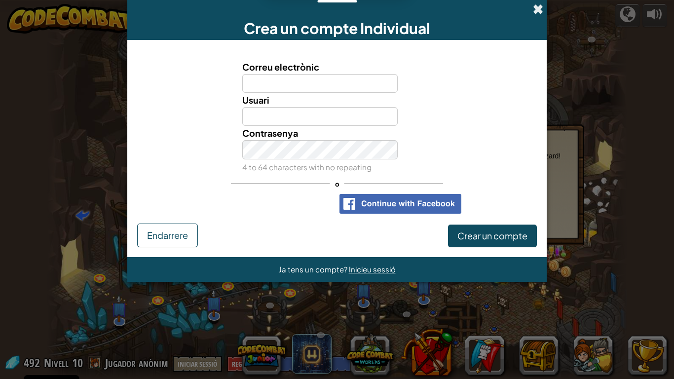
click at [535, 9] on span at bounding box center [538, 9] width 10 height 10
